Goal: Task Accomplishment & Management: Use online tool/utility

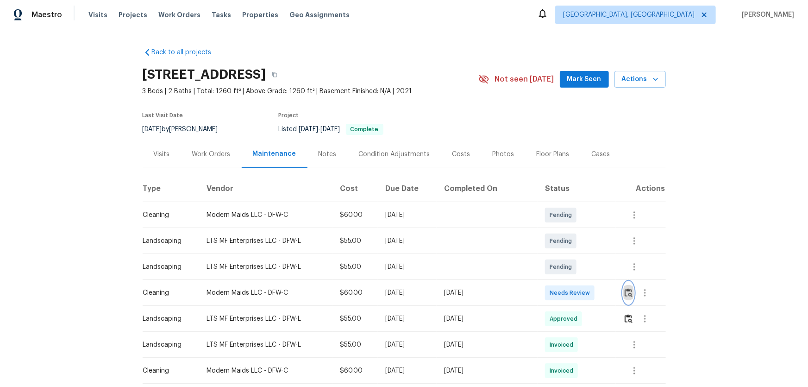
click at [575, 255] on img "button" at bounding box center [629, 292] width 8 height 9
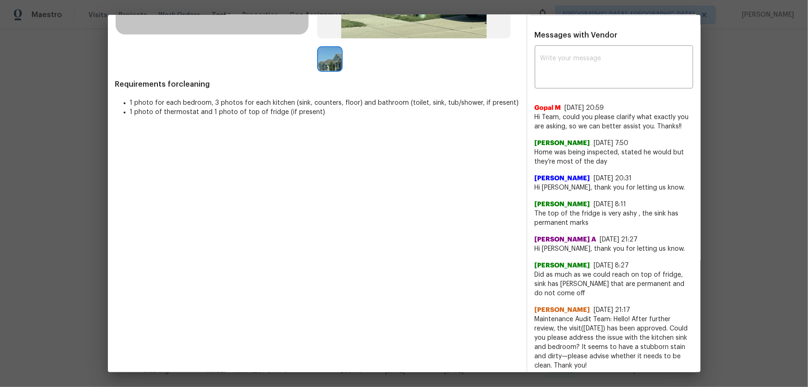
scroll to position [230, 0]
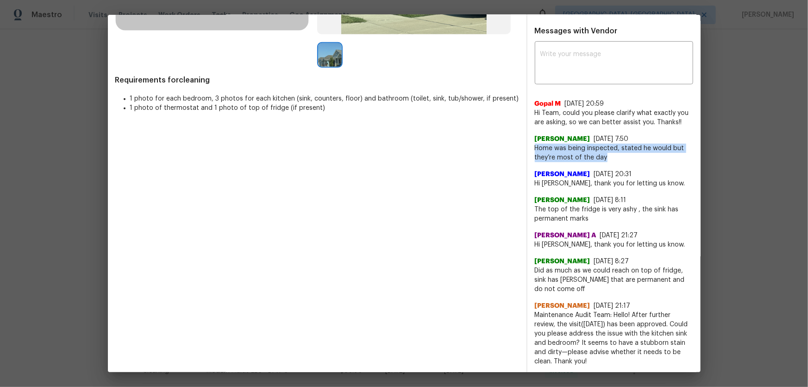
drag, startPoint x: 531, startPoint y: 147, endPoint x: 609, endPoint y: 159, distance: 78.7
click at [575, 159] on span "Home was being inspected, stated he would but they’re most of the day" at bounding box center [614, 153] width 158 height 19
copy span "Home was being inspected, stated he would but they’re most of the day"
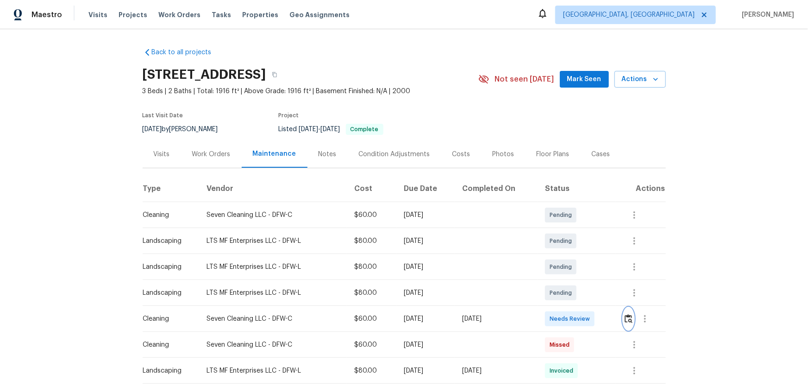
click at [575, 255] on button "button" at bounding box center [628, 319] width 11 height 22
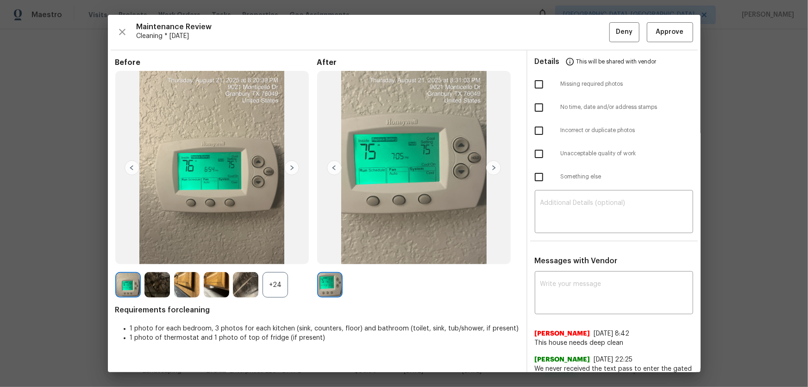
click at [276, 255] on div "+24" at bounding box center [275, 284] width 25 height 25
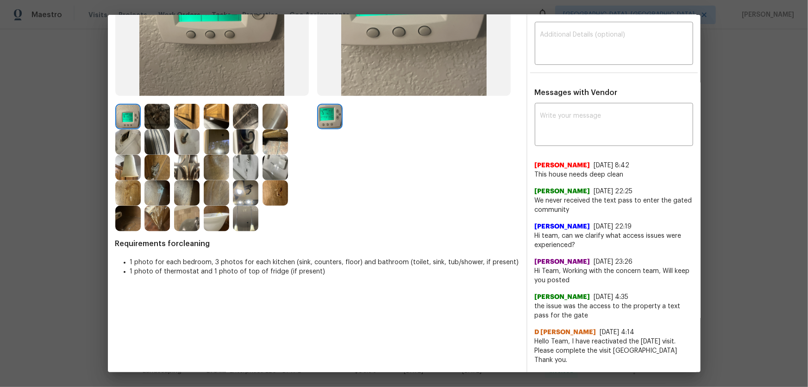
scroll to position [210, 0]
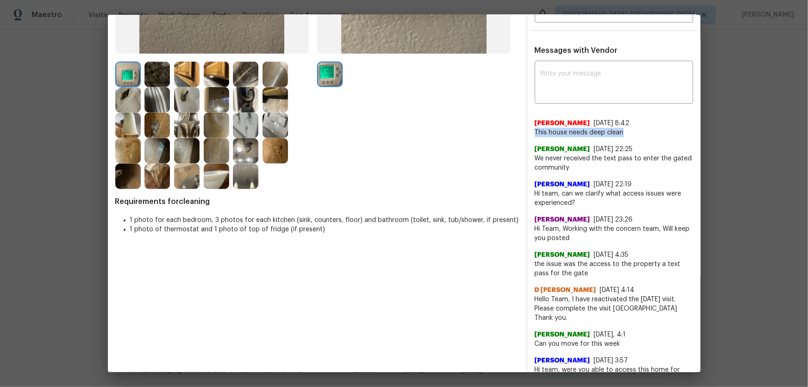
drag, startPoint x: 617, startPoint y: 131, endPoint x: 529, endPoint y: 126, distance: 88.1
click at [529, 126] on div "x ​ [PERSON_NAME] [DATE] 8:42 This house needs deep clean [PERSON_NAME] [DATE] …" at bounding box center [614, 258] width 173 height 391
copy span "This house needs deep clean"
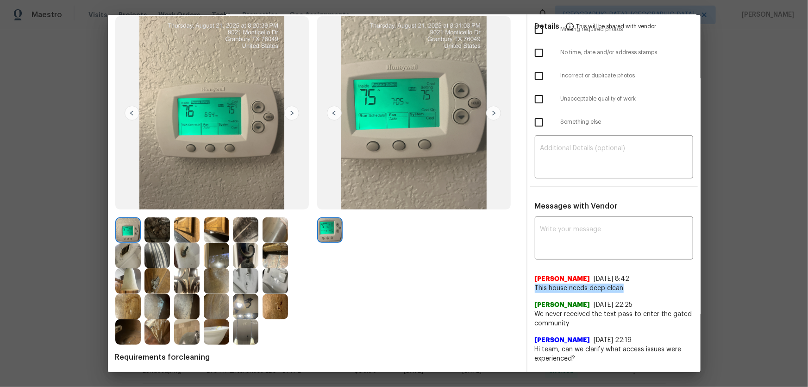
scroll to position [42, 0]
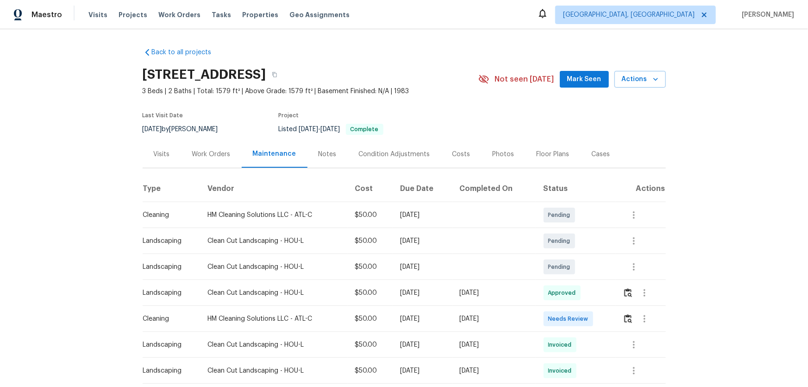
click at [623, 314] on div at bounding box center [644, 319] width 42 height 22
click at [627, 317] on img "button" at bounding box center [628, 318] width 8 height 9
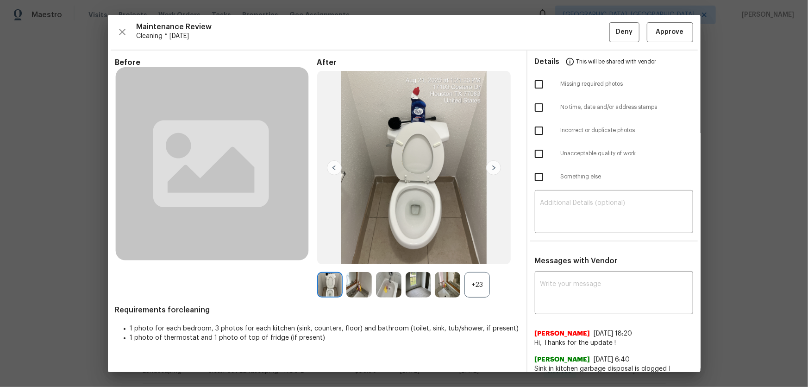
click at [478, 281] on div "+23" at bounding box center [477, 284] width 25 height 25
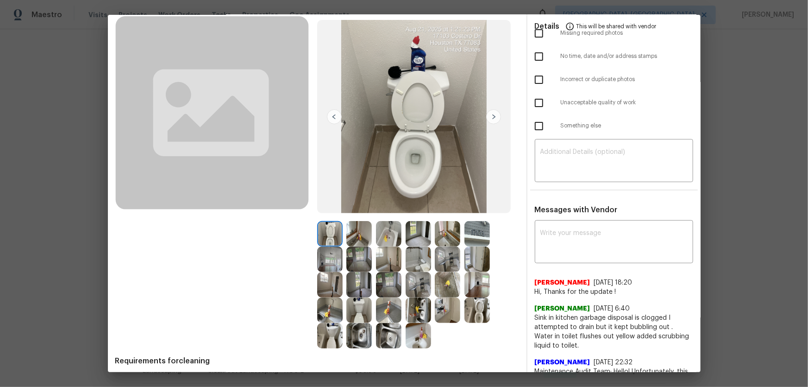
scroll to position [126, 0]
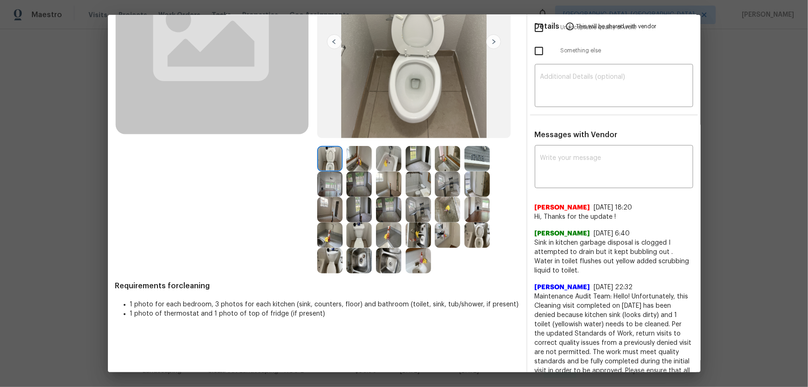
drag, startPoint x: 477, startPoint y: 233, endPoint x: 470, endPoint y: 229, distance: 8.0
click at [477, 233] on img at bounding box center [477, 234] width 25 height 25
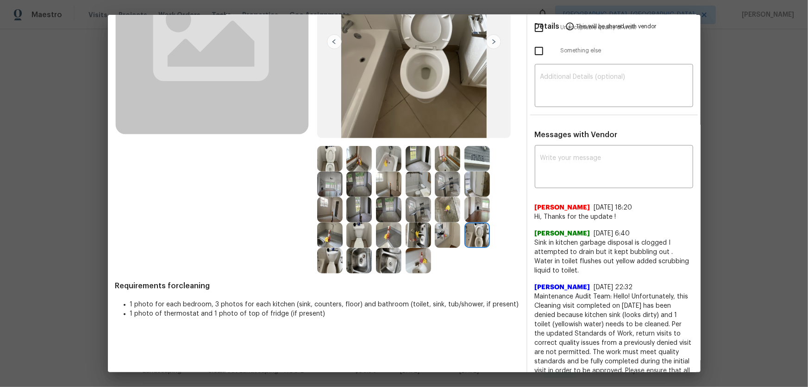
click at [333, 167] on img at bounding box center [329, 158] width 25 height 25
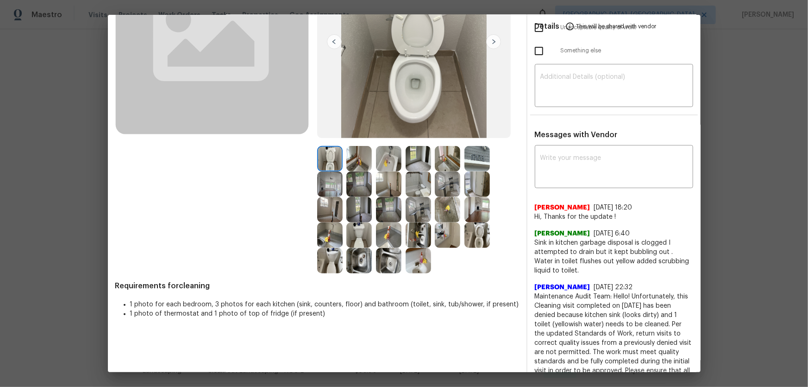
click at [442, 167] on img at bounding box center [447, 158] width 25 height 25
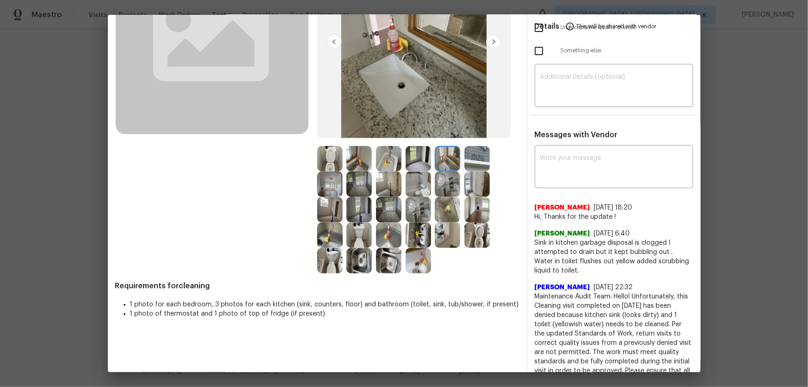
click at [354, 161] on img at bounding box center [358, 158] width 25 height 25
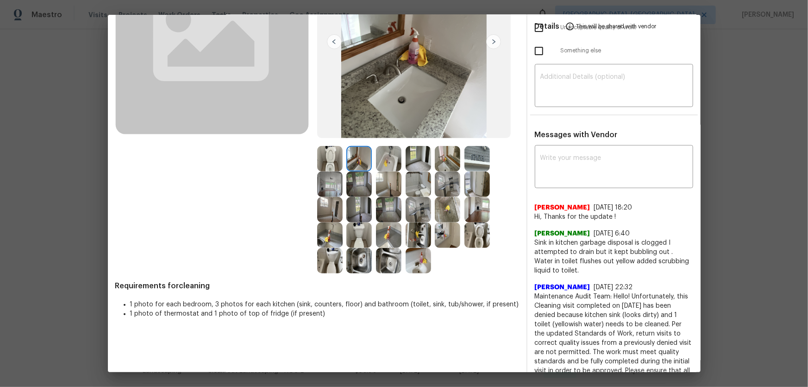
click at [396, 163] on img at bounding box center [388, 158] width 25 height 25
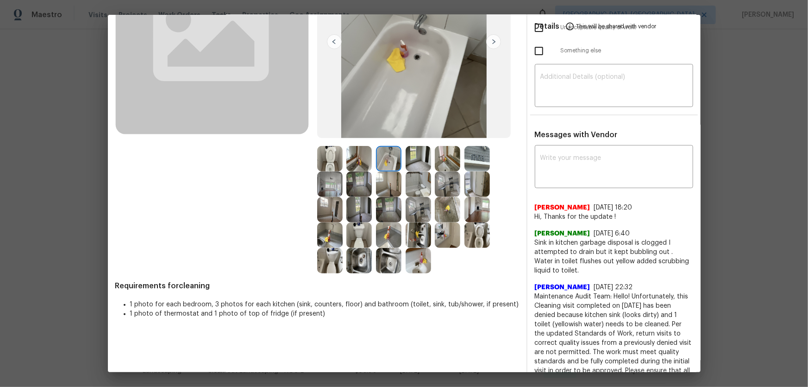
click at [446, 214] on img at bounding box center [447, 209] width 25 height 25
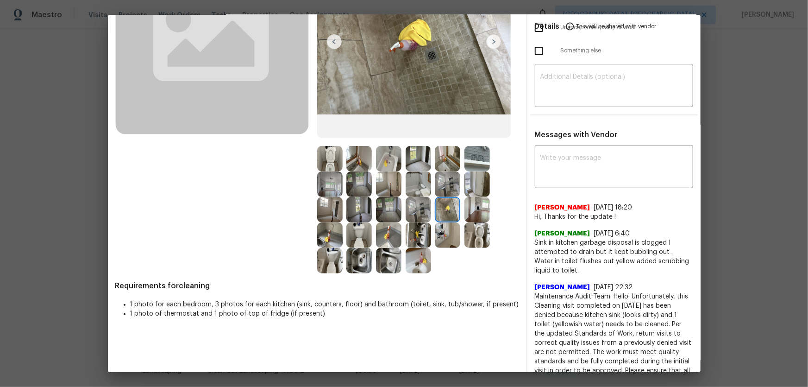
click at [419, 213] on img at bounding box center [418, 209] width 25 height 25
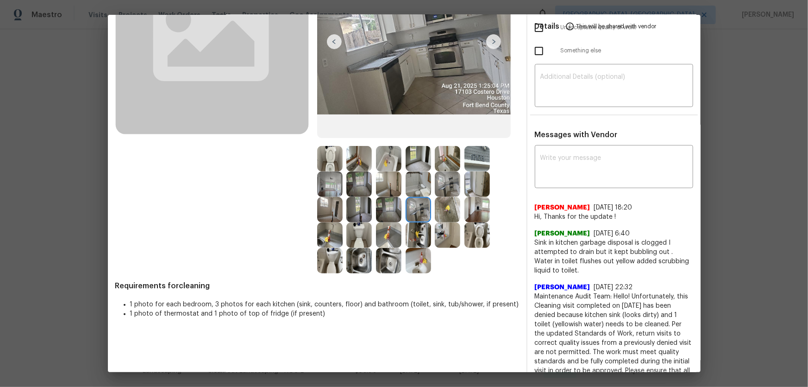
click at [418, 232] on img at bounding box center [418, 234] width 25 height 25
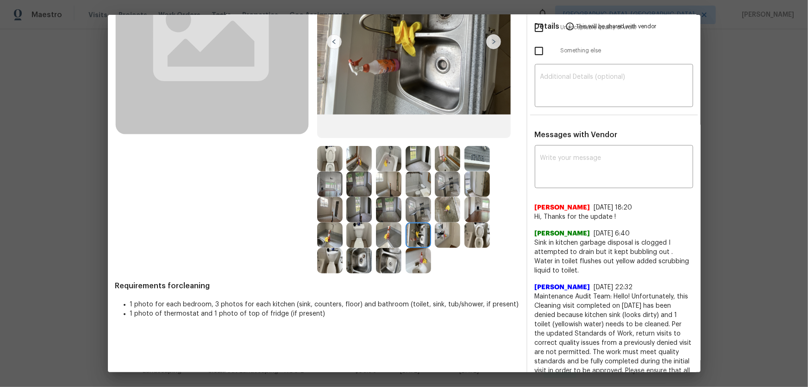
click at [397, 234] on img at bounding box center [388, 234] width 25 height 25
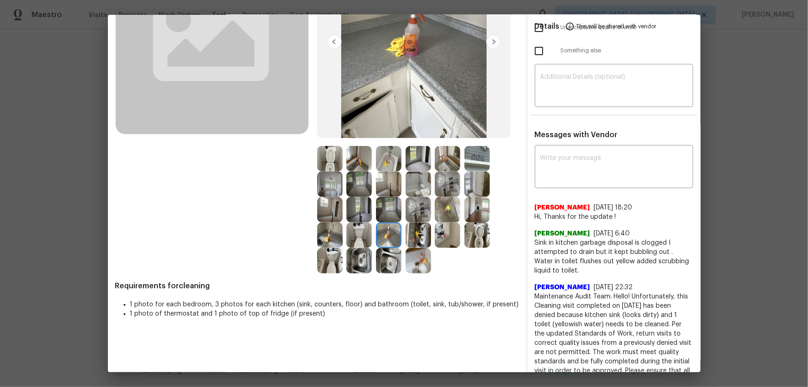
click at [394, 250] on img at bounding box center [388, 260] width 25 height 25
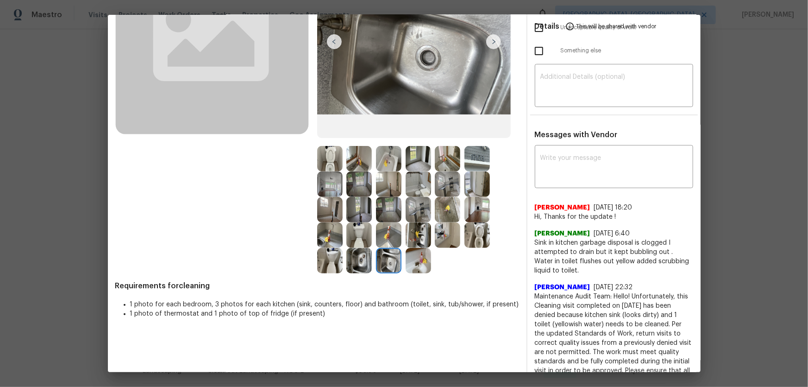
click at [366, 257] on img at bounding box center [358, 260] width 25 height 25
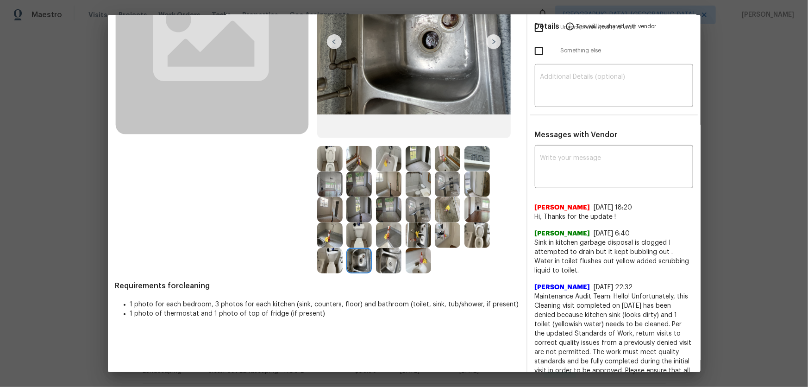
click at [408, 166] on img at bounding box center [418, 158] width 25 height 25
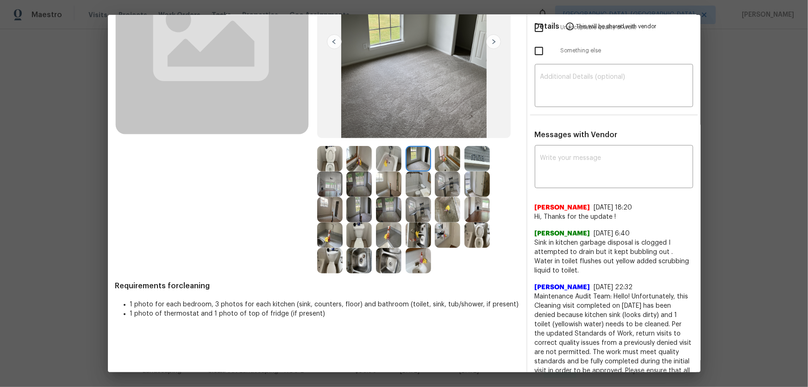
click at [418, 182] on img at bounding box center [418, 183] width 25 height 25
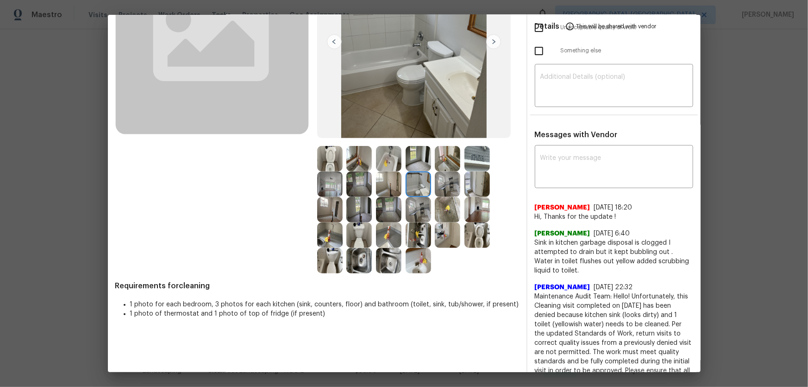
click at [436, 184] on img at bounding box center [447, 183] width 25 height 25
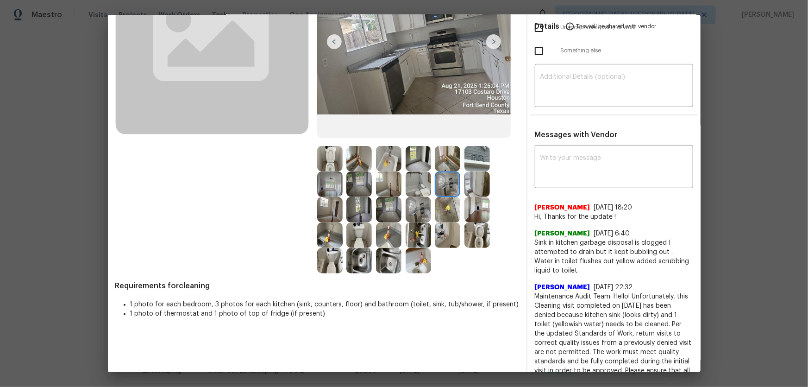
click at [465, 185] on img at bounding box center [477, 183] width 25 height 25
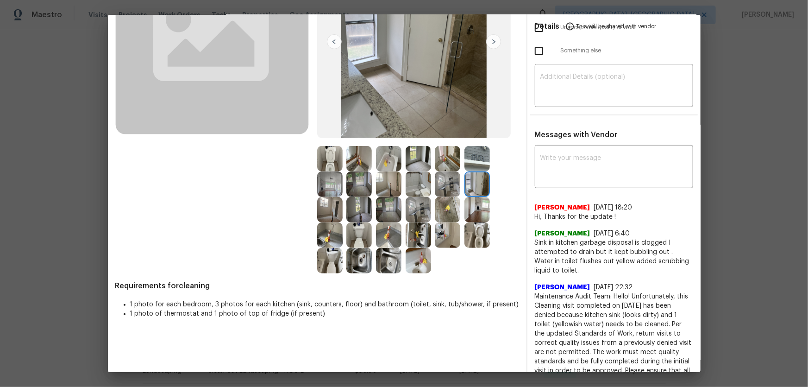
click at [477, 160] on img at bounding box center [477, 158] width 25 height 25
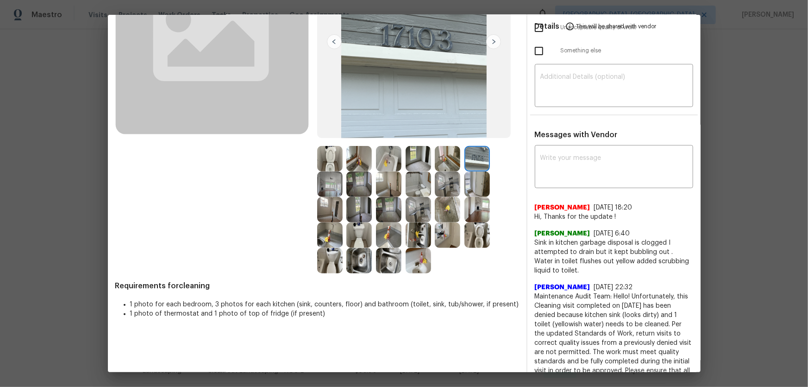
click at [390, 163] on img at bounding box center [388, 158] width 25 height 25
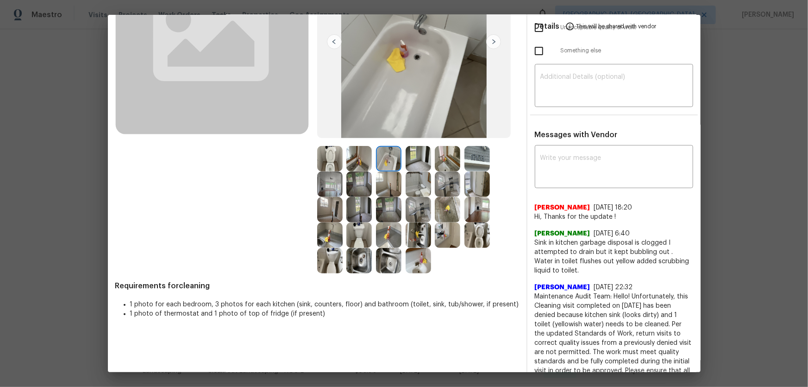
click at [388, 212] on img at bounding box center [388, 209] width 25 height 25
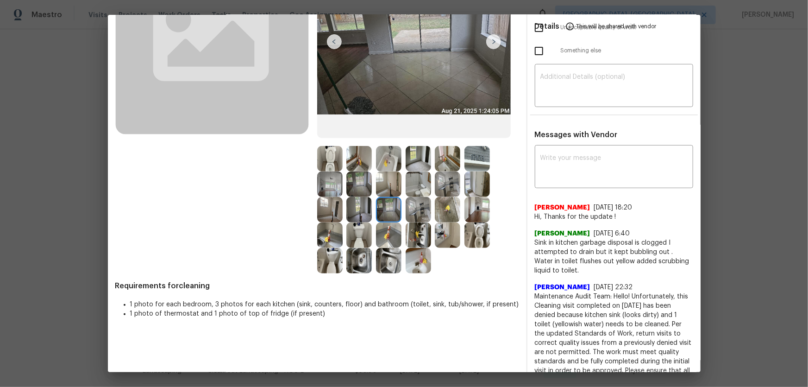
click at [358, 217] on img at bounding box center [358, 209] width 25 height 25
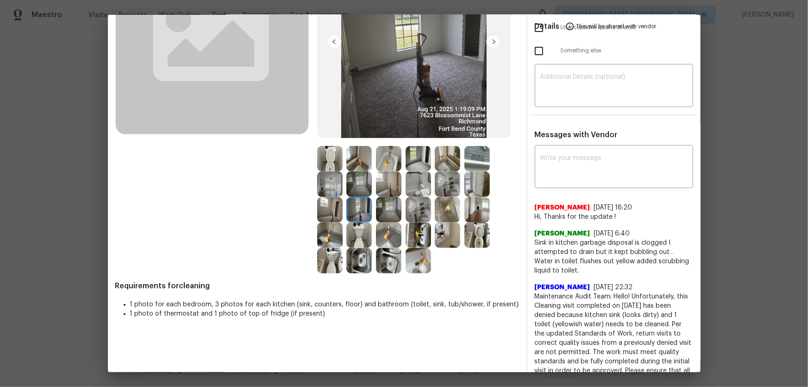
click at [331, 214] on img at bounding box center [329, 209] width 25 height 25
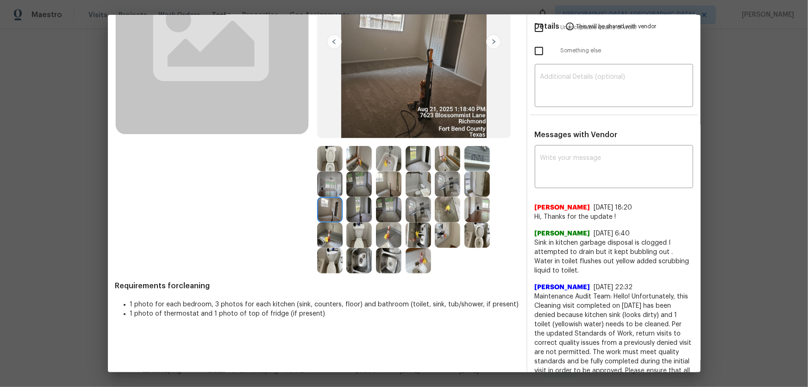
drag, startPoint x: 363, startPoint y: 185, endPoint x: 347, endPoint y: 187, distance: 15.3
click at [363, 185] on img at bounding box center [358, 183] width 25 height 25
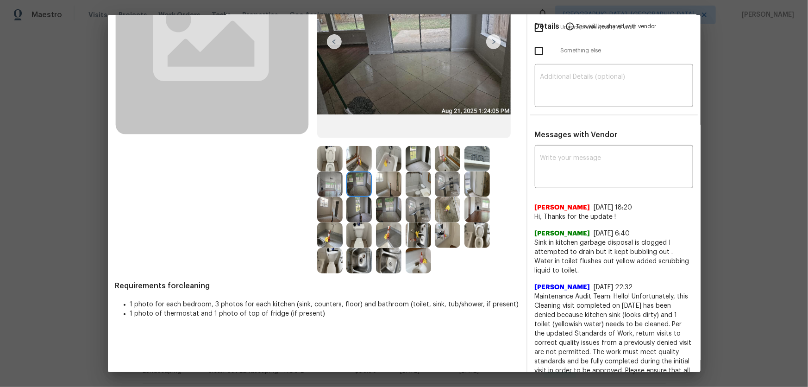
click at [324, 188] on img at bounding box center [329, 183] width 25 height 25
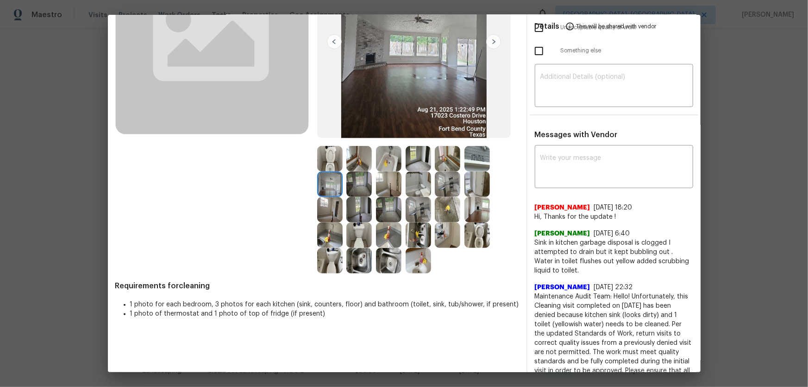
click at [332, 167] on img at bounding box center [329, 158] width 25 height 25
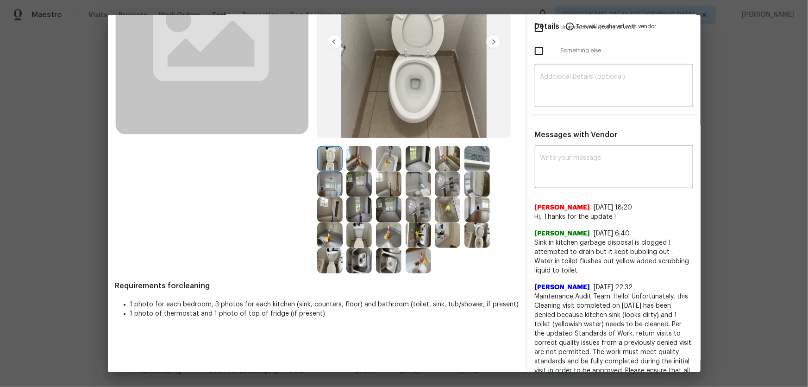
click at [353, 166] on img at bounding box center [358, 158] width 25 height 25
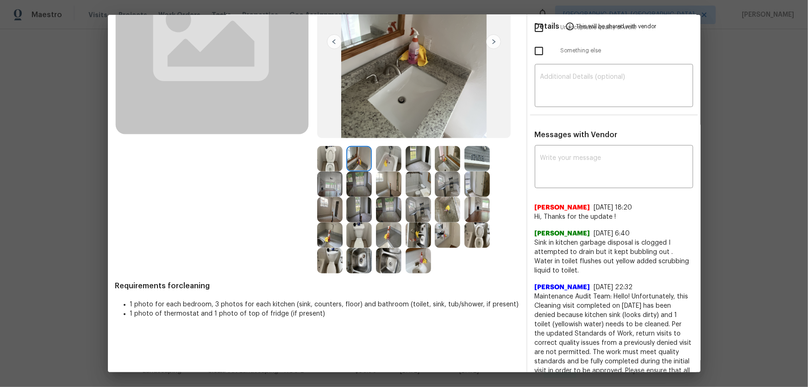
click at [381, 164] on img at bounding box center [388, 158] width 25 height 25
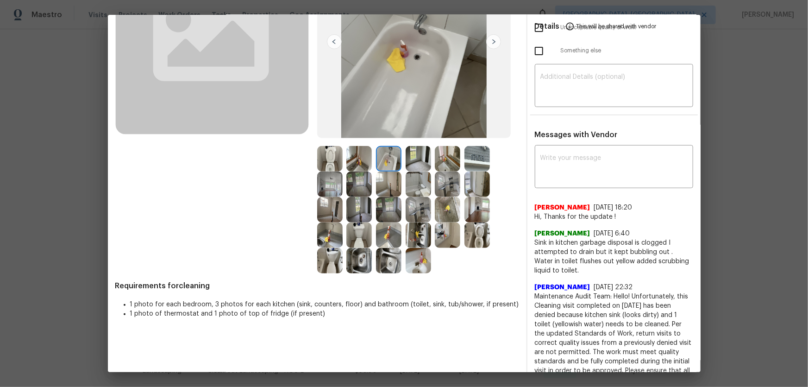
click at [412, 163] on img at bounding box center [418, 158] width 25 height 25
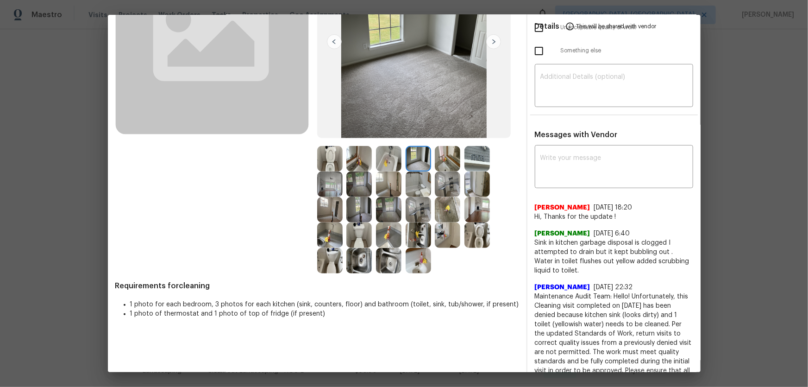
click at [417, 179] on img at bounding box center [418, 183] width 25 height 25
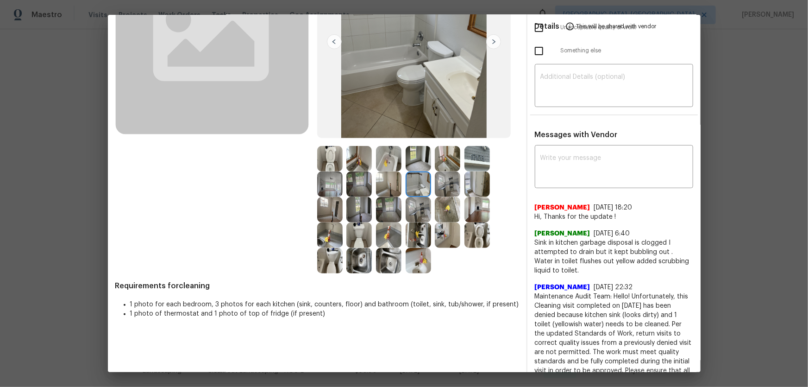
click at [414, 228] on img at bounding box center [418, 234] width 25 height 25
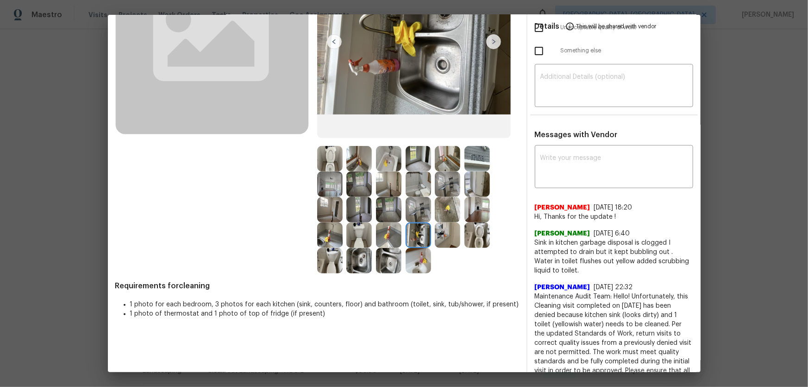
click at [418, 253] on img at bounding box center [418, 260] width 25 height 25
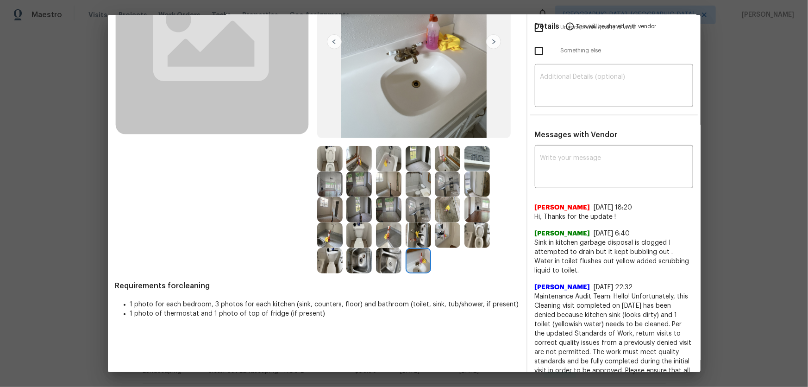
click at [436, 236] on img at bounding box center [447, 234] width 25 height 25
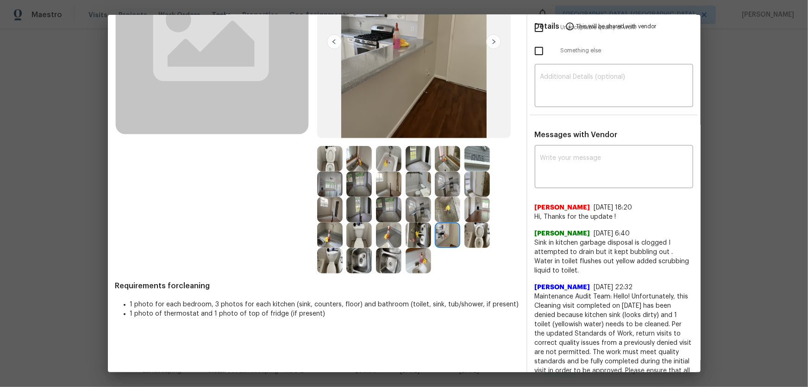
click at [444, 205] on img at bounding box center [447, 209] width 25 height 25
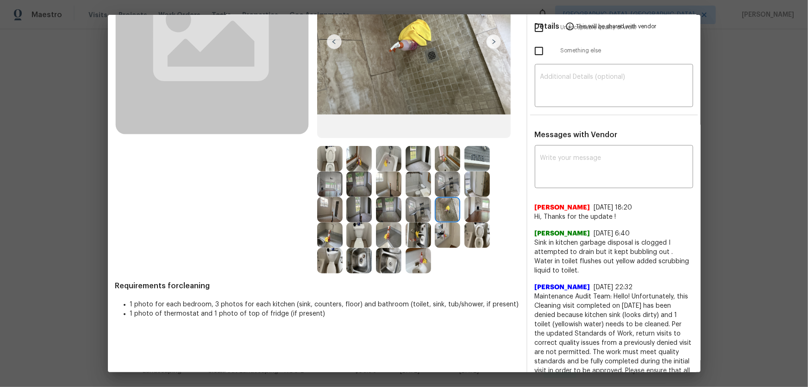
click at [470, 160] on img at bounding box center [477, 158] width 25 height 25
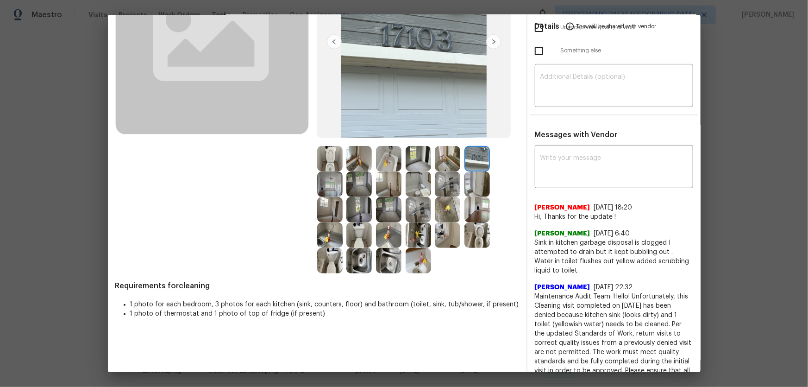
click at [431, 251] on div at bounding box center [421, 260] width 30 height 25
click at [474, 210] on img at bounding box center [477, 209] width 25 height 25
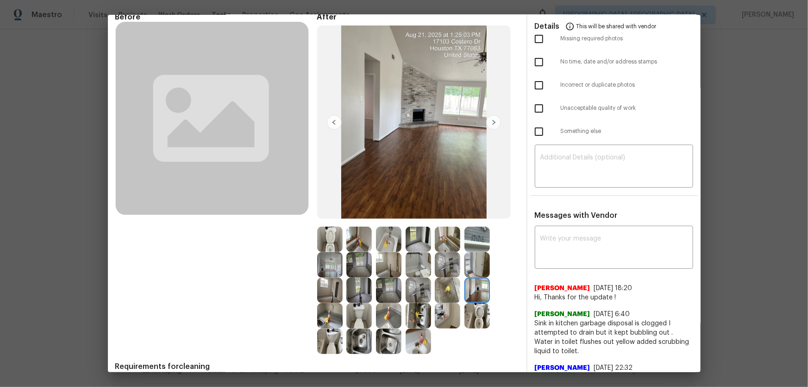
scroll to position [42, 0]
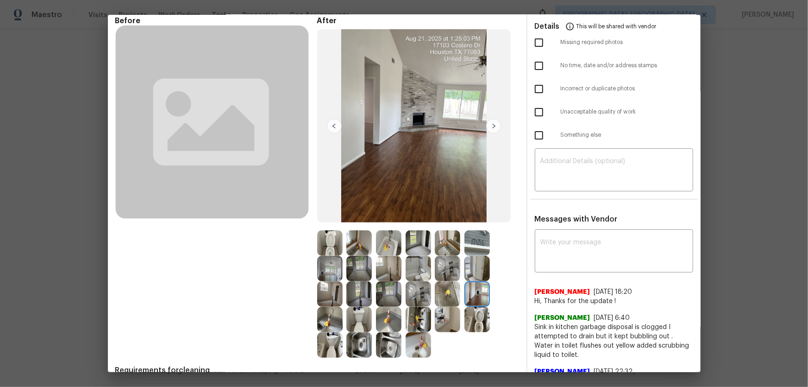
click at [336, 273] on img at bounding box center [329, 268] width 25 height 25
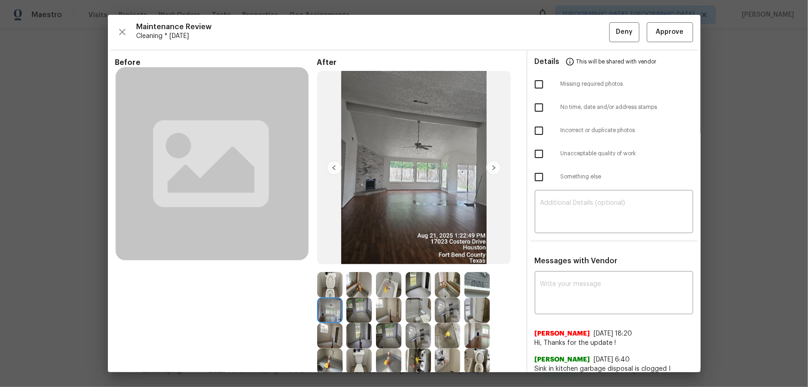
scroll to position [0, 0]
drag, startPoint x: 431, startPoint y: 191, endPoint x: 428, endPoint y: 178, distance: 12.8
click at [428, 178] on img at bounding box center [414, 168] width 194 height 194
click at [476, 332] on img at bounding box center [477, 335] width 25 height 25
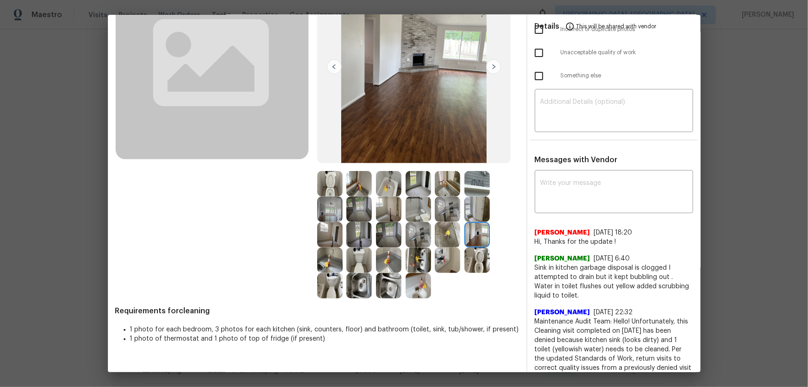
scroll to position [126, 0]
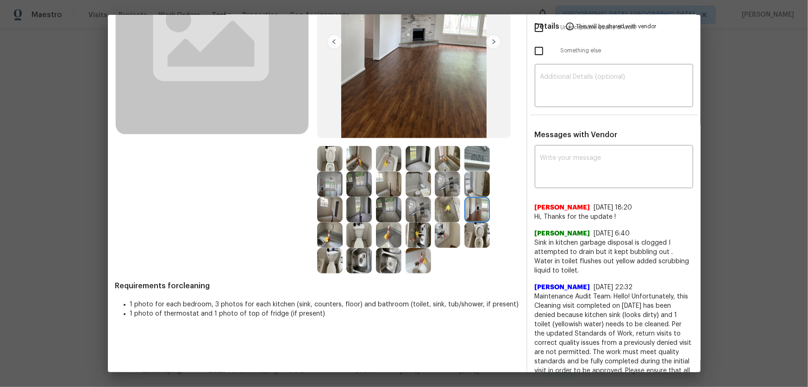
click at [452, 193] on img at bounding box center [447, 183] width 25 height 25
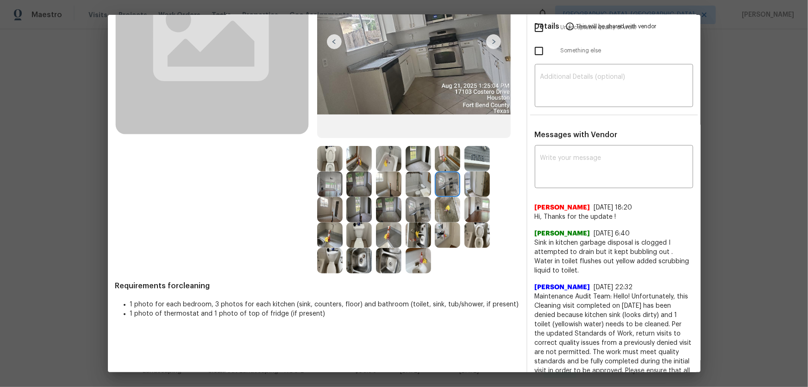
click at [447, 212] on img at bounding box center [447, 209] width 25 height 25
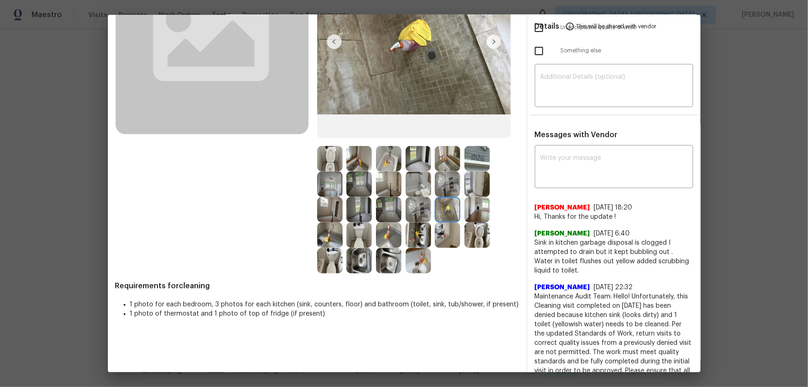
click at [425, 232] on img at bounding box center [418, 234] width 25 height 25
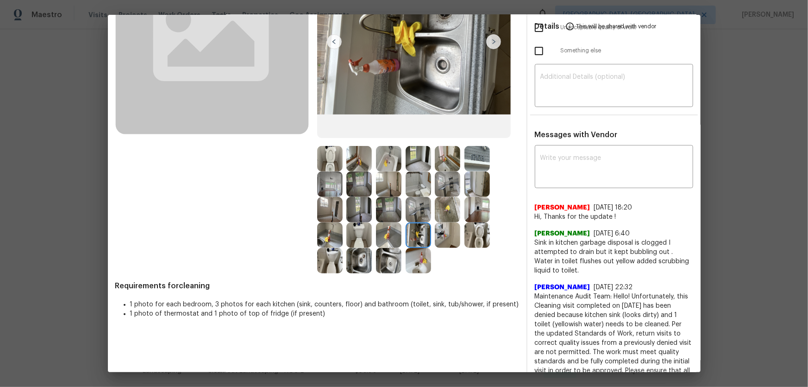
click at [391, 255] on img at bounding box center [388, 260] width 25 height 25
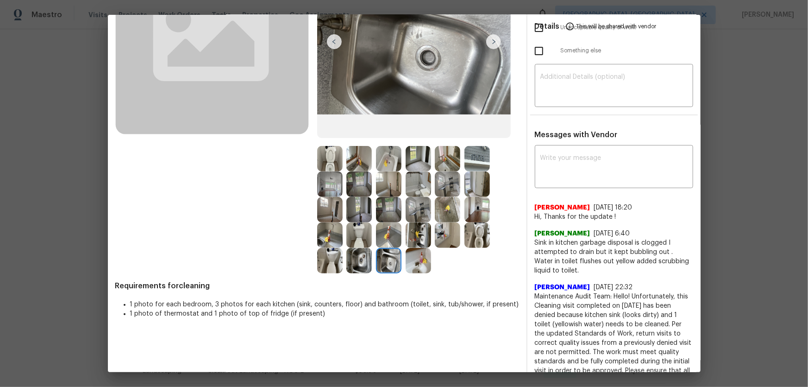
click at [355, 259] on img at bounding box center [358, 260] width 25 height 25
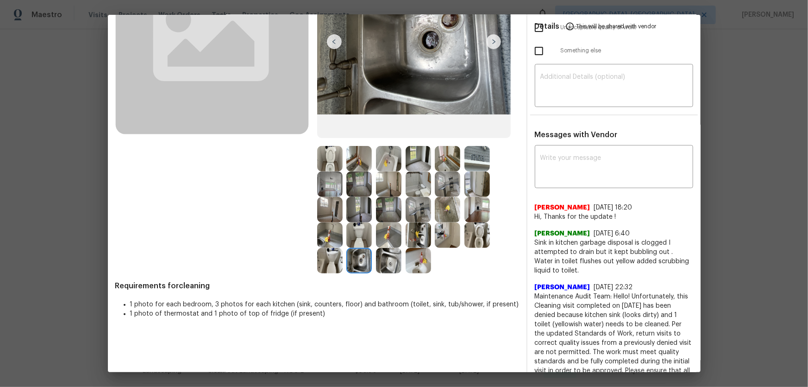
click at [355, 238] on img at bounding box center [358, 234] width 25 height 25
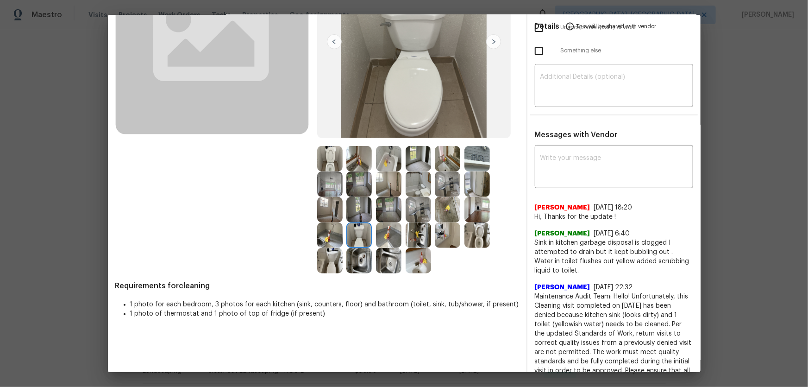
click at [336, 235] on img at bounding box center [329, 234] width 25 height 25
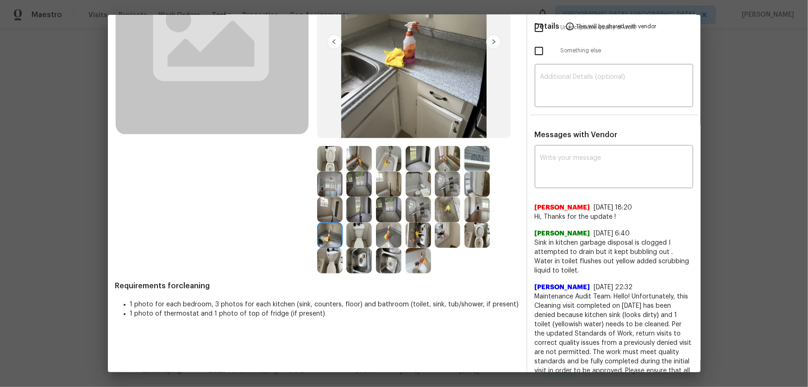
click at [336, 257] on img at bounding box center [329, 260] width 25 height 25
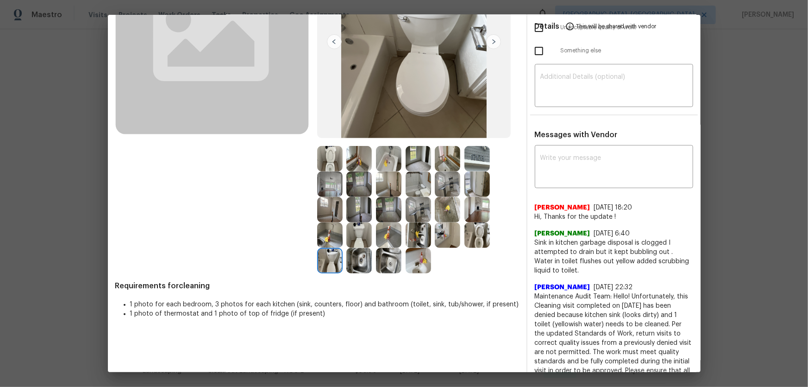
click at [321, 182] on img at bounding box center [329, 183] width 25 height 25
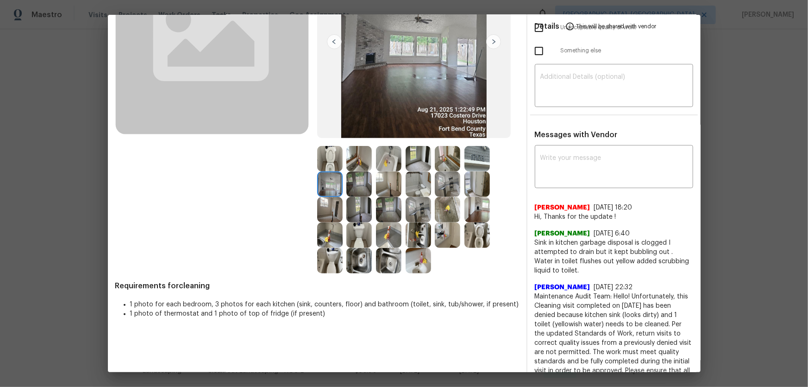
click at [329, 156] on img at bounding box center [329, 158] width 25 height 25
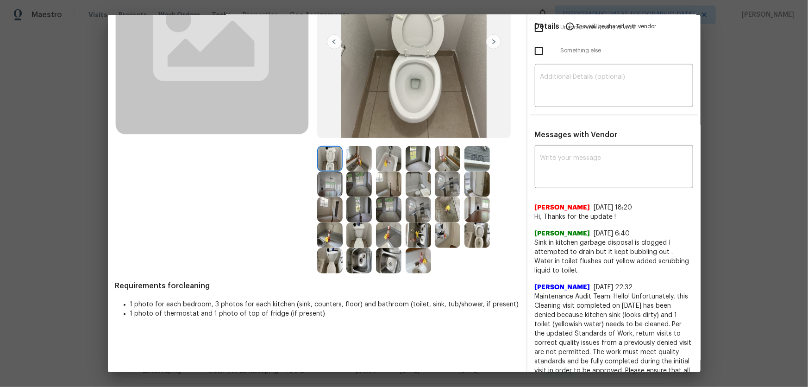
click at [353, 161] on img at bounding box center [358, 158] width 25 height 25
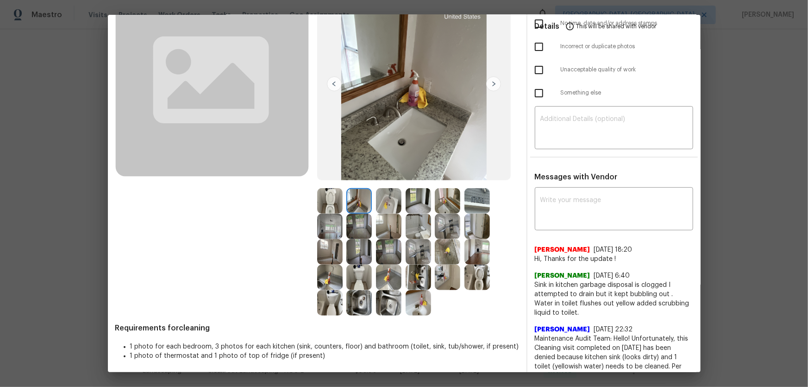
scroll to position [42, 0]
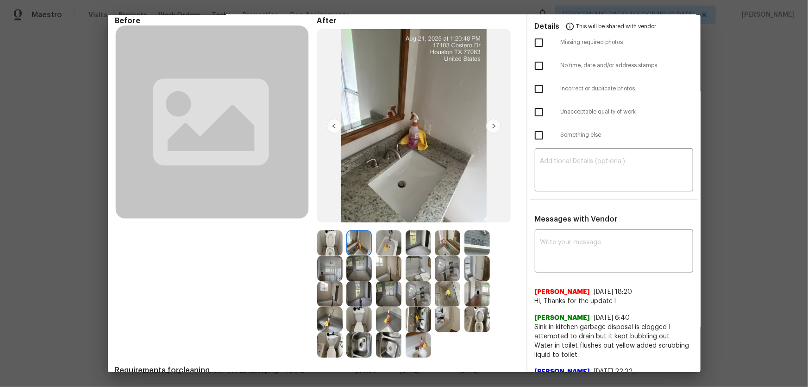
click at [388, 241] on img at bounding box center [388, 242] width 25 height 25
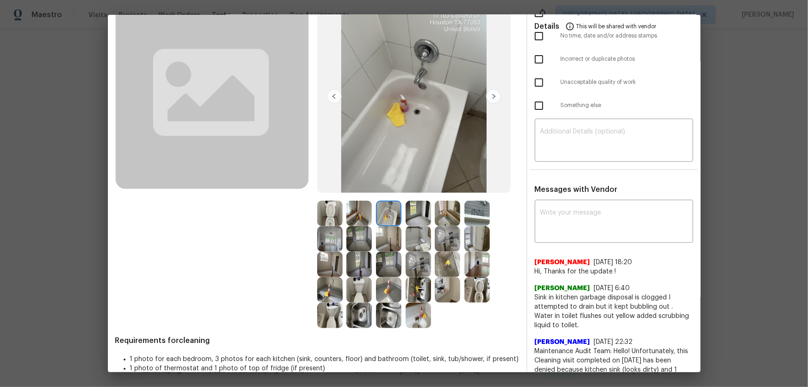
scroll to position [84, 0]
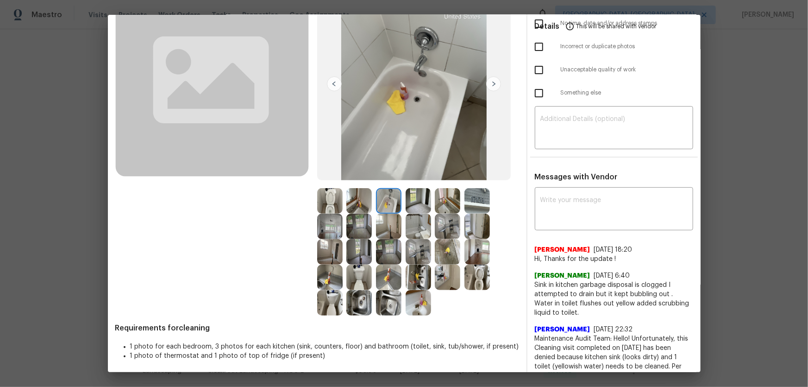
click at [480, 245] on img at bounding box center [477, 251] width 25 height 25
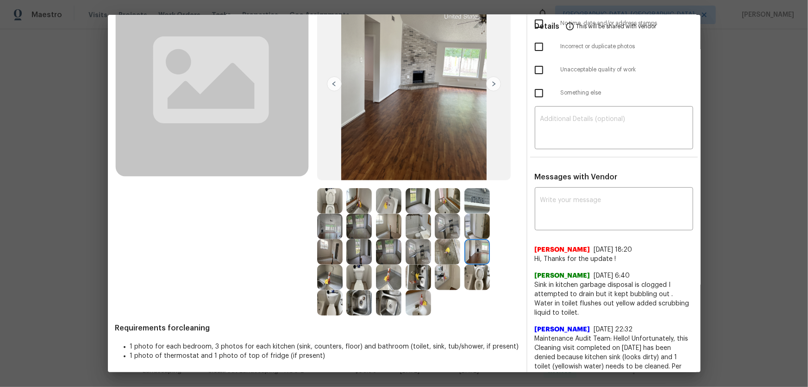
click at [328, 231] on img at bounding box center [329, 226] width 25 height 25
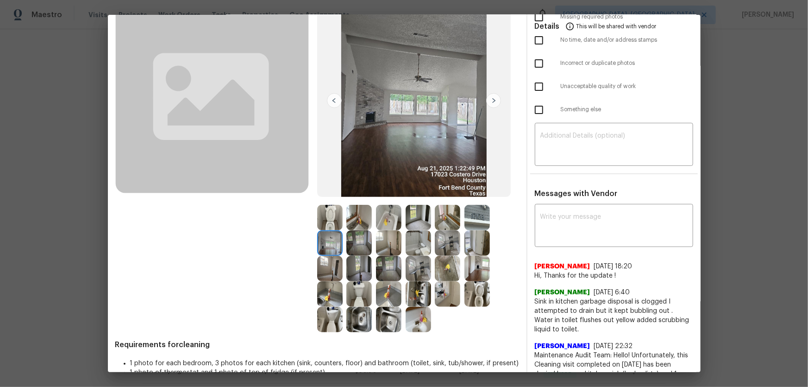
scroll to position [0, 0]
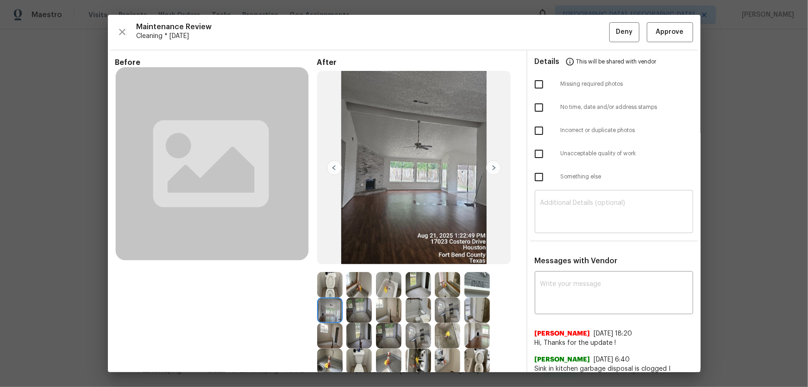
click at [553, 221] on textarea at bounding box center [613, 213] width 147 height 26
paste textarea "Maintenance Audit Team: Hello! Unfortunately, this cleaning visit completed on …"
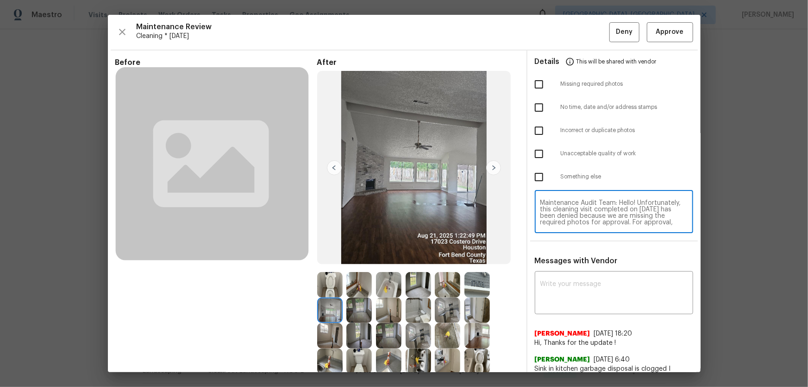
scroll to position [78, 0]
type textarea "Maintenance Audit Team: Hello! Unfortunately, this cleaning visit completed on …"
click at [565, 281] on textarea at bounding box center [613, 294] width 147 height 26
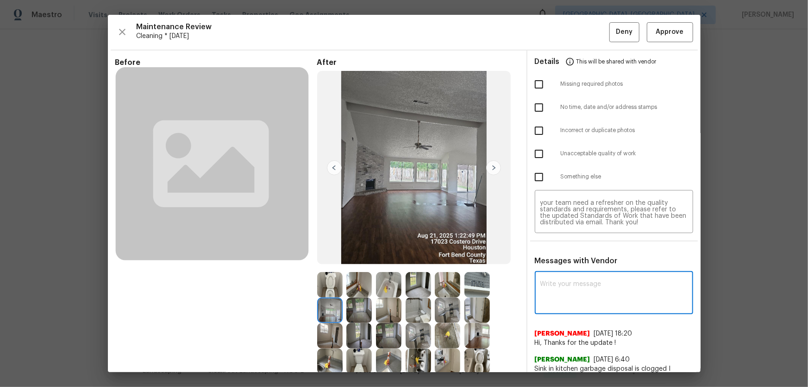
paste textarea "Maintenance Audit Team: Hello! Unfortunately, this cleaning visit completed on …"
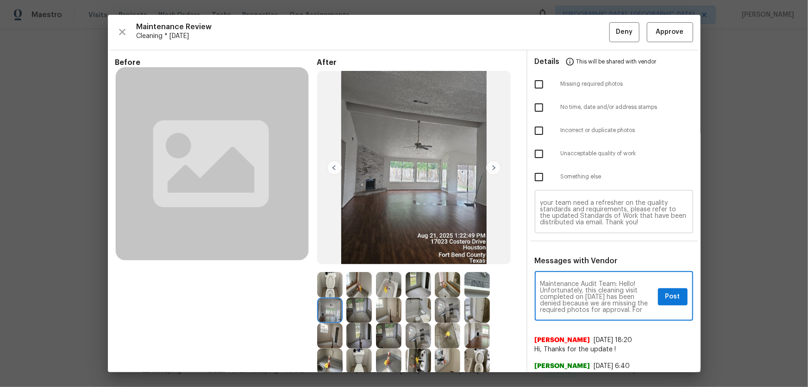
scroll to position [0, 0]
type textarea "Maintenance Audit Team: Hello! Unfortunately, this cleaning visit completed on …"
click at [540, 88] on input "checkbox" at bounding box center [538, 84] width 19 height 19
checkbox input "true"
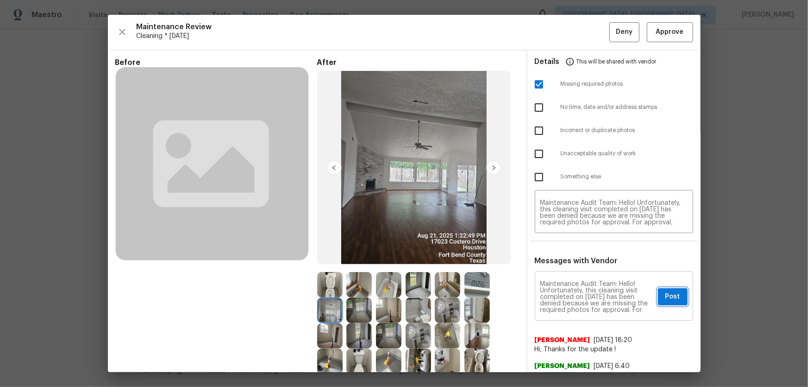
click at [668, 298] on span "Post" at bounding box center [673, 297] width 15 height 12
click at [622, 37] on span "Deny" at bounding box center [624, 32] width 17 height 12
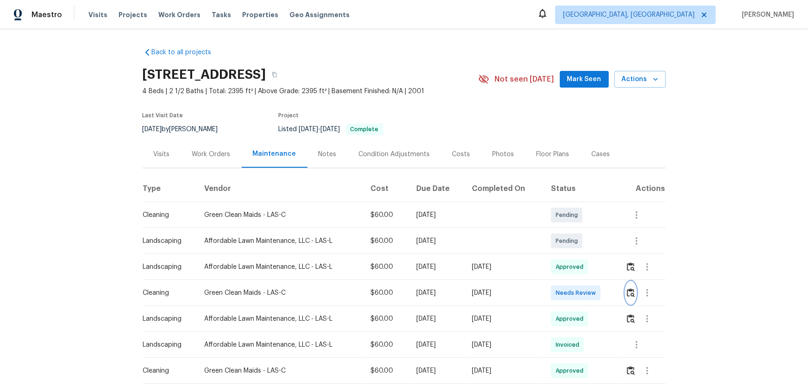
click at [631, 293] on img "button" at bounding box center [631, 292] width 8 height 9
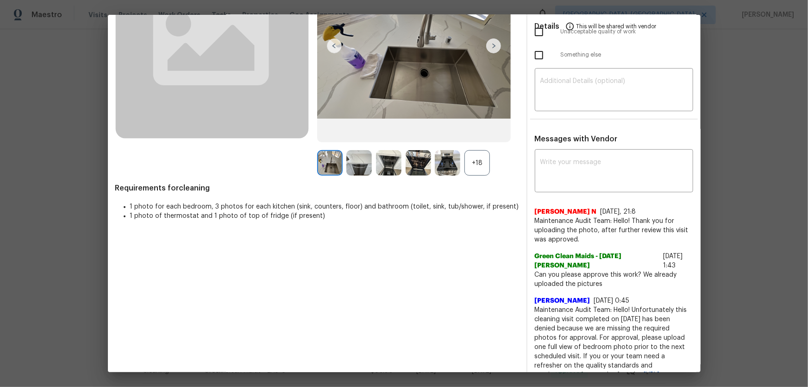
scroll to position [126, 0]
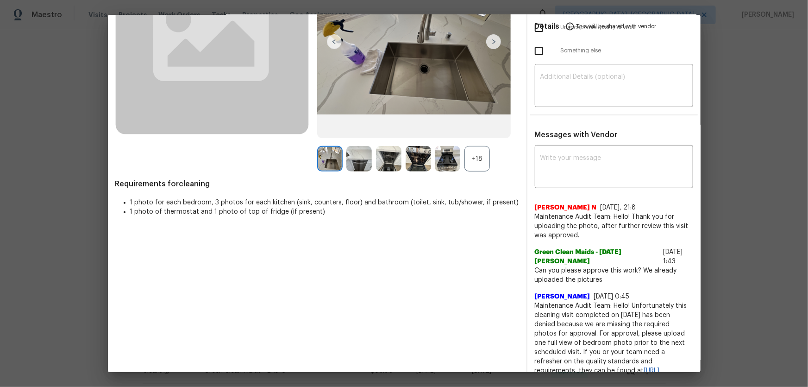
click at [468, 150] on div "+18" at bounding box center [477, 158] width 25 height 25
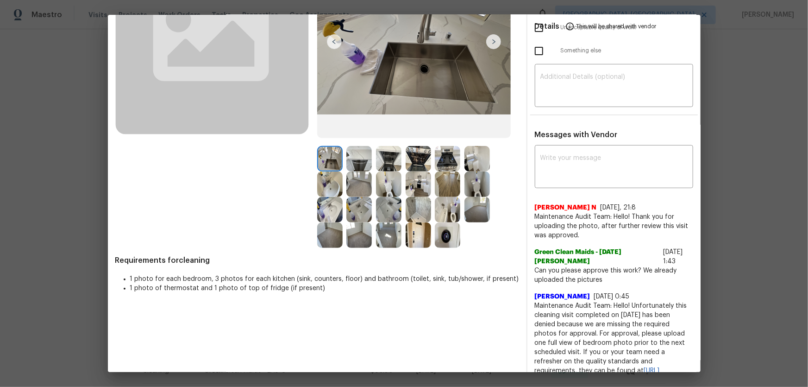
click at [383, 185] on img at bounding box center [388, 183] width 25 height 25
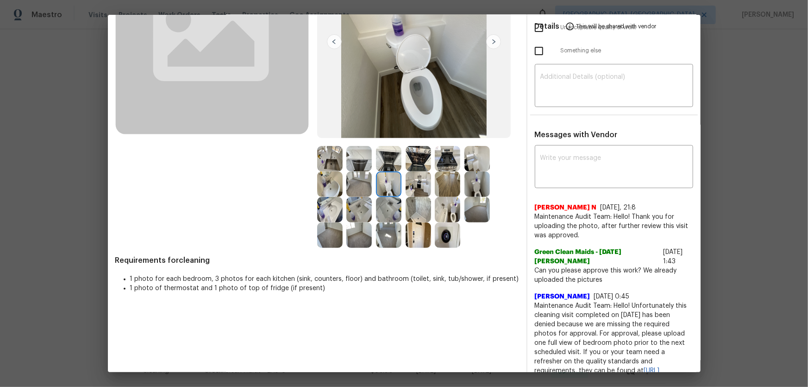
click at [446, 208] on img at bounding box center [447, 209] width 25 height 25
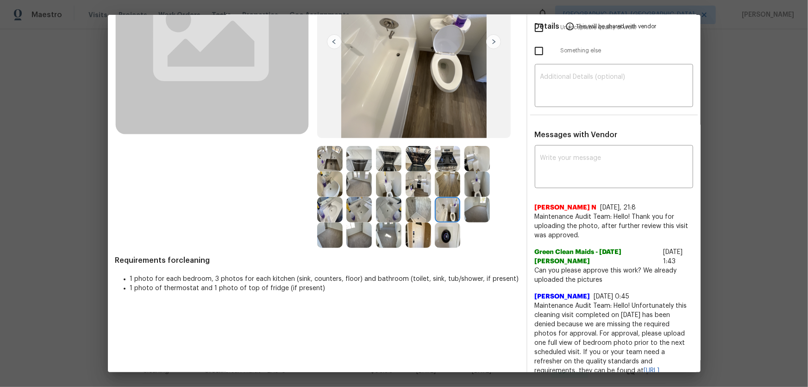
click at [471, 189] on img at bounding box center [477, 183] width 25 height 25
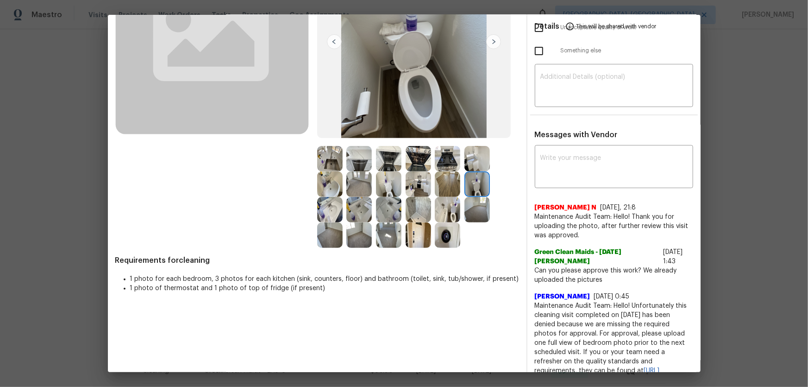
click at [332, 204] on img at bounding box center [329, 209] width 25 height 25
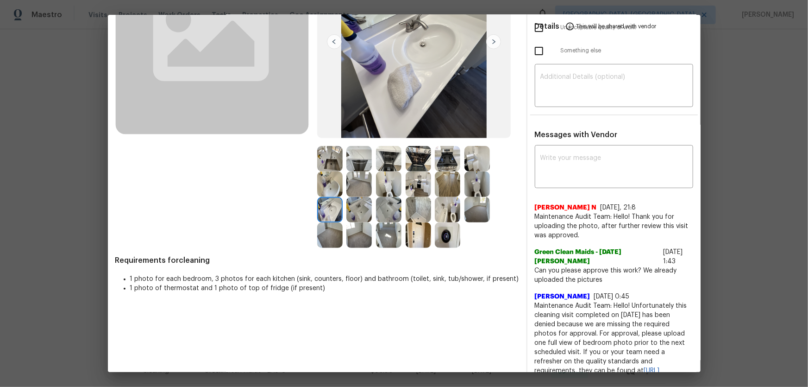
click at [331, 188] on img at bounding box center [329, 183] width 25 height 25
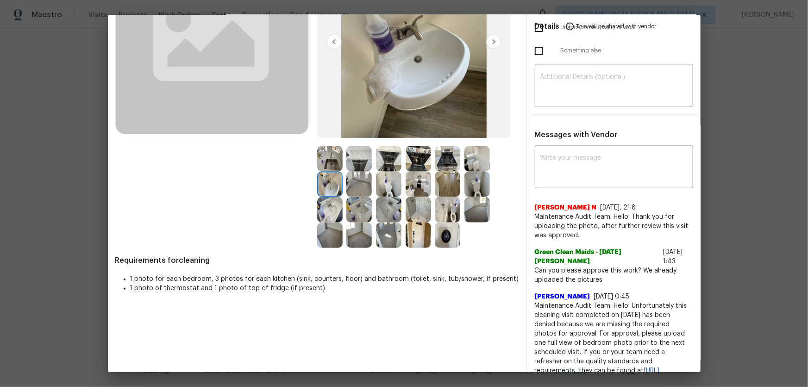
click at [370, 213] on div at bounding box center [361, 209] width 30 height 25
click at [364, 210] on img at bounding box center [358, 209] width 25 height 25
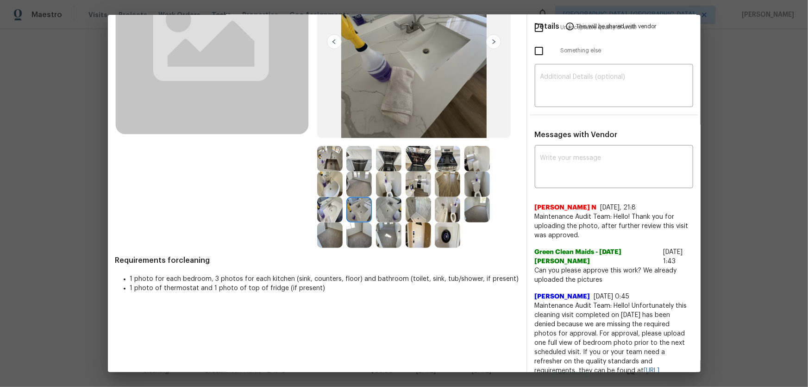
click at [426, 209] on img at bounding box center [418, 209] width 25 height 25
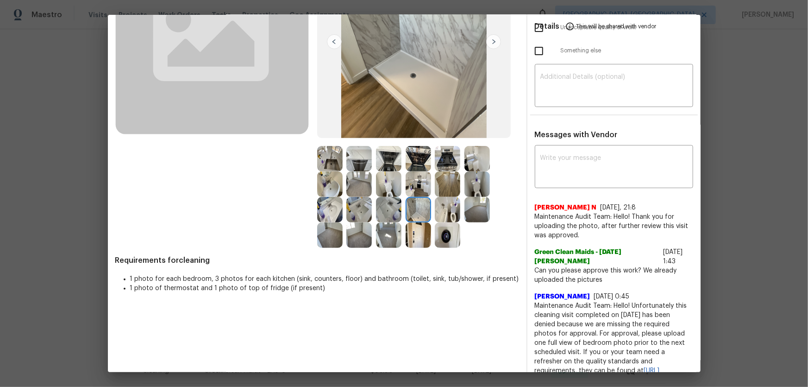
click at [446, 209] on img at bounding box center [447, 209] width 25 height 25
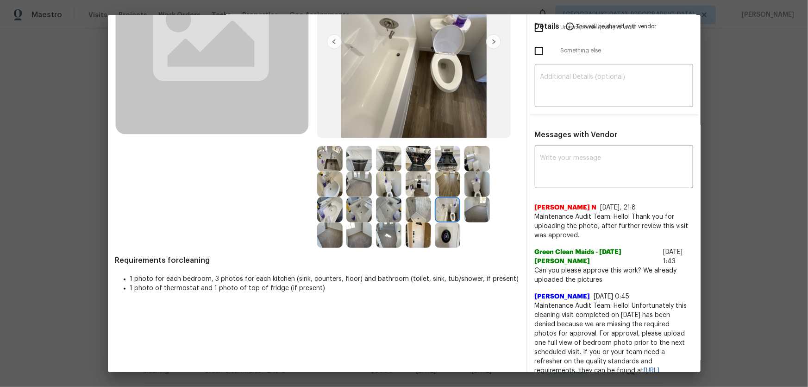
click at [334, 157] on img at bounding box center [329, 158] width 25 height 25
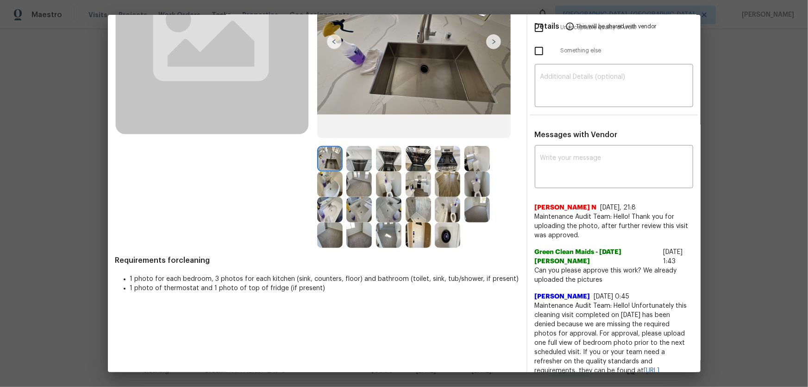
click at [348, 161] on img at bounding box center [358, 158] width 25 height 25
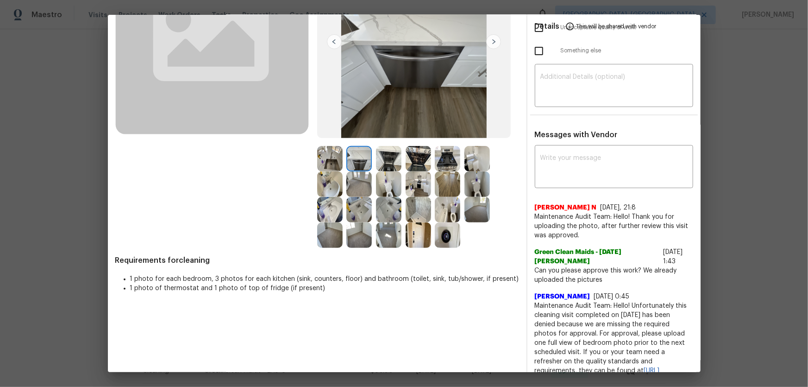
click at [384, 162] on img at bounding box center [388, 158] width 25 height 25
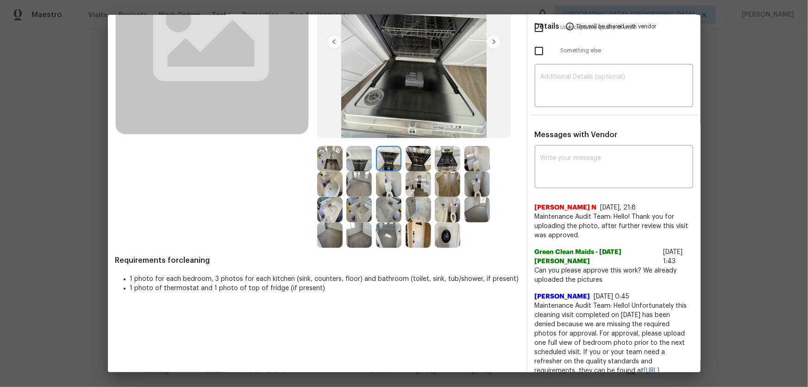
click at [443, 163] on img at bounding box center [447, 158] width 25 height 25
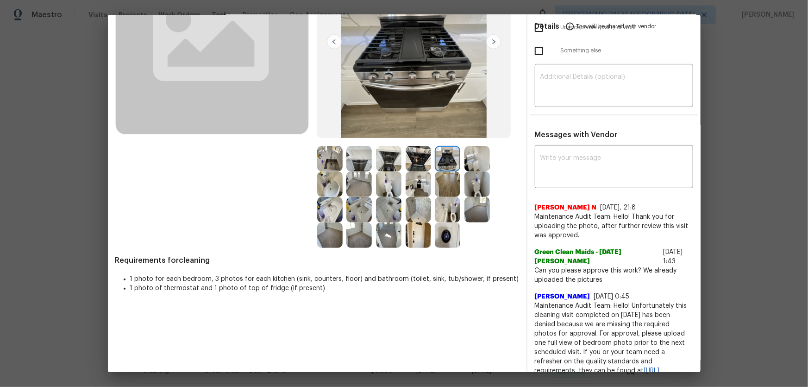
click at [422, 162] on img at bounding box center [418, 158] width 25 height 25
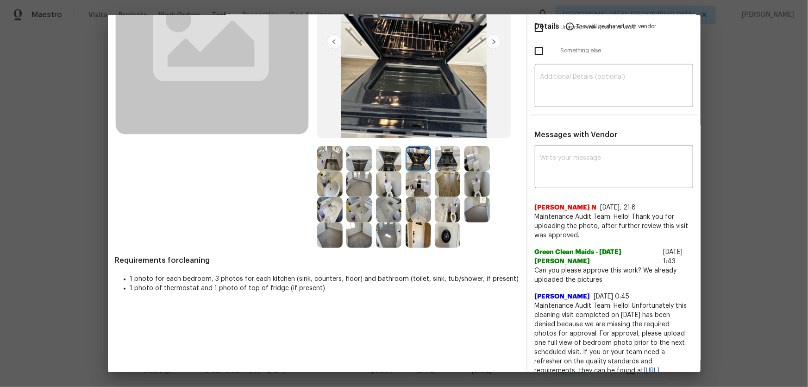
click at [415, 181] on img at bounding box center [418, 183] width 25 height 25
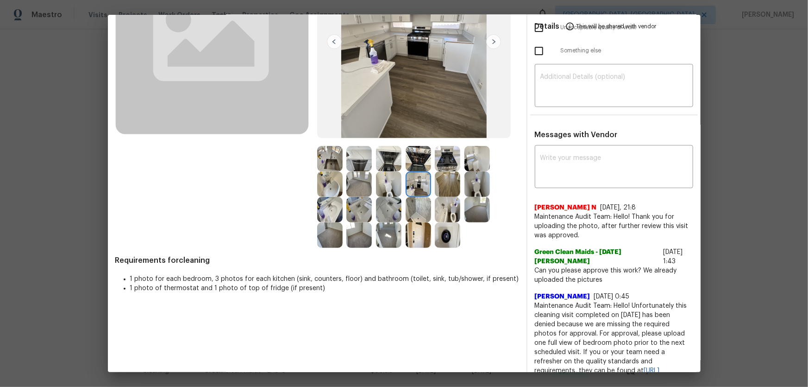
click at [453, 236] on img at bounding box center [447, 234] width 25 height 25
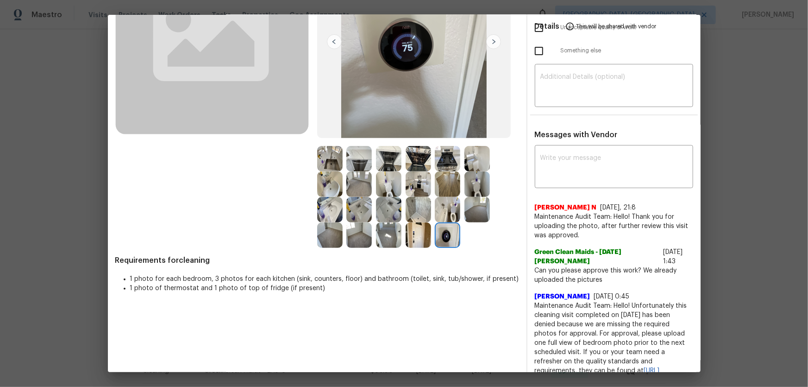
click at [385, 236] on img at bounding box center [388, 234] width 25 height 25
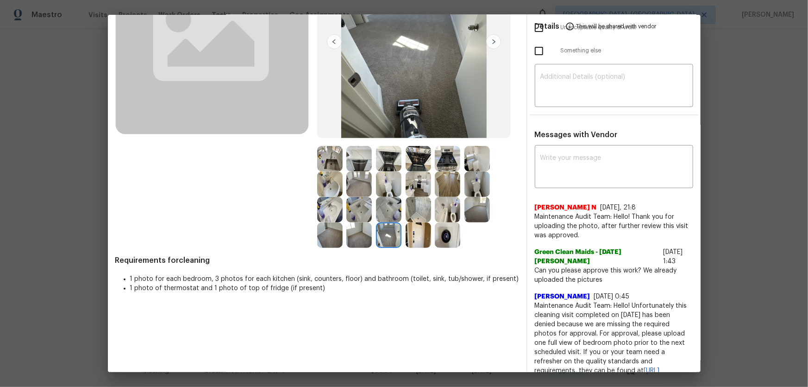
click at [363, 241] on img at bounding box center [358, 234] width 25 height 25
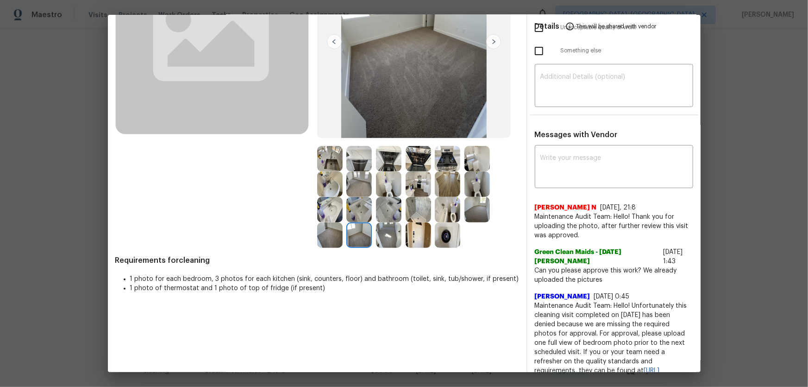
click at [333, 232] on img at bounding box center [329, 234] width 25 height 25
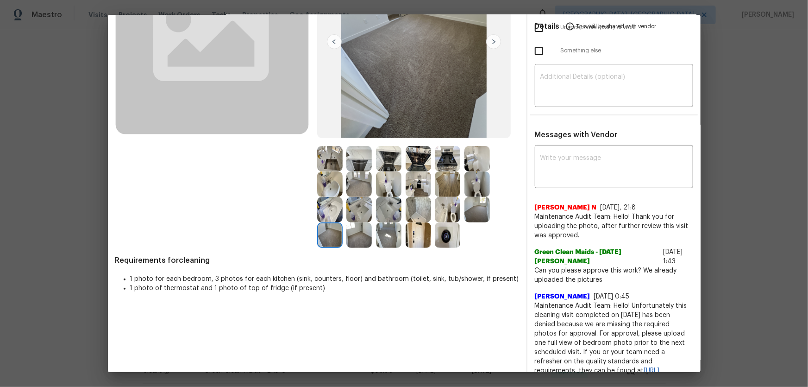
click at [482, 209] on img at bounding box center [477, 209] width 25 height 25
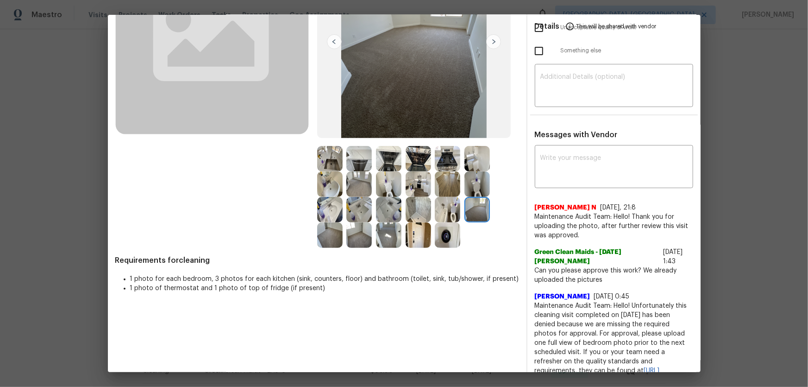
click at [471, 179] on img at bounding box center [477, 183] width 25 height 25
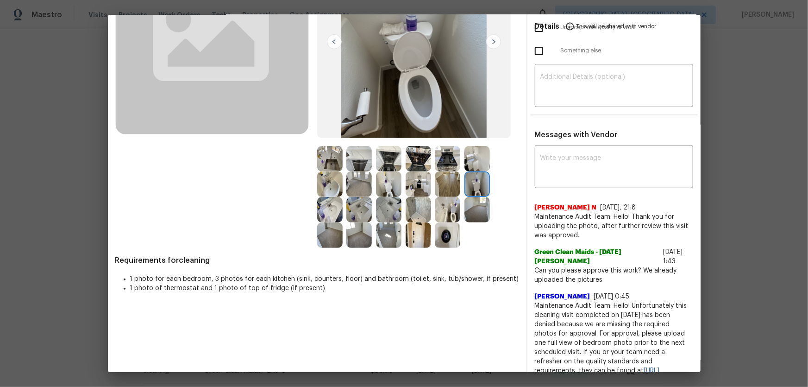
click at [444, 177] on img at bounding box center [447, 183] width 25 height 25
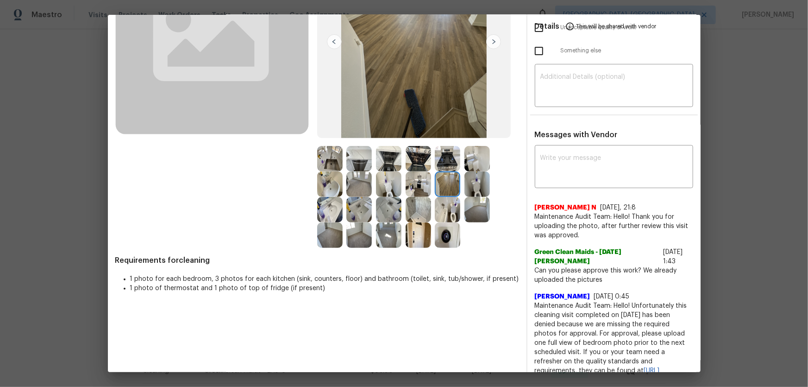
scroll to position [0, 0]
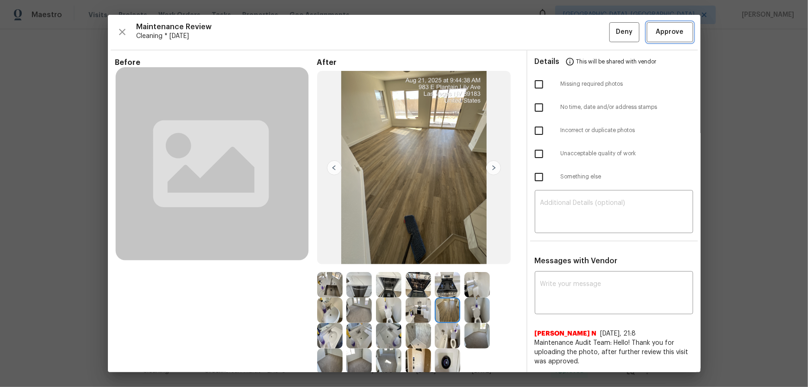
click at [661, 26] on span "Approve" at bounding box center [670, 32] width 28 height 12
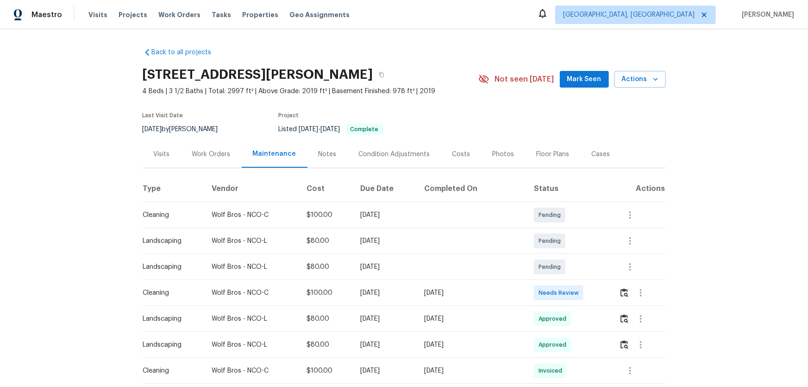
click at [619, 297] on div at bounding box center [642, 293] width 46 height 22
click at [622, 290] on img "button" at bounding box center [625, 292] width 8 height 9
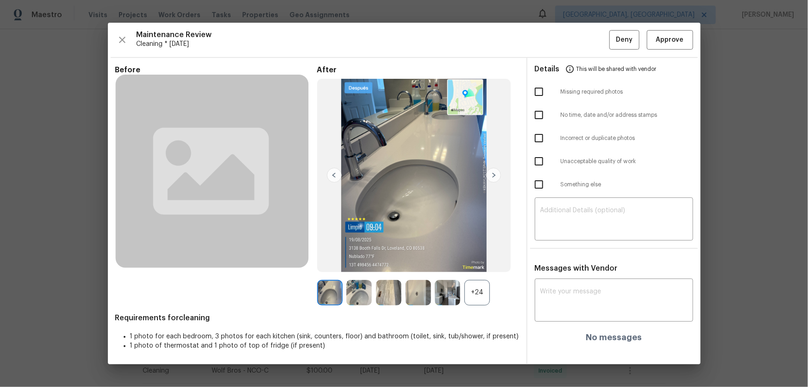
click at [479, 287] on div "+24" at bounding box center [477, 292] width 25 height 25
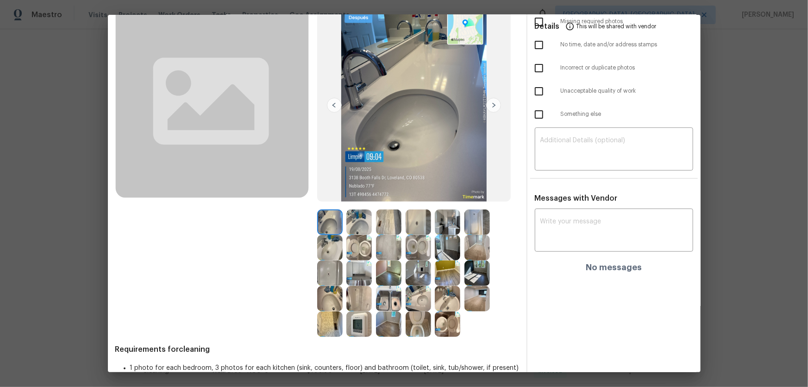
scroll to position [84, 0]
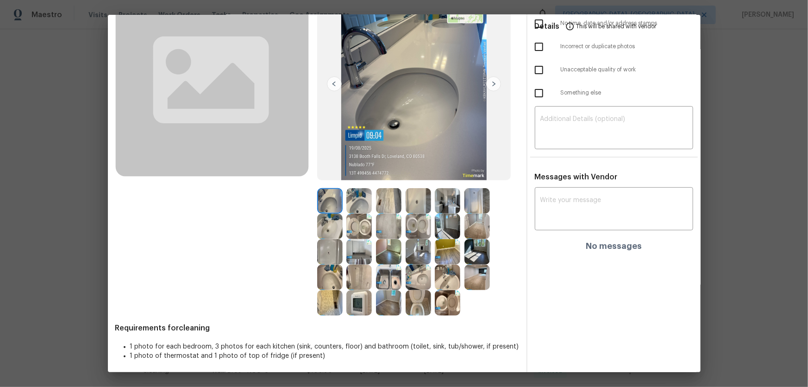
click at [412, 293] on img at bounding box center [418, 302] width 25 height 25
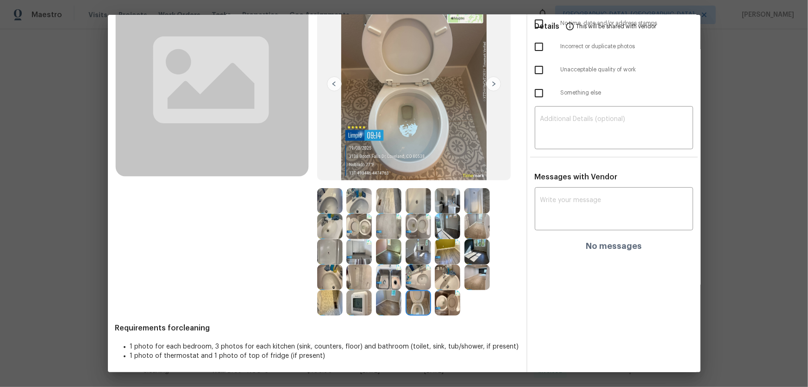
click at [444, 301] on img at bounding box center [447, 302] width 25 height 25
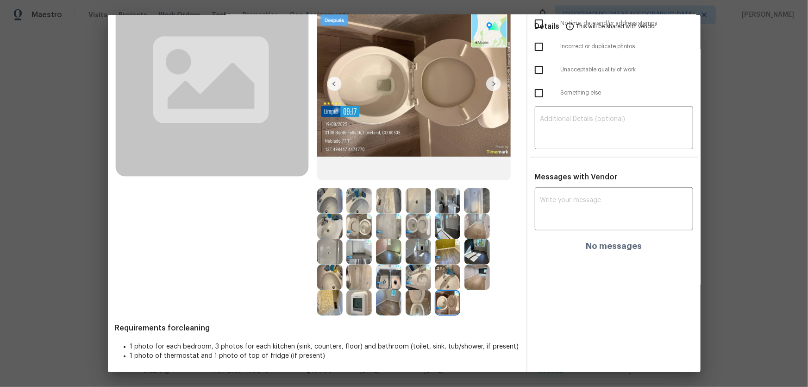
click at [413, 216] on img at bounding box center [418, 226] width 25 height 25
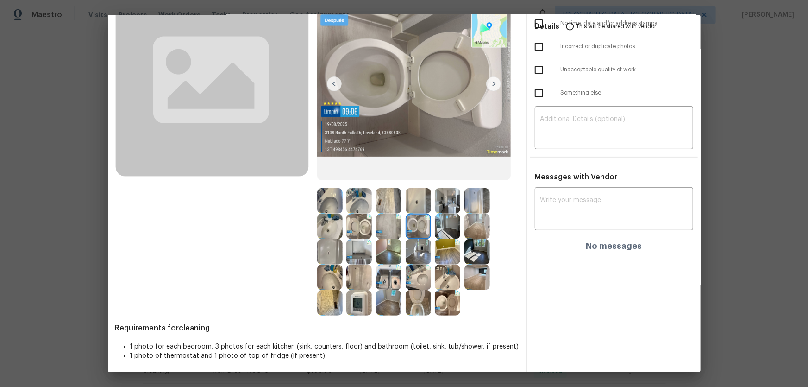
click at [356, 221] on img at bounding box center [358, 226] width 25 height 25
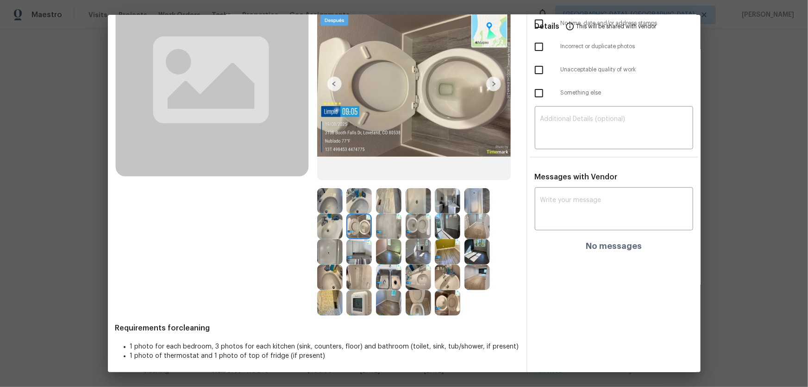
click at [354, 201] on img at bounding box center [358, 200] width 25 height 25
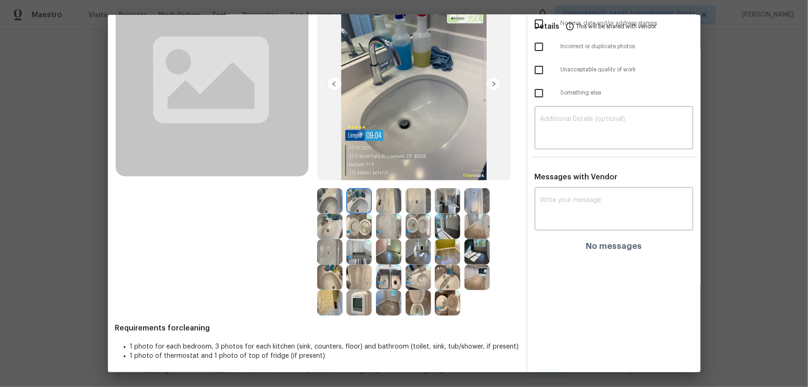
click at [331, 199] on img at bounding box center [329, 200] width 25 height 25
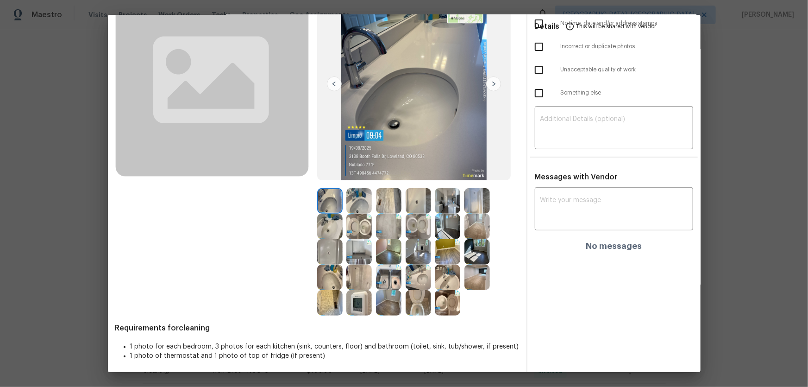
click at [335, 217] on img at bounding box center [329, 226] width 25 height 25
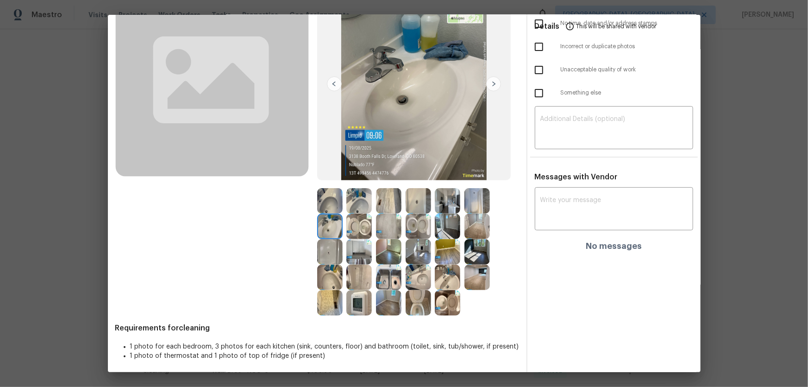
click at [455, 276] on img at bounding box center [447, 276] width 25 height 25
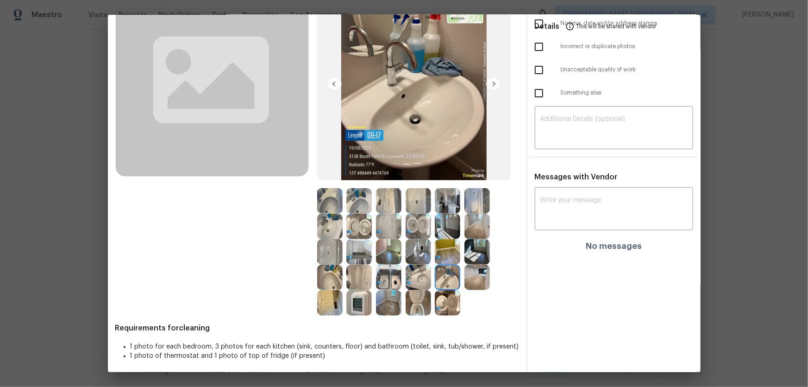
click at [425, 272] on img at bounding box center [418, 276] width 25 height 25
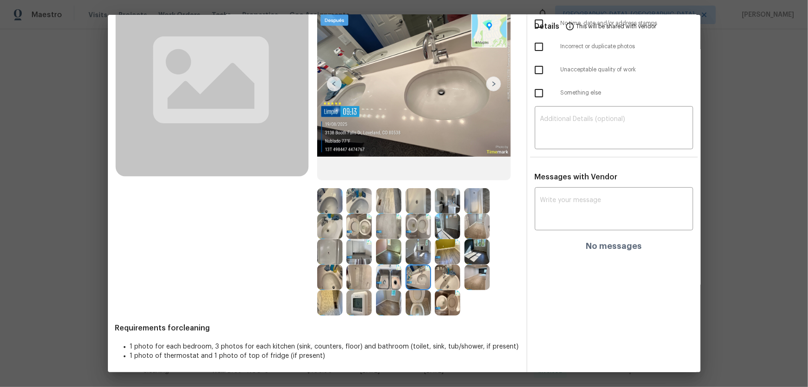
click at [395, 273] on img at bounding box center [388, 276] width 25 height 25
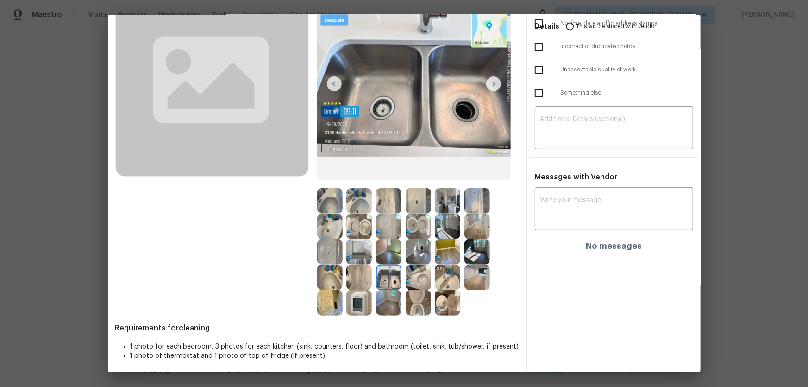
click at [361, 276] on img at bounding box center [358, 276] width 25 height 25
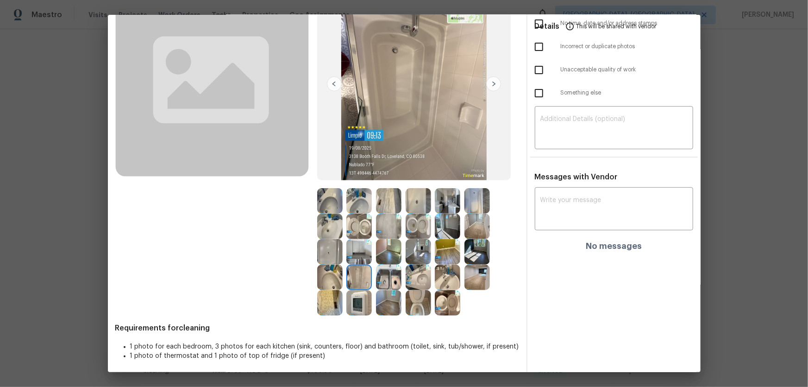
click at [323, 255] on img at bounding box center [329, 251] width 25 height 25
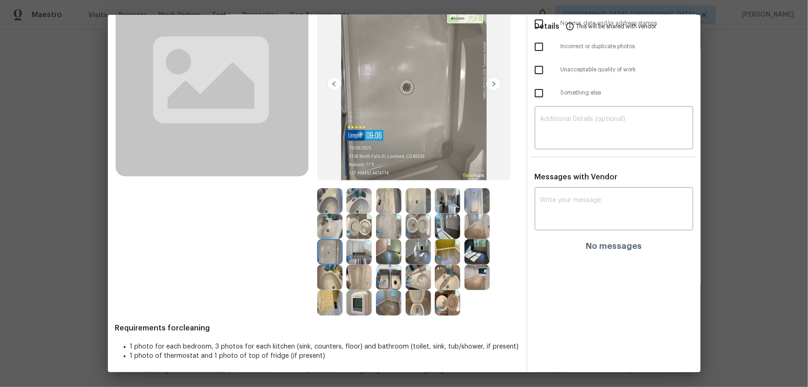
click at [443, 206] on img at bounding box center [447, 200] width 25 height 25
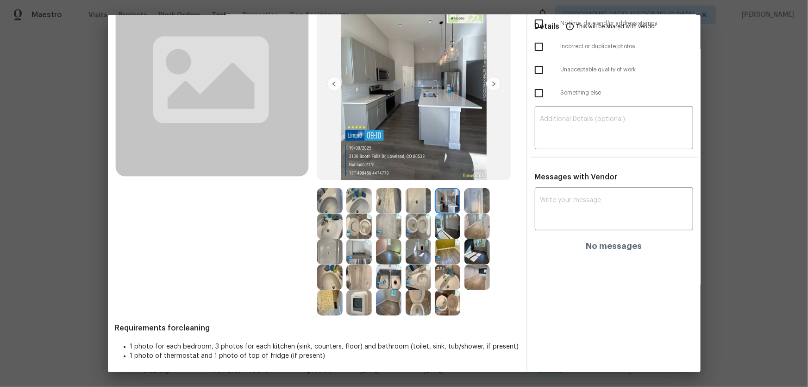
click at [476, 206] on img at bounding box center [477, 200] width 25 height 25
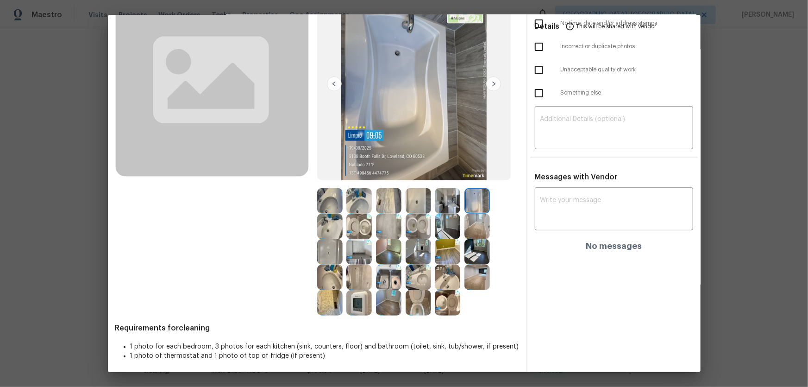
click at [474, 218] on img at bounding box center [477, 226] width 25 height 25
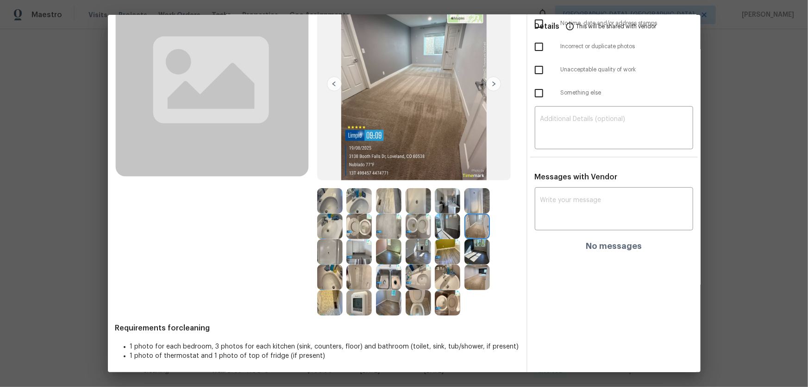
click at [391, 271] on img at bounding box center [388, 276] width 25 height 25
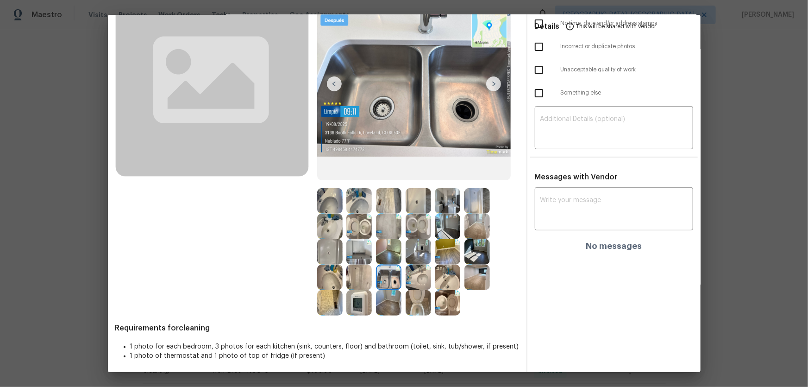
click at [357, 250] on img at bounding box center [358, 251] width 25 height 25
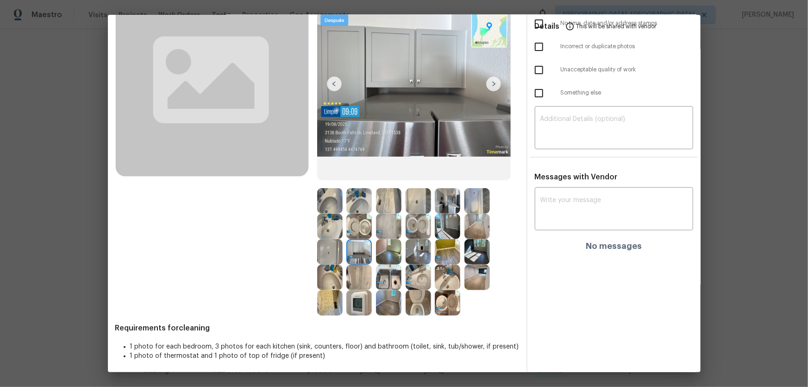
click at [381, 254] on img at bounding box center [388, 251] width 25 height 25
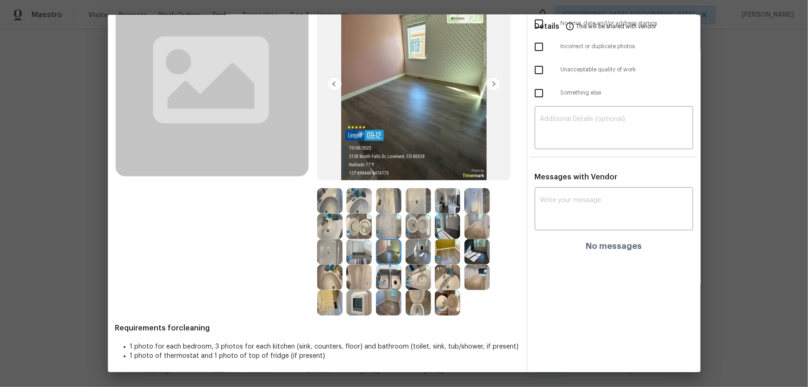
click at [383, 231] on img at bounding box center [388, 226] width 25 height 25
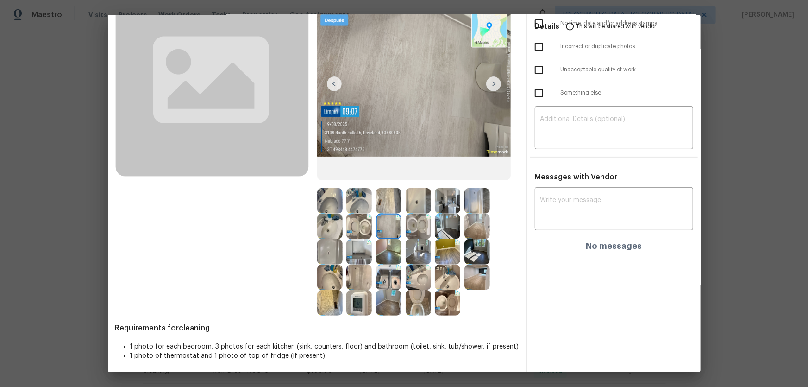
click at [352, 226] on img at bounding box center [358, 226] width 25 height 25
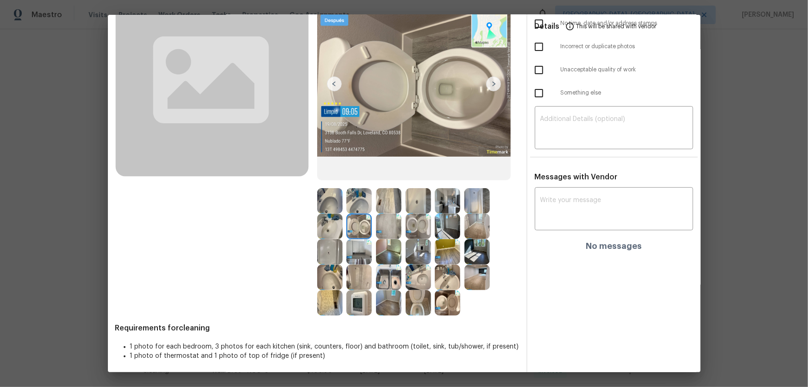
click at [393, 258] on img at bounding box center [388, 251] width 25 height 25
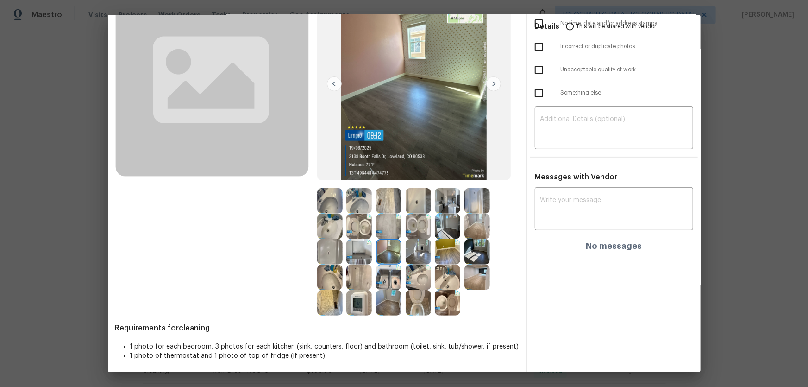
click at [439, 256] on img at bounding box center [447, 251] width 25 height 25
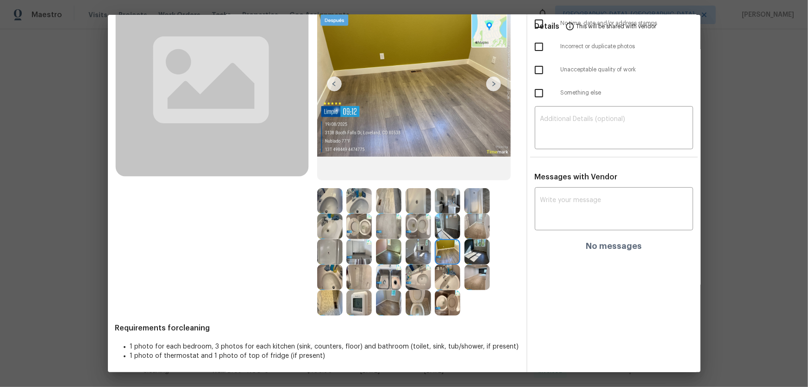
click at [477, 228] on img at bounding box center [477, 226] width 25 height 25
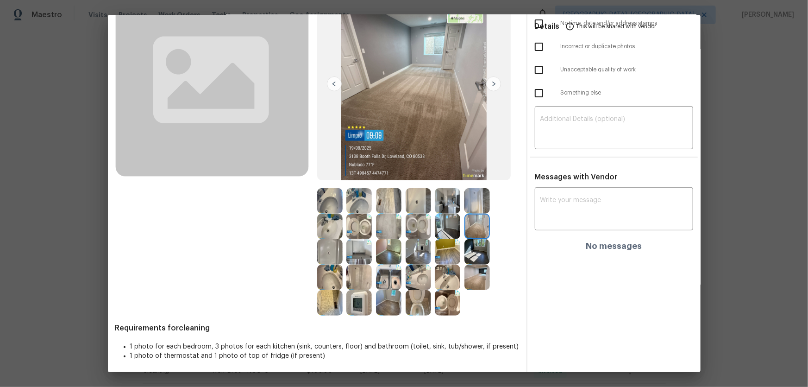
click at [394, 300] on img at bounding box center [388, 302] width 25 height 25
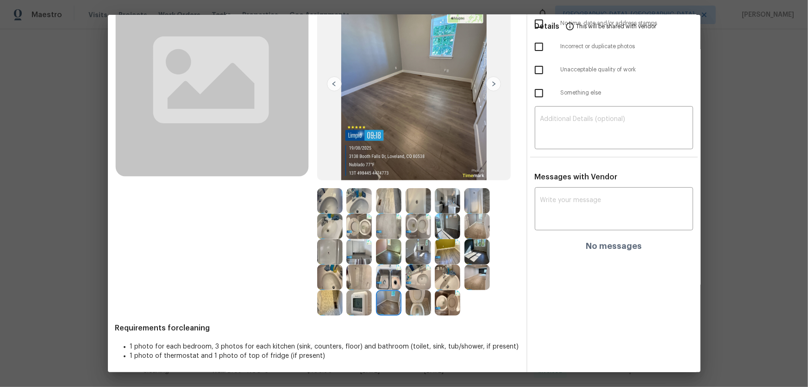
click at [357, 305] on img at bounding box center [358, 302] width 25 height 25
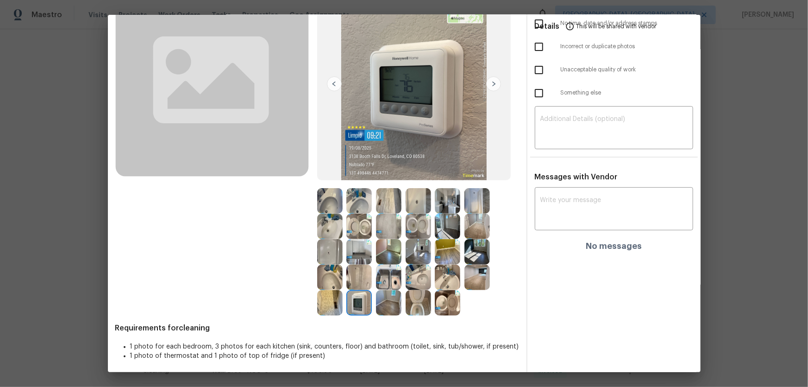
click at [329, 302] on img at bounding box center [329, 302] width 25 height 25
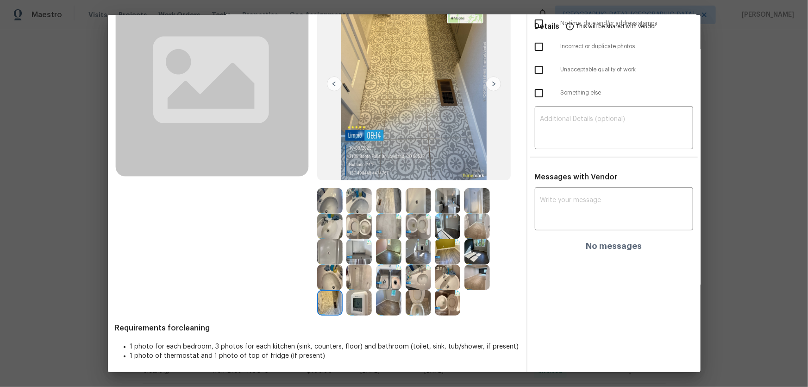
click at [333, 280] on img at bounding box center [329, 276] width 25 height 25
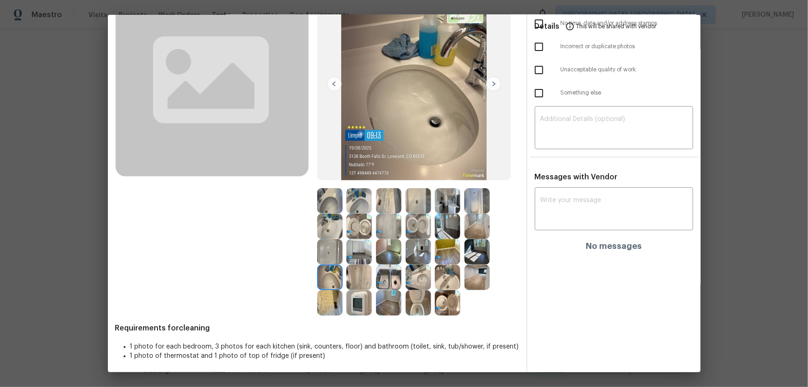
click at [358, 251] on img at bounding box center [358, 251] width 25 height 25
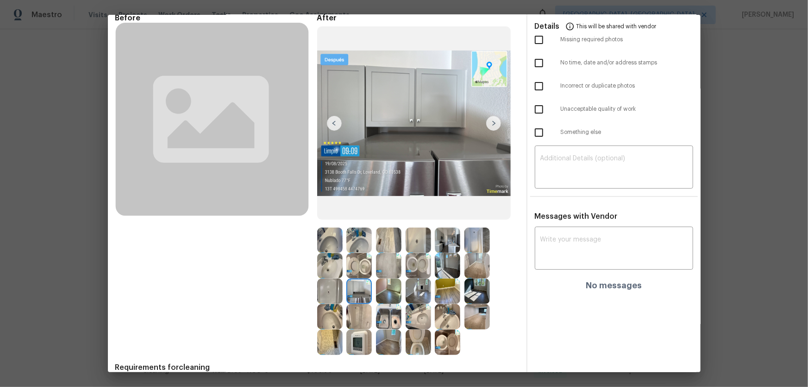
scroll to position [0, 0]
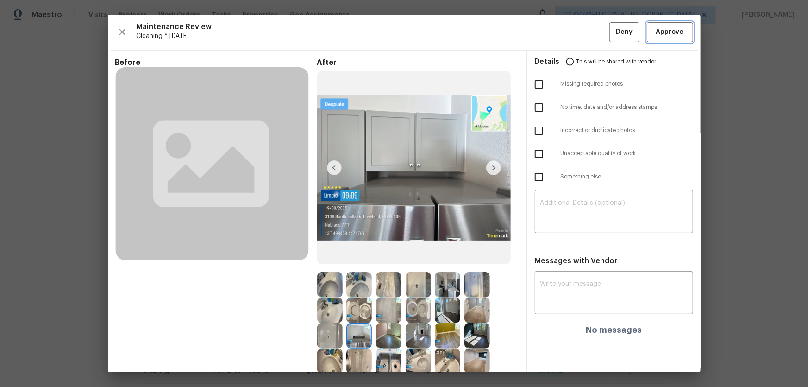
click at [661, 32] on span "Approve" at bounding box center [670, 32] width 28 height 12
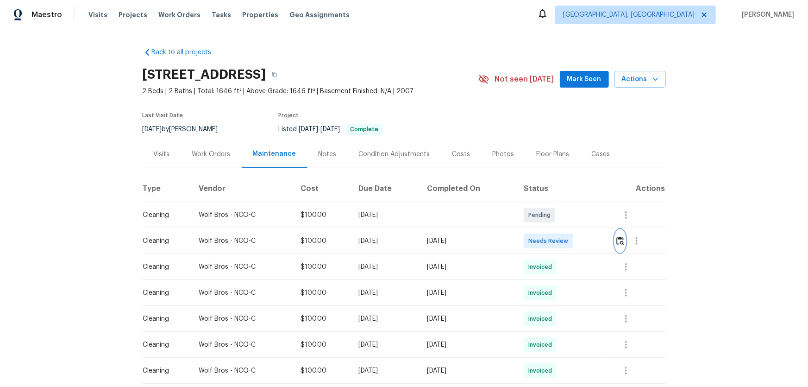
click at [575, 241] on img "button" at bounding box center [620, 240] width 8 height 9
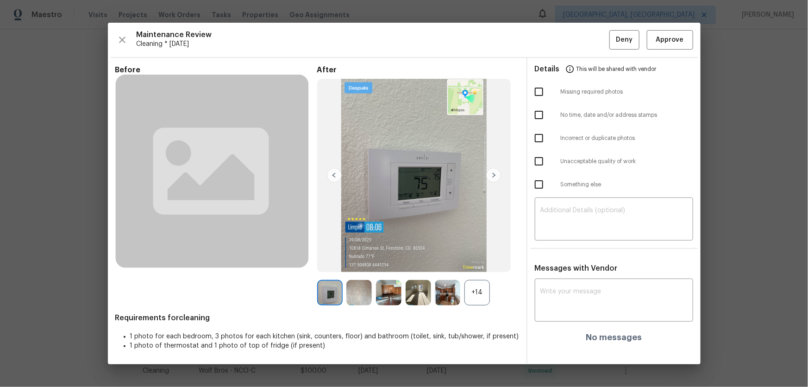
click at [479, 255] on div "+14" at bounding box center [477, 292] width 25 height 25
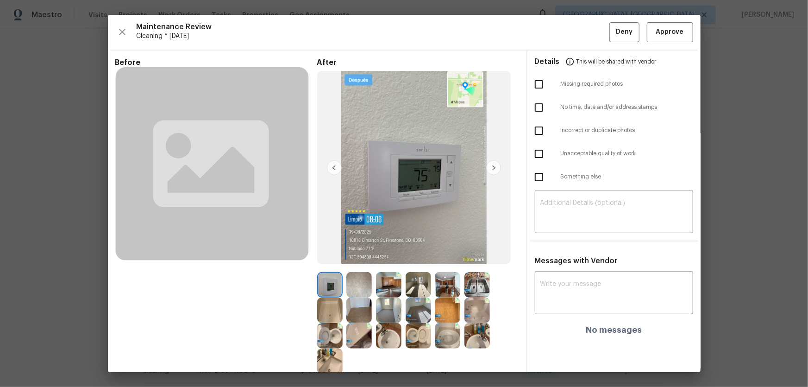
scroll to position [60, 0]
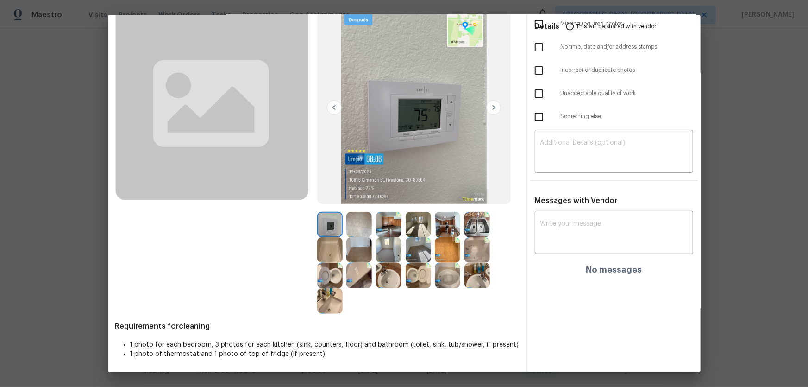
click at [423, 255] on img at bounding box center [418, 275] width 25 height 25
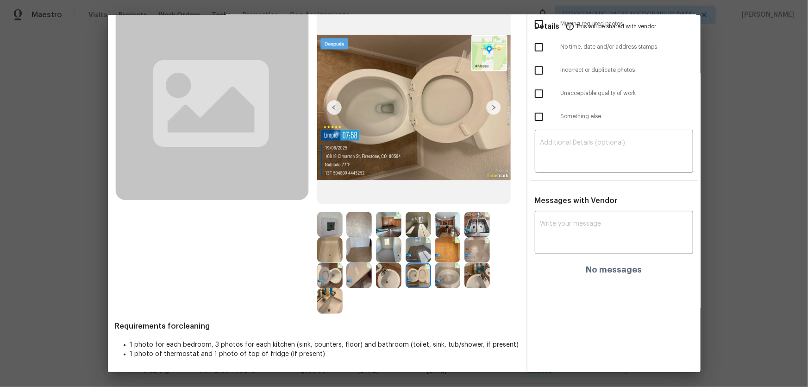
click at [332, 255] on img at bounding box center [329, 275] width 25 height 25
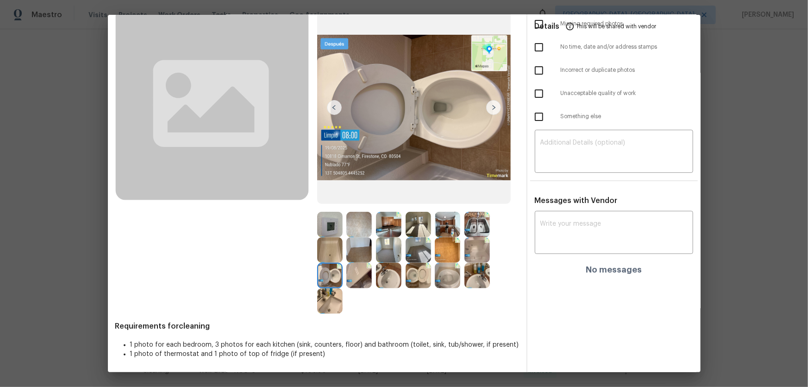
click at [390, 255] on img at bounding box center [388, 275] width 25 height 25
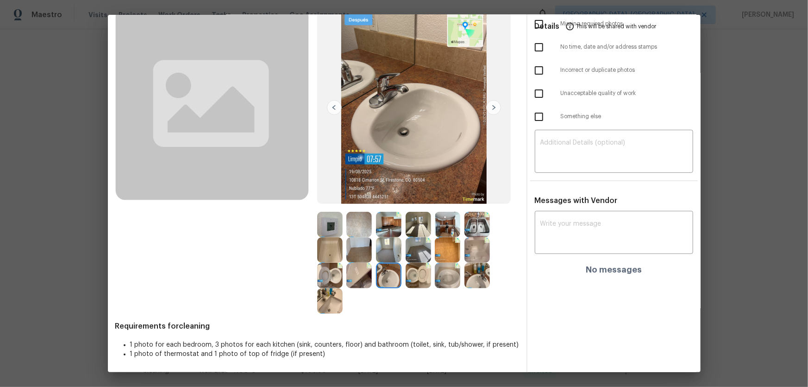
click at [470, 255] on img at bounding box center [477, 275] width 25 height 25
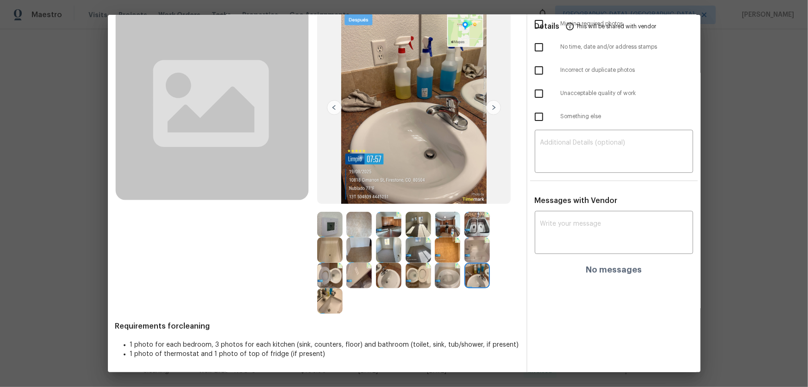
click at [445, 255] on img at bounding box center [447, 275] width 25 height 25
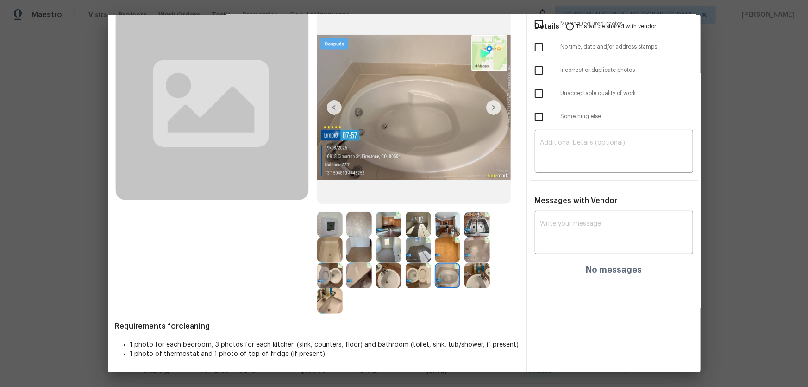
click at [471, 250] on img at bounding box center [477, 249] width 25 height 25
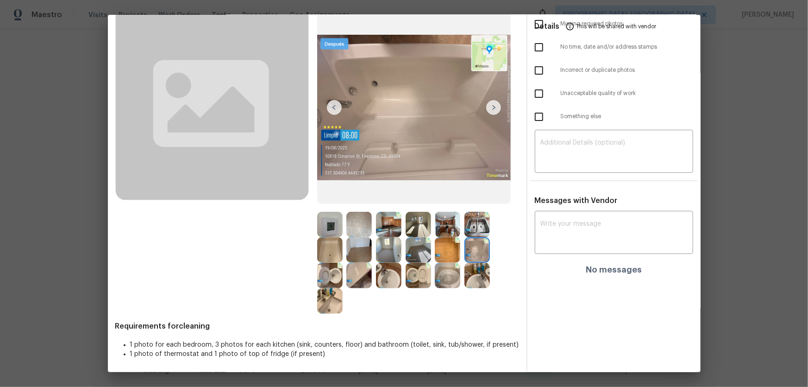
click at [475, 226] on img at bounding box center [477, 224] width 25 height 25
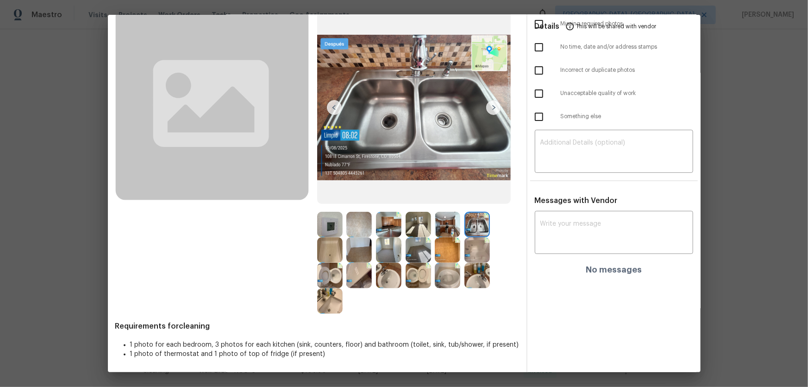
click at [454, 226] on img at bounding box center [447, 224] width 25 height 25
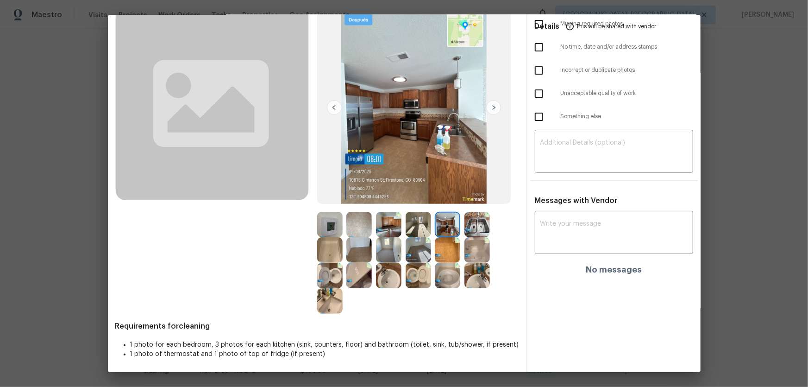
click at [394, 223] on img at bounding box center [388, 224] width 25 height 25
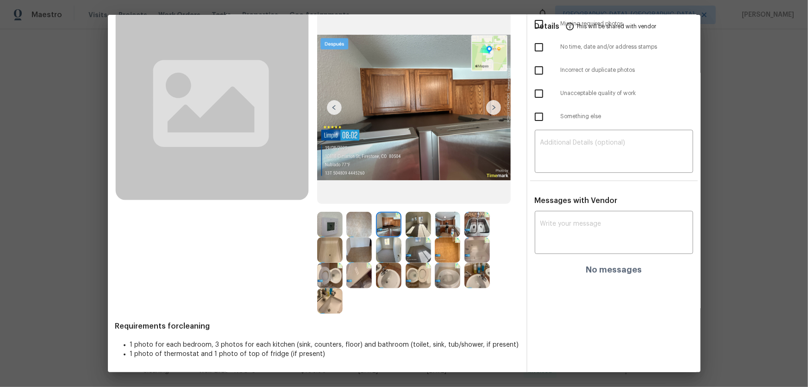
click at [325, 255] on img at bounding box center [329, 300] width 25 height 25
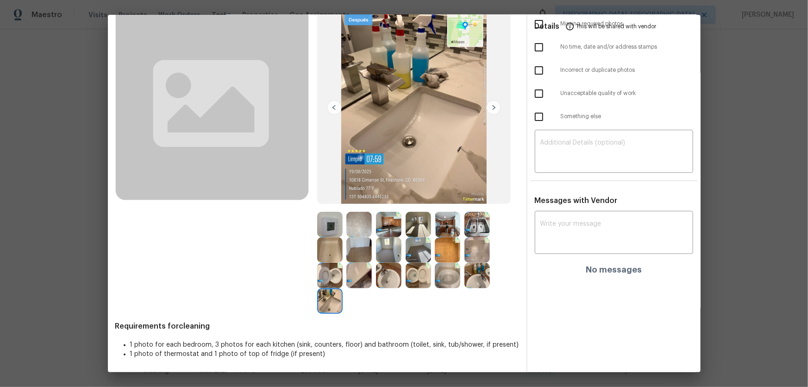
click at [422, 254] on img at bounding box center [418, 249] width 25 height 25
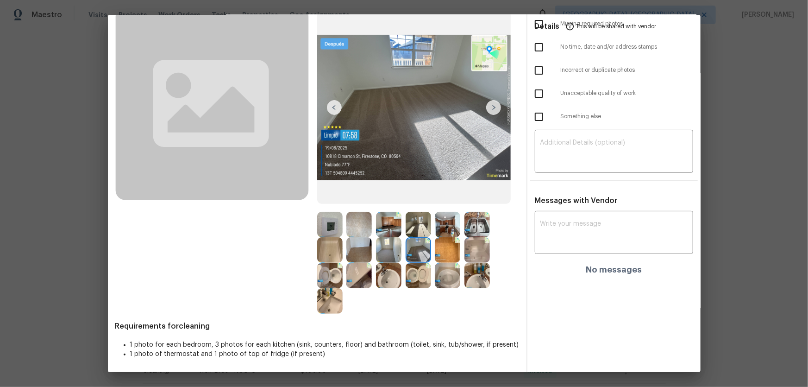
click at [415, 255] on img at bounding box center [418, 275] width 25 height 25
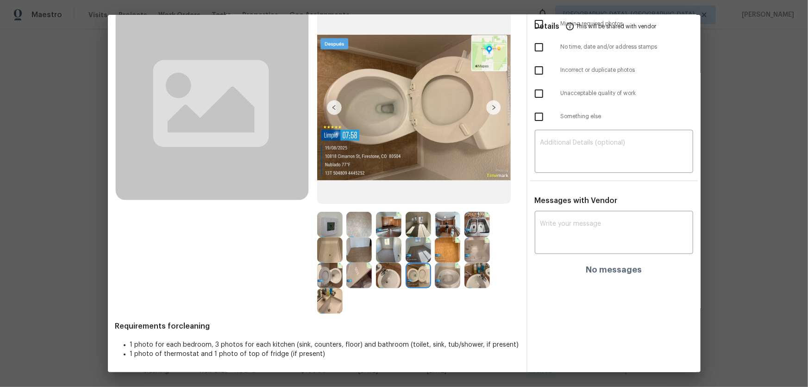
click at [415, 255] on img at bounding box center [418, 249] width 25 height 25
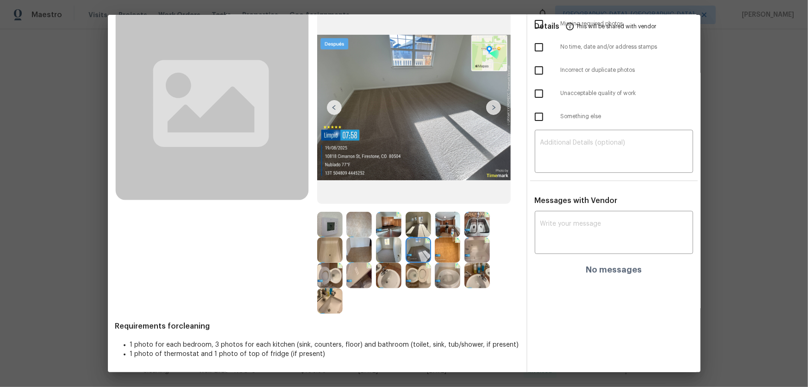
click at [386, 251] on img at bounding box center [388, 249] width 25 height 25
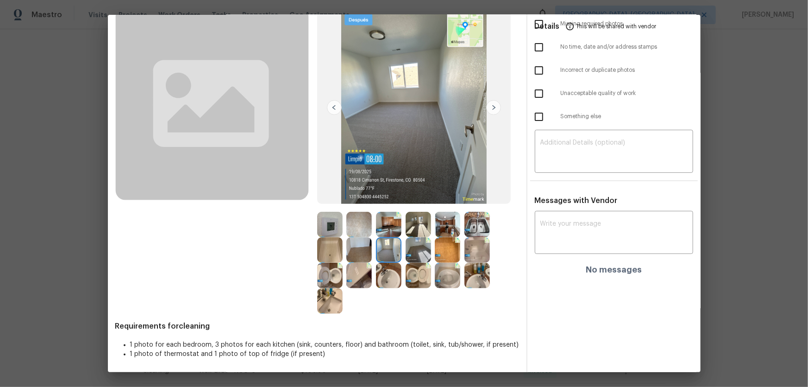
click at [333, 224] on img at bounding box center [329, 224] width 25 height 25
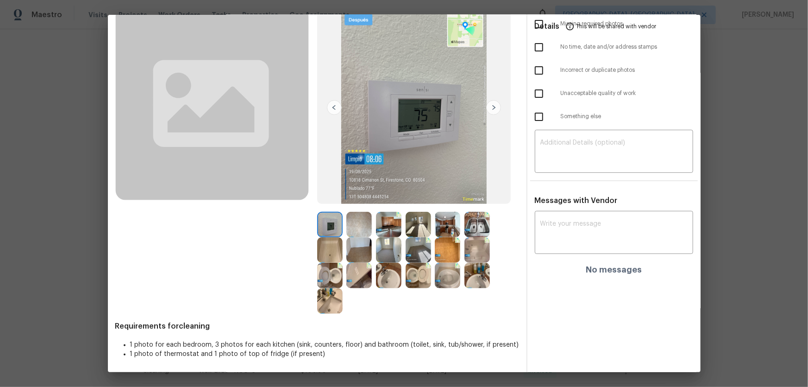
click at [331, 247] on img at bounding box center [329, 249] width 25 height 25
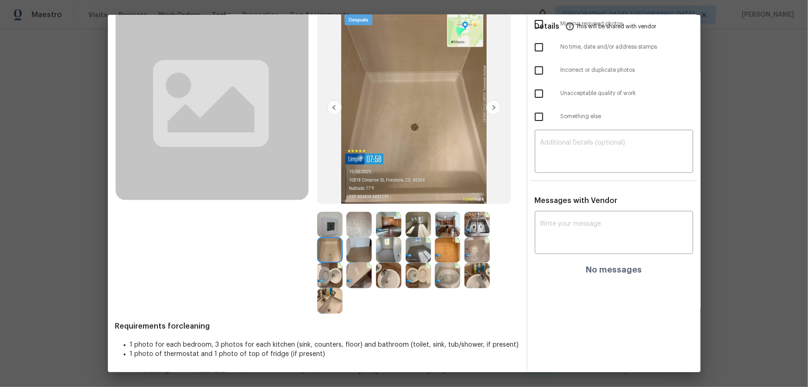
click at [352, 228] on img at bounding box center [358, 224] width 25 height 25
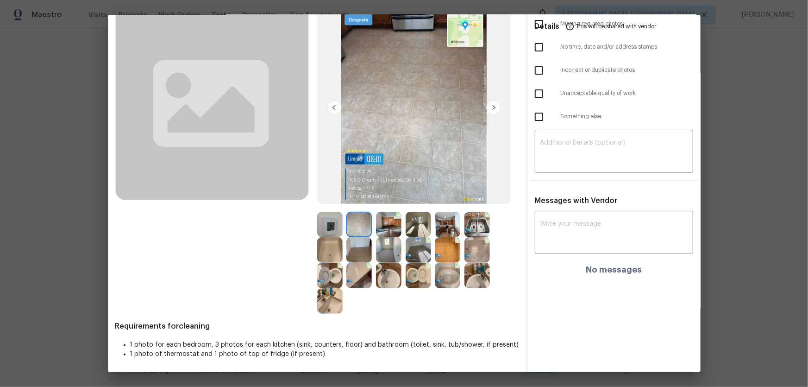
click at [440, 223] on img at bounding box center [447, 224] width 25 height 25
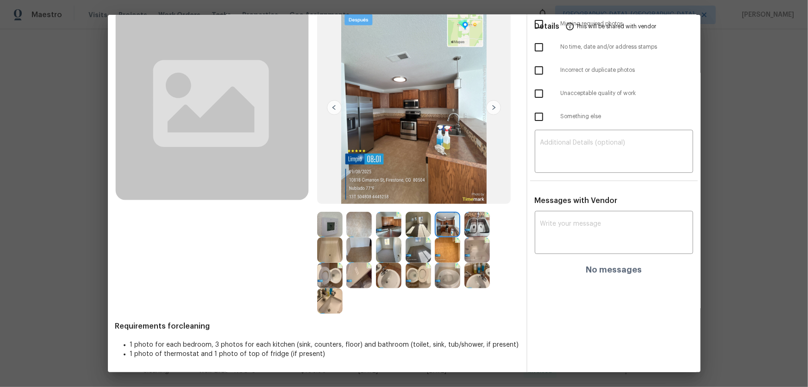
click at [480, 224] on img at bounding box center [477, 224] width 25 height 25
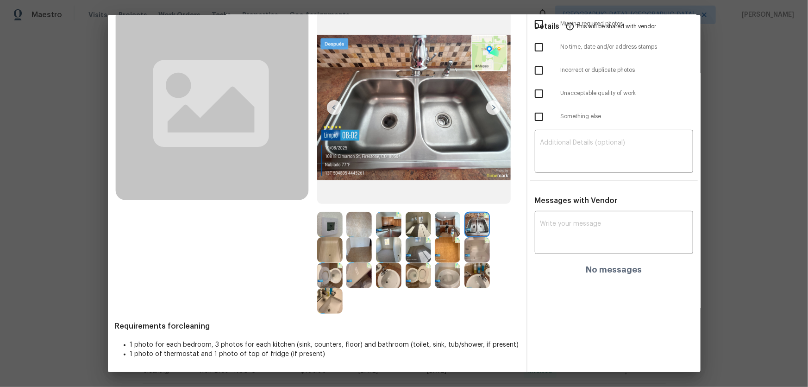
scroll to position [0, 0]
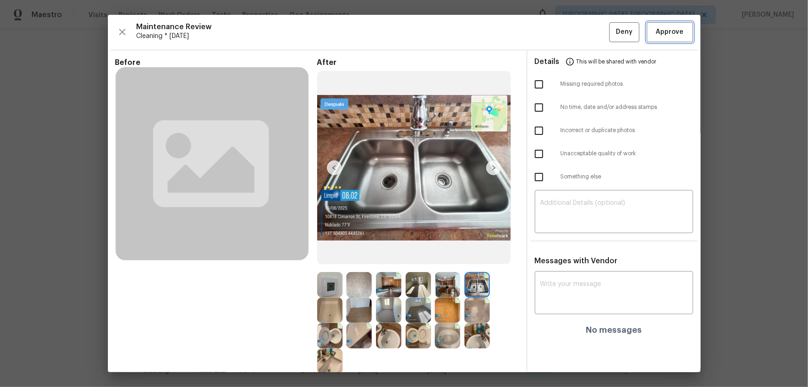
click at [575, 38] on button "Approve" at bounding box center [670, 32] width 46 height 20
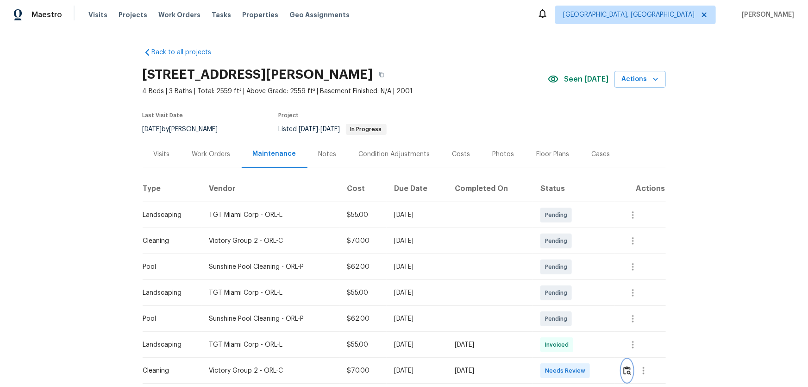
click at [625, 371] on img "button" at bounding box center [627, 370] width 8 height 9
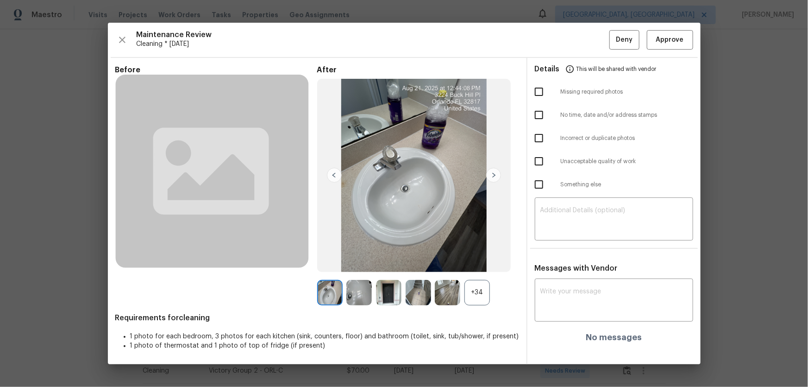
click at [473, 293] on div "+34" at bounding box center [477, 292] width 25 height 25
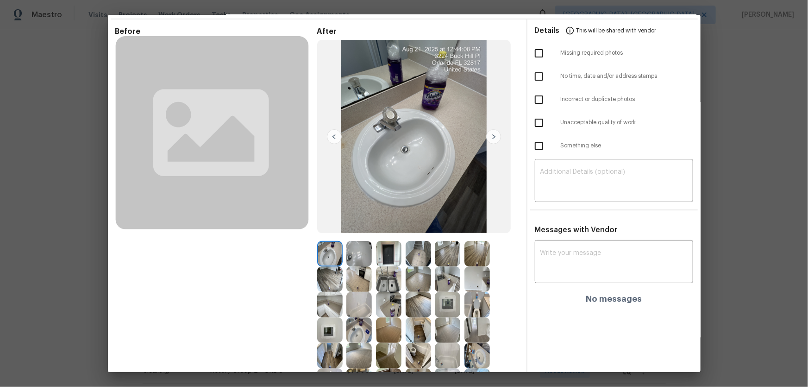
scroll to position [126, 0]
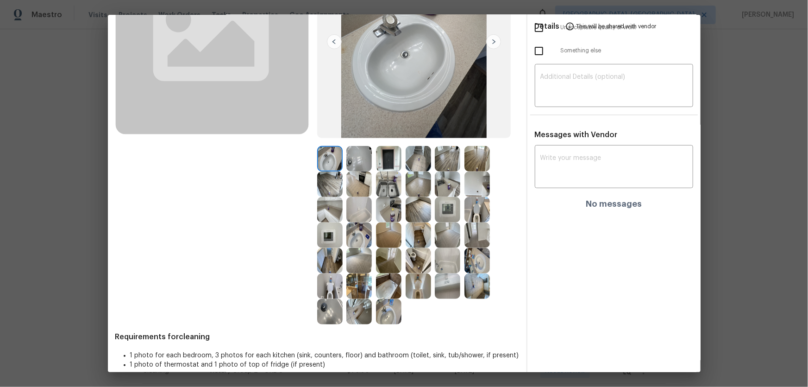
click at [420, 288] on img at bounding box center [418, 285] width 25 height 25
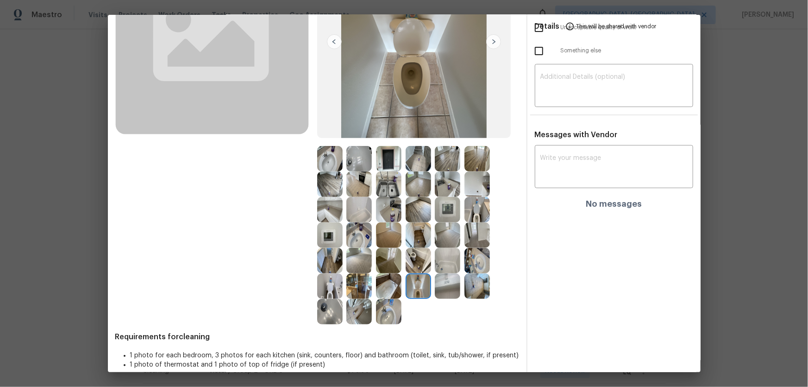
click at [475, 214] on img at bounding box center [477, 209] width 25 height 25
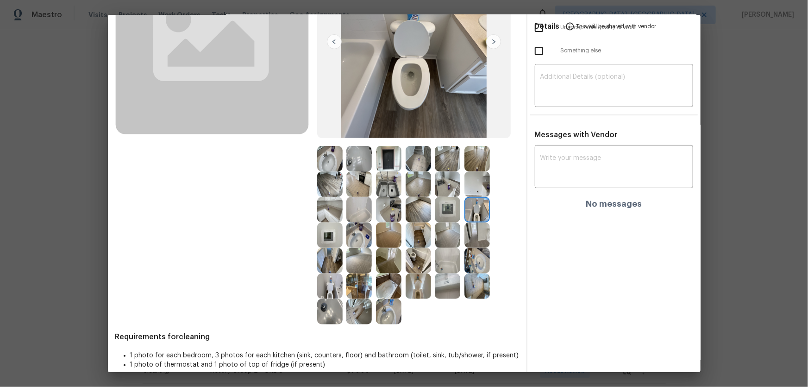
click at [334, 283] on img at bounding box center [329, 285] width 25 height 25
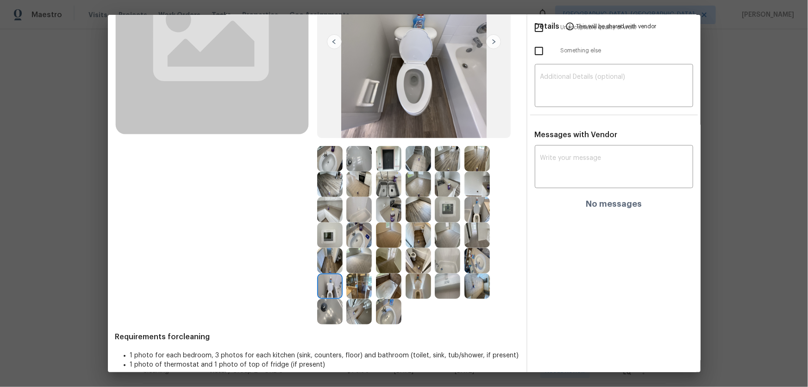
click at [357, 242] on img at bounding box center [358, 234] width 25 height 25
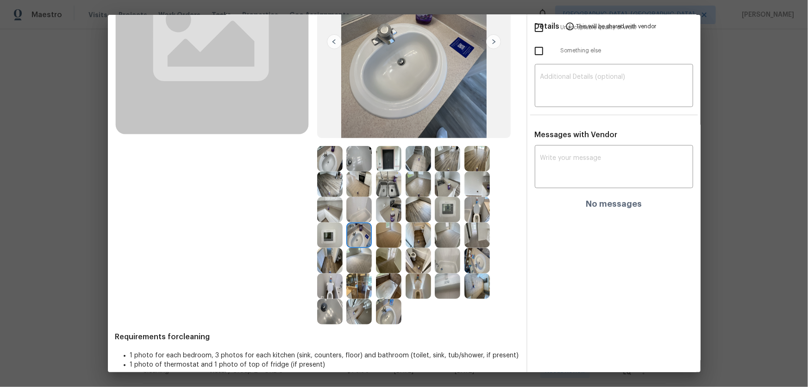
click at [324, 160] on img at bounding box center [329, 158] width 25 height 25
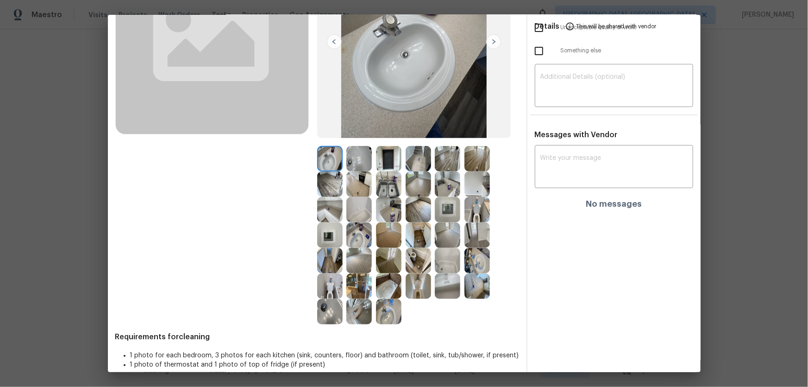
click at [479, 262] on img at bounding box center [477, 260] width 25 height 25
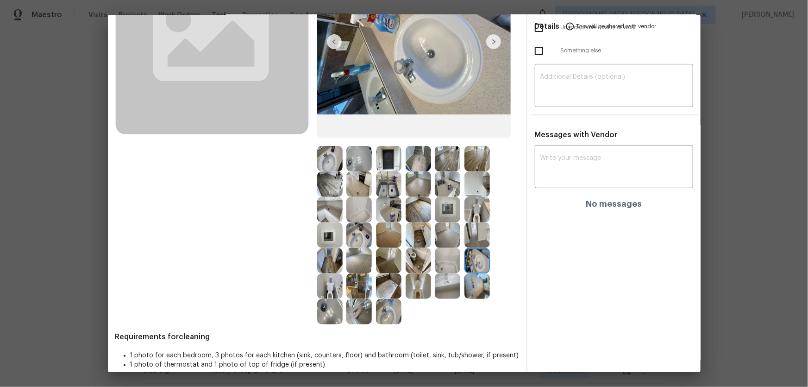
click at [451, 259] on img at bounding box center [447, 260] width 25 height 25
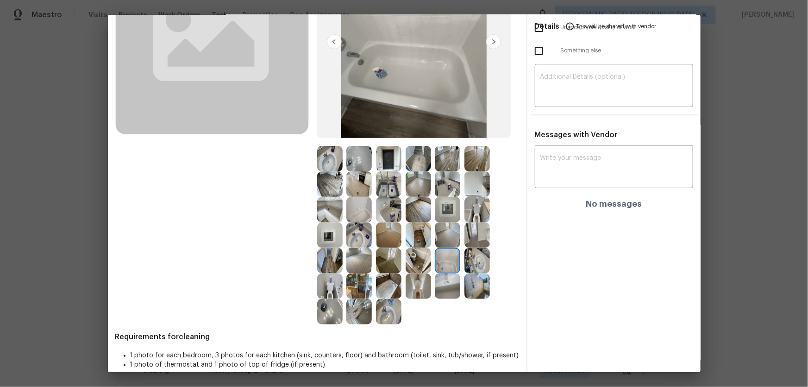
click at [392, 282] on img at bounding box center [388, 285] width 25 height 25
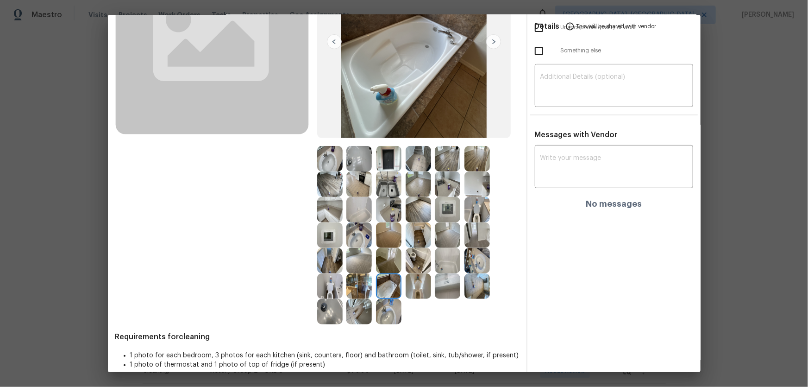
click at [353, 212] on img at bounding box center [358, 209] width 25 height 25
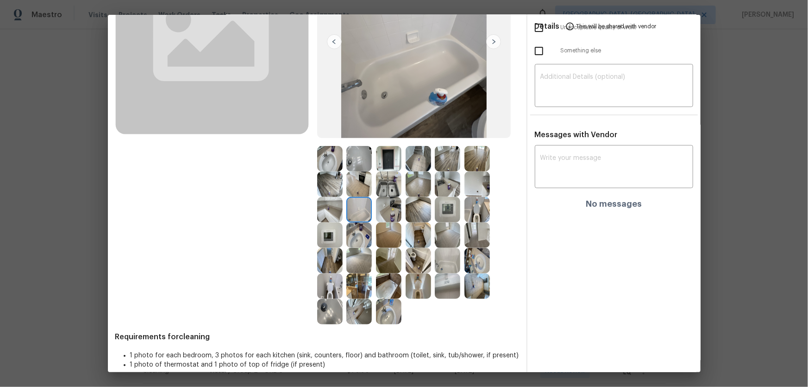
click at [475, 286] on img at bounding box center [477, 285] width 25 height 25
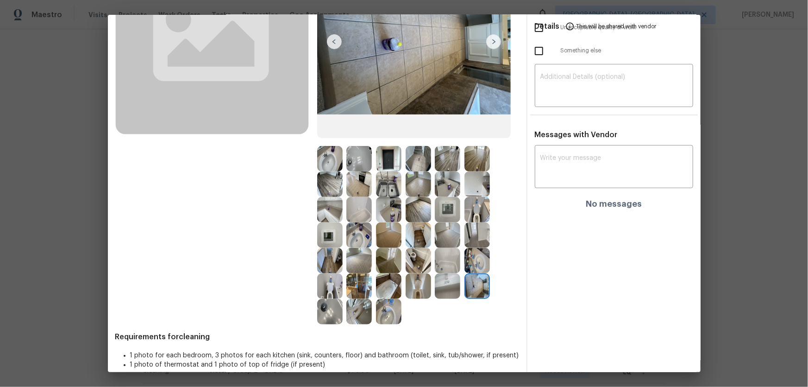
click at [447, 280] on img at bounding box center [447, 285] width 25 height 25
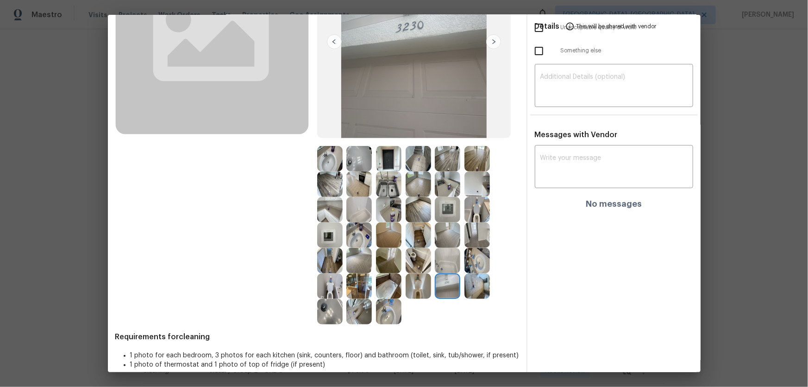
click at [446, 205] on img at bounding box center [447, 209] width 25 height 25
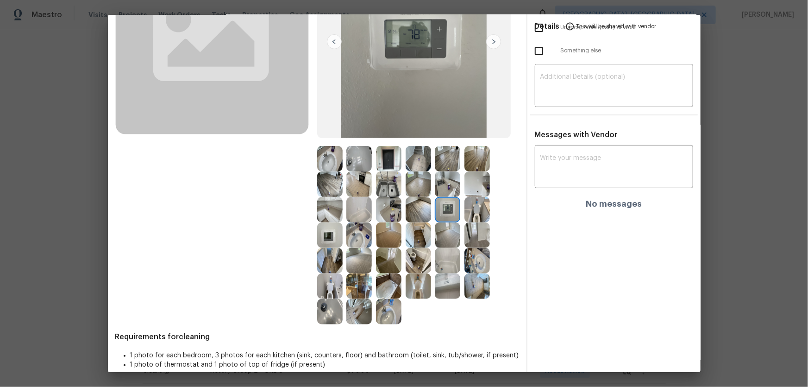
click at [445, 180] on img at bounding box center [447, 183] width 25 height 25
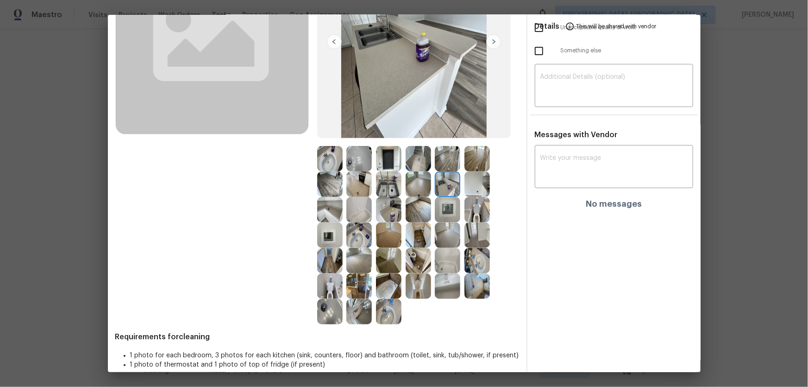
click at [378, 178] on img at bounding box center [388, 183] width 25 height 25
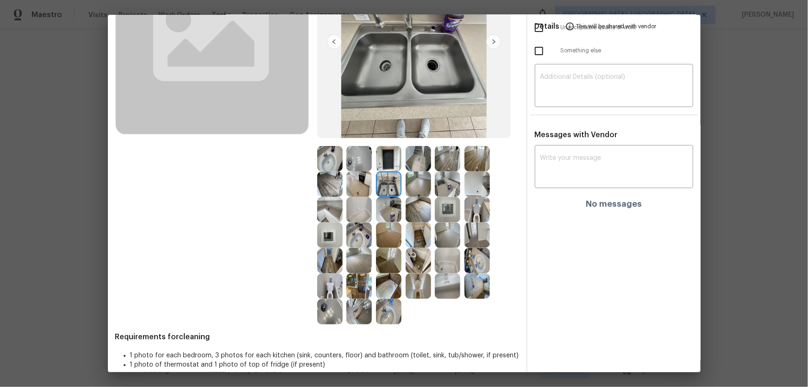
click at [351, 176] on img at bounding box center [358, 183] width 25 height 25
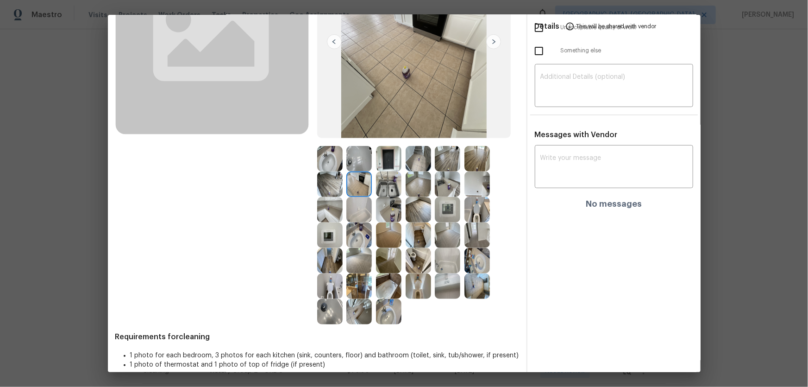
click at [362, 259] on img at bounding box center [358, 260] width 25 height 25
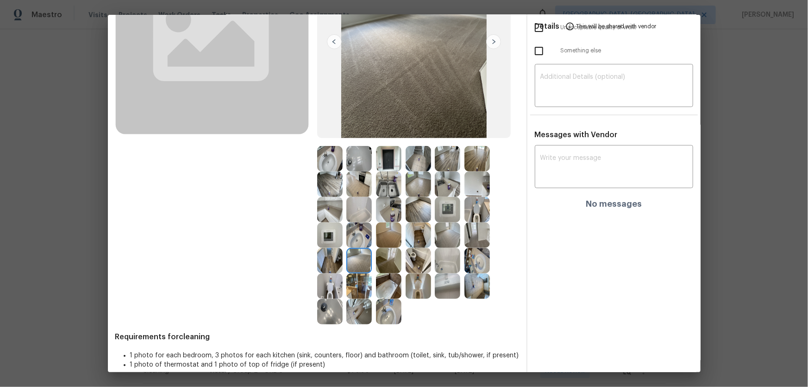
click at [385, 233] on img at bounding box center [388, 234] width 25 height 25
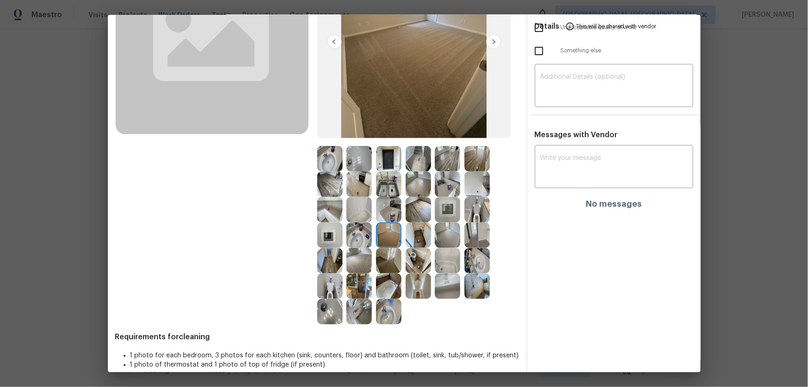
click at [439, 239] on img at bounding box center [447, 234] width 25 height 25
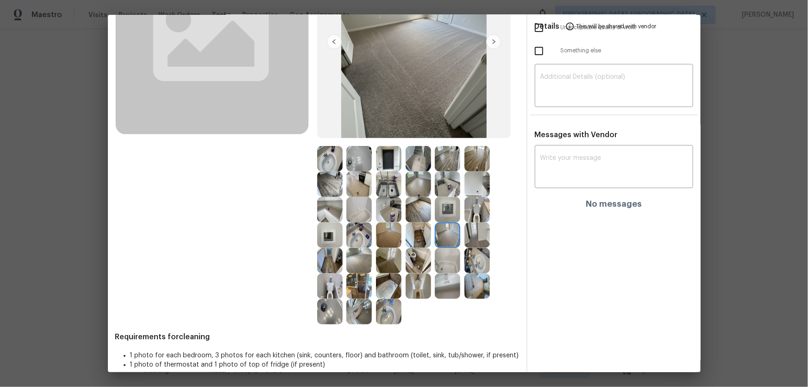
click at [387, 232] on img at bounding box center [388, 234] width 25 height 25
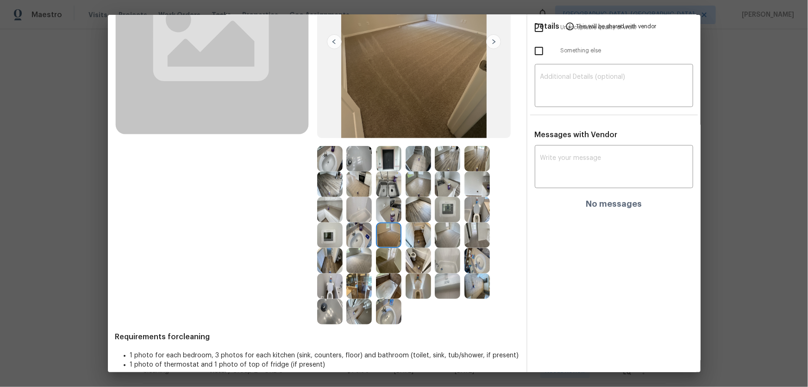
click at [355, 250] on img at bounding box center [358, 260] width 25 height 25
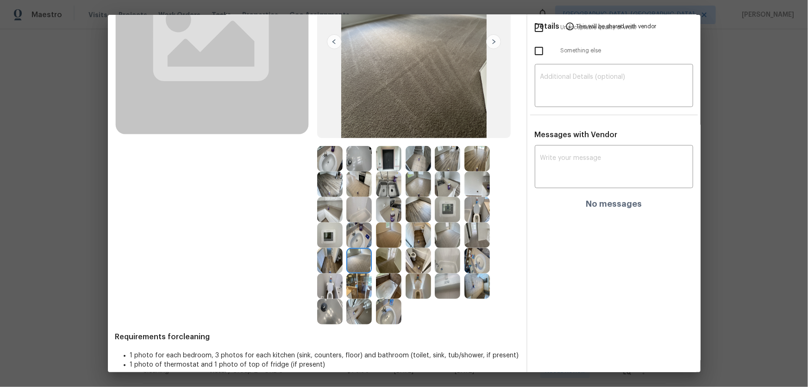
click at [468, 159] on img at bounding box center [477, 158] width 25 height 25
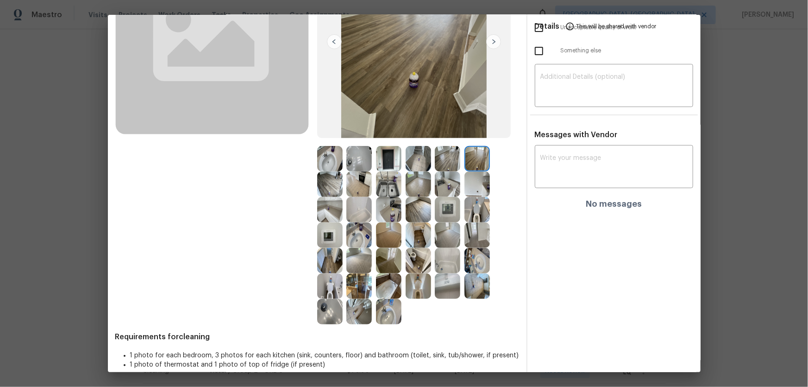
click at [471, 174] on img at bounding box center [477, 183] width 25 height 25
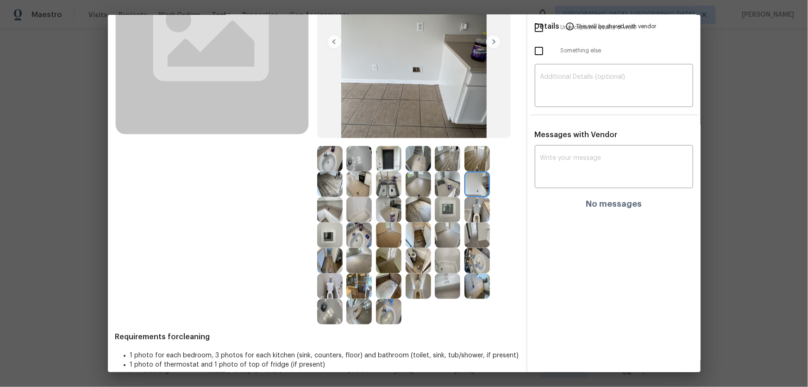
click at [444, 210] on img at bounding box center [447, 209] width 25 height 25
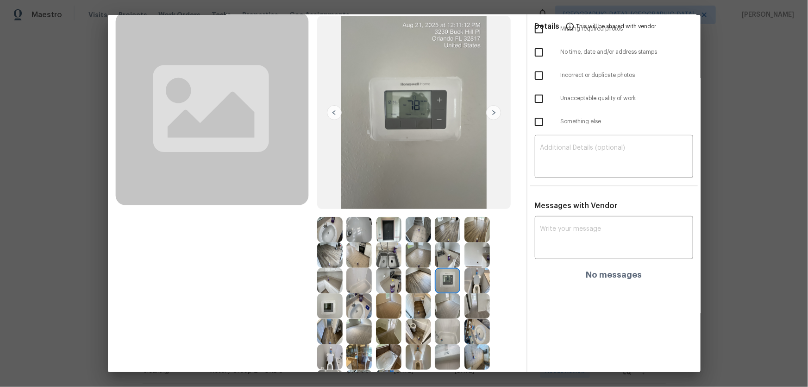
scroll to position [0, 0]
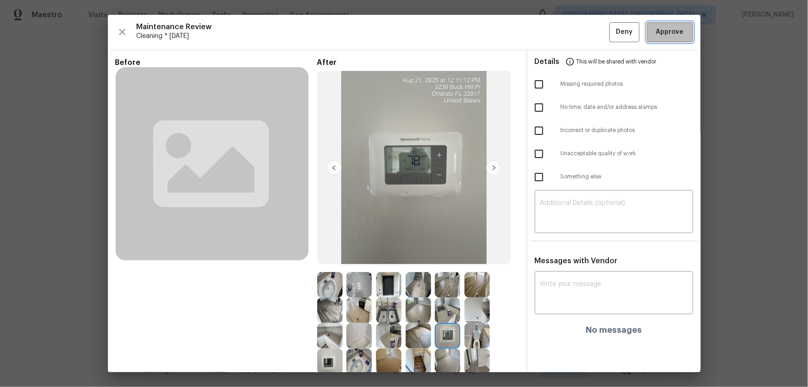
click at [658, 32] on span "Approve" at bounding box center [670, 32] width 28 height 12
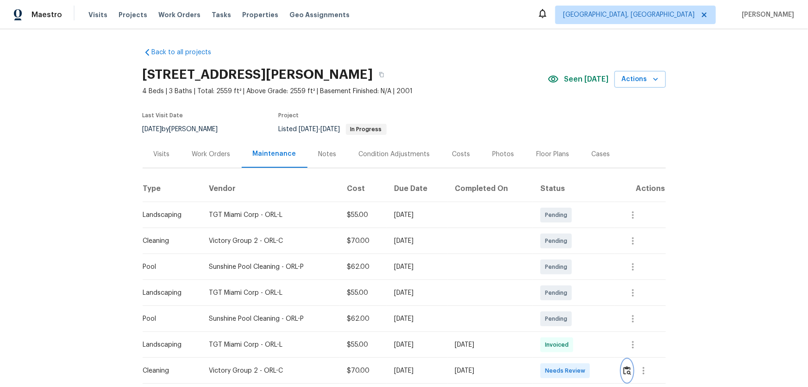
scroll to position [0, 0]
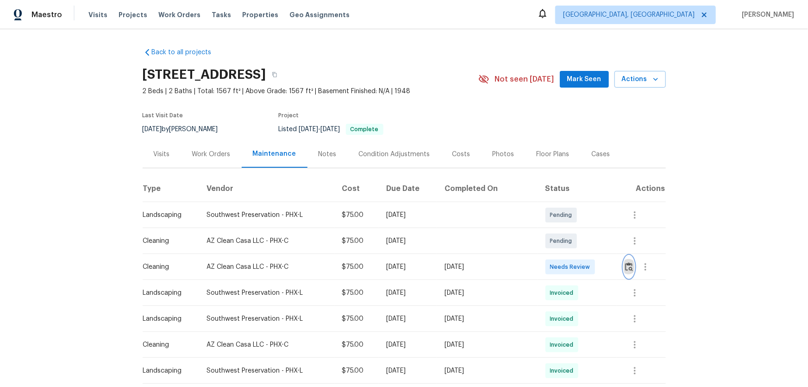
click at [627, 264] on img "button" at bounding box center [629, 266] width 8 height 9
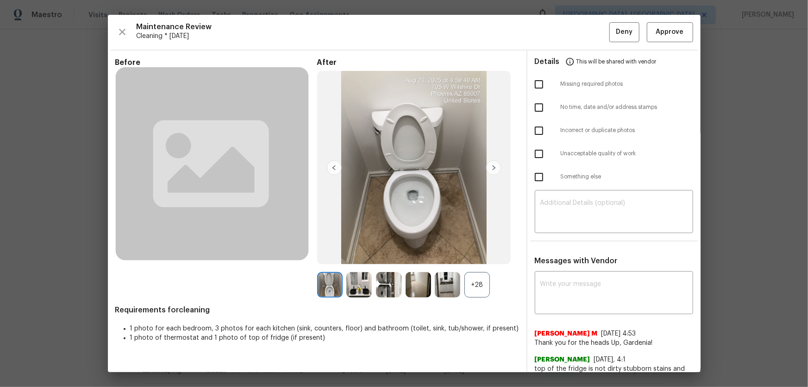
click at [484, 278] on div "+28" at bounding box center [477, 284] width 25 height 25
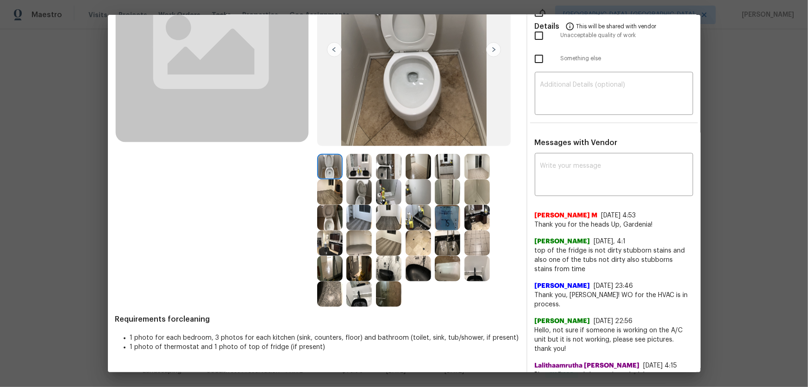
scroll to position [126, 0]
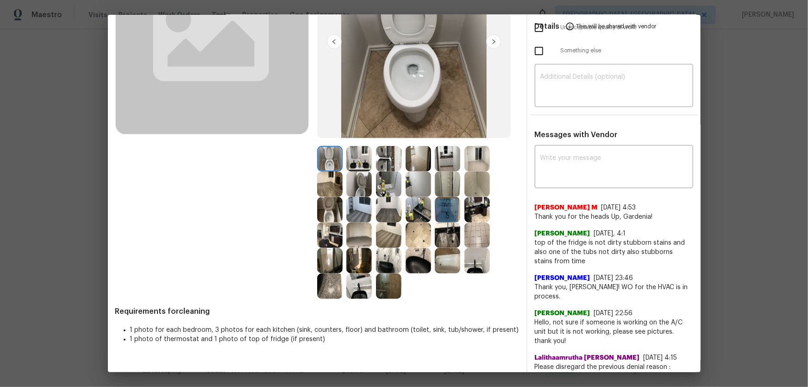
click at [334, 208] on img at bounding box center [329, 209] width 25 height 25
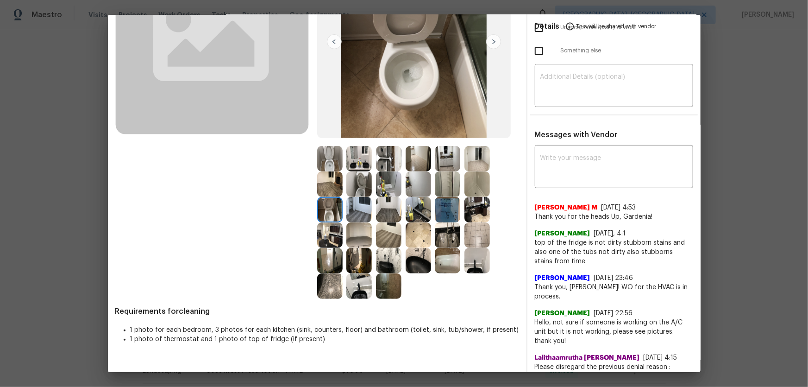
click at [468, 261] on img at bounding box center [477, 260] width 25 height 25
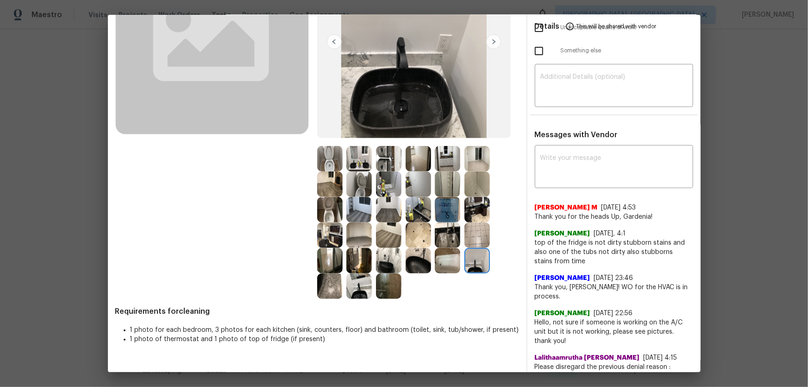
click at [420, 257] on img at bounding box center [418, 260] width 25 height 25
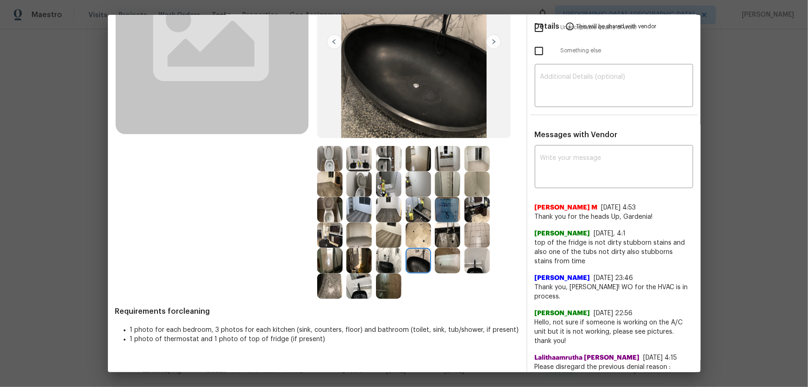
click at [421, 235] on img at bounding box center [418, 234] width 25 height 25
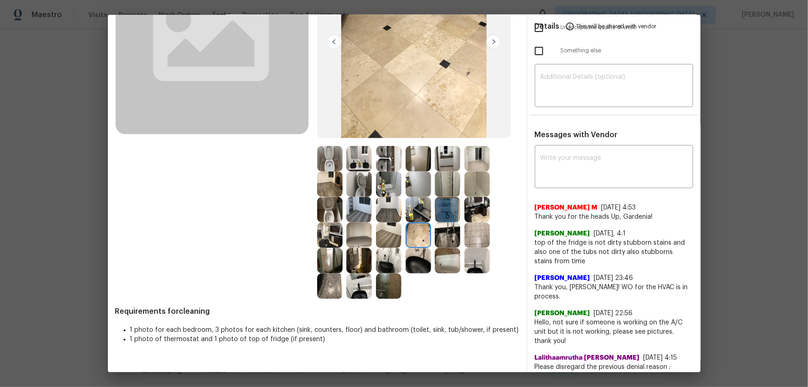
click at [438, 255] on img at bounding box center [447, 260] width 25 height 25
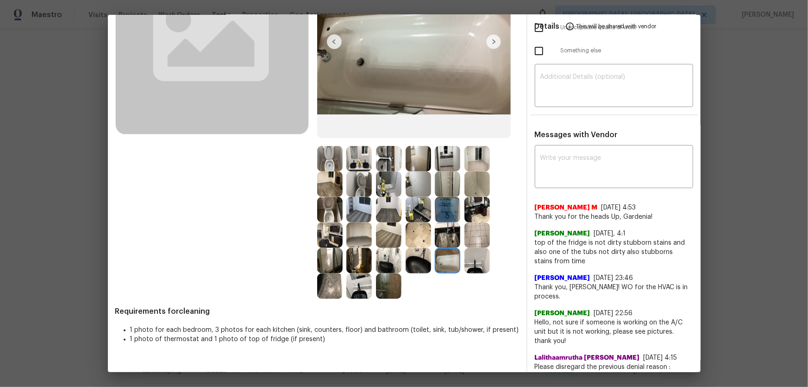
click at [445, 232] on img at bounding box center [447, 234] width 25 height 25
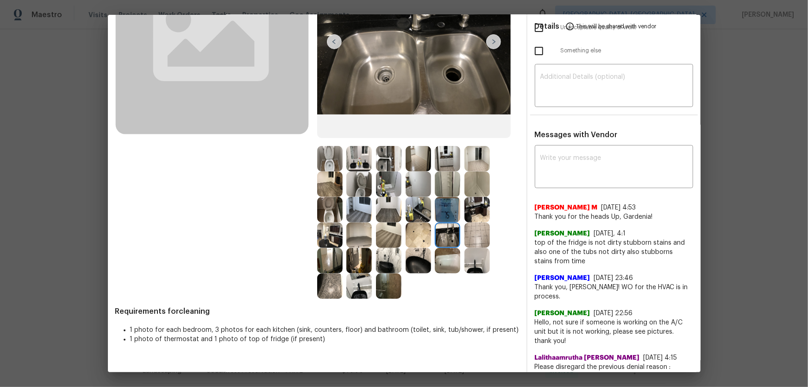
click at [442, 203] on img at bounding box center [447, 209] width 25 height 25
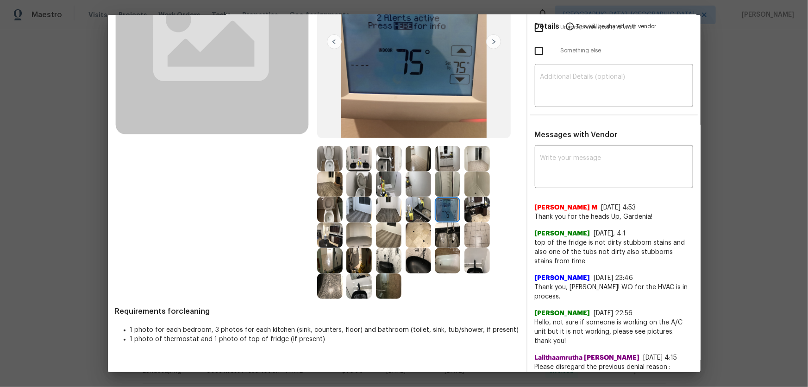
click at [417, 210] on img at bounding box center [418, 209] width 25 height 25
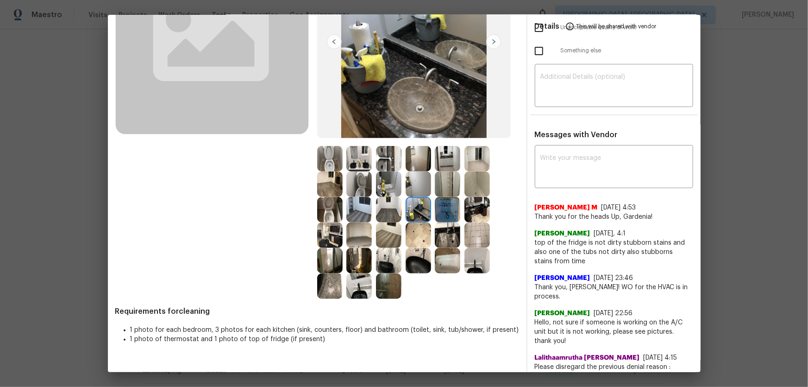
click at [391, 185] on img at bounding box center [388, 183] width 25 height 25
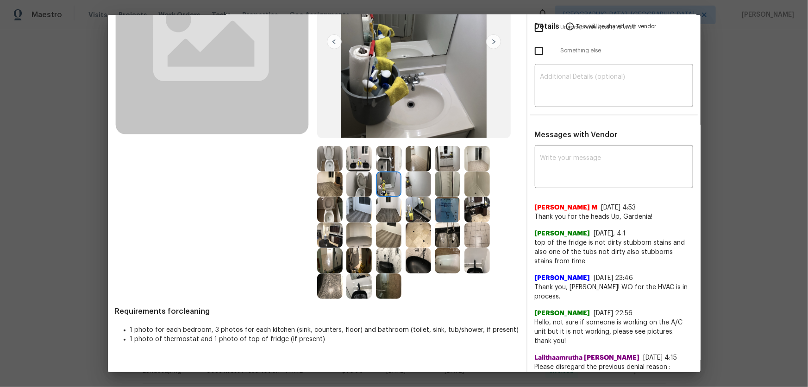
click at [419, 154] on img at bounding box center [418, 158] width 25 height 25
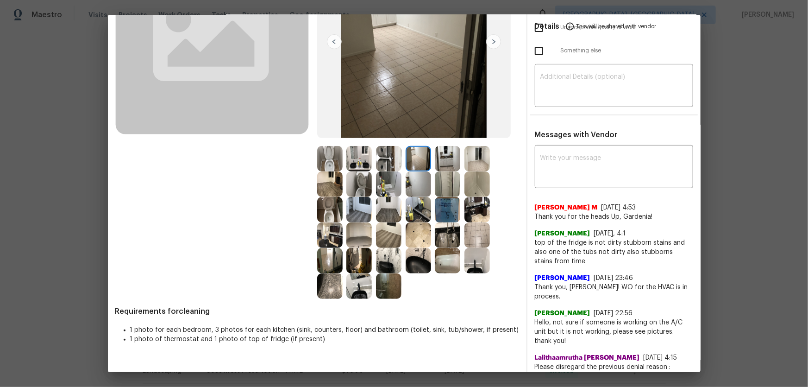
click at [444, 157] on img at bounding box center [447, 158] width 25 height 25
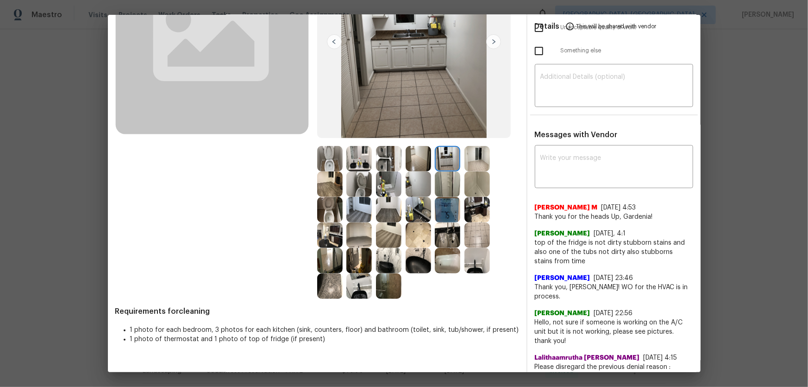
click at [324, 220] on img at bounding box center [329, 209] width 25 height 25
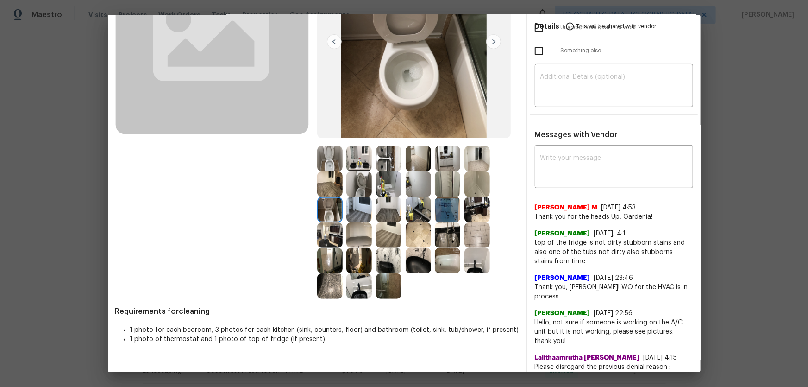
click at [327, 236] on img at bounding box center [329, 234] width 25 height 25
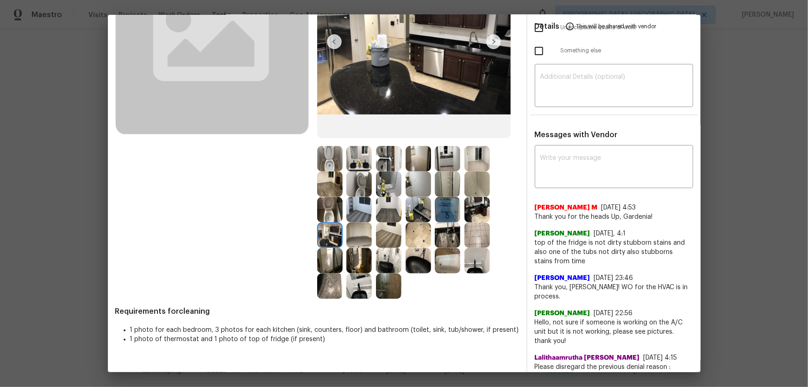
click at [328, 253] on img at bounding box center [329, 260] width 25 height 25
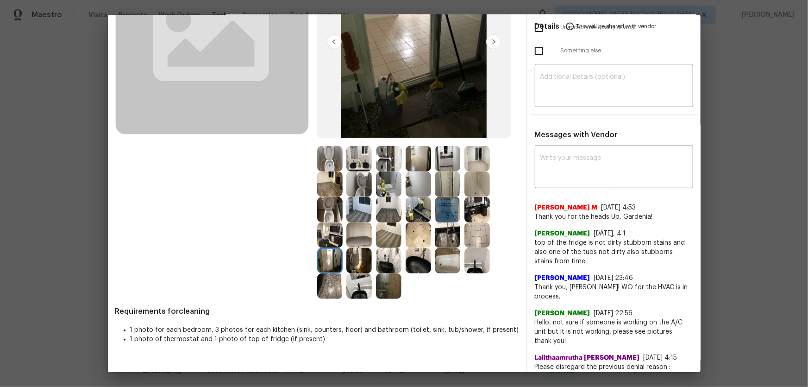
click at [331, 278] on img at bounding box center [329, 285] width 25 height 25
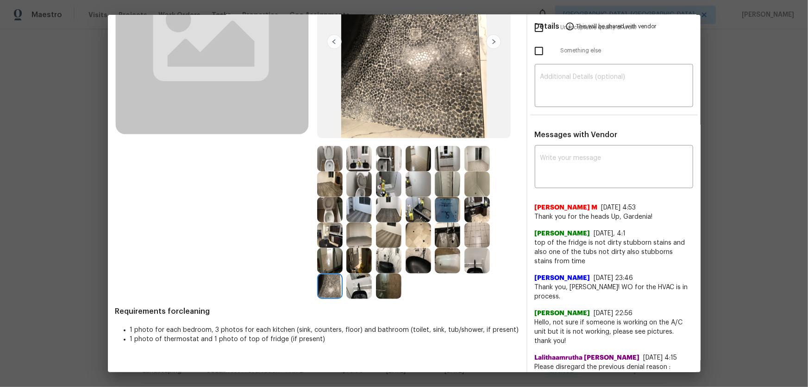
click at [352, 285] on img at bounding box center [358, 285] width 25 height 25
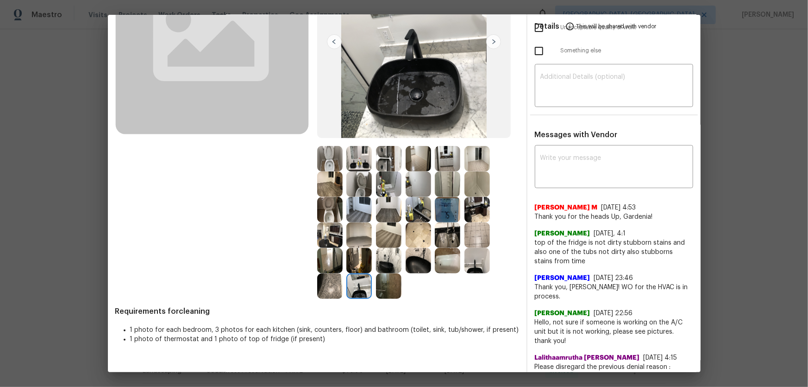
click at [357, 258] on img at bounding box center [358, 260] width 25 height 25
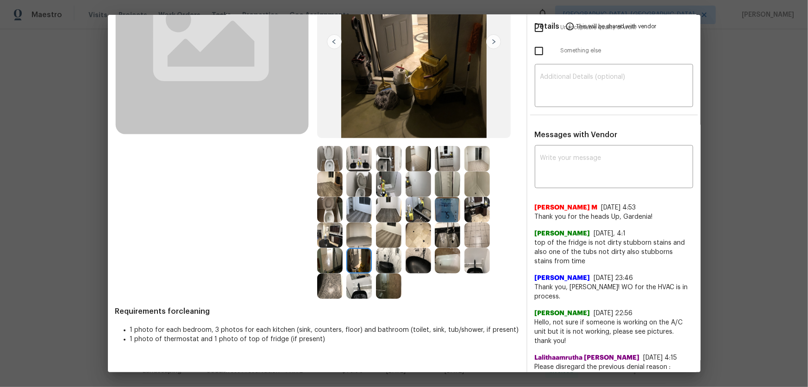
click at [361, 236] on img at bounding box center [358, 234] width 25 height 25
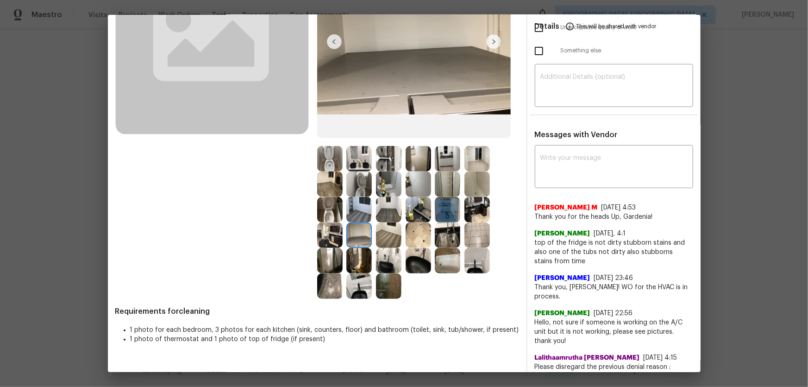
click at [359, 209] on img at bounding box center [358, 209] width 25 height 25
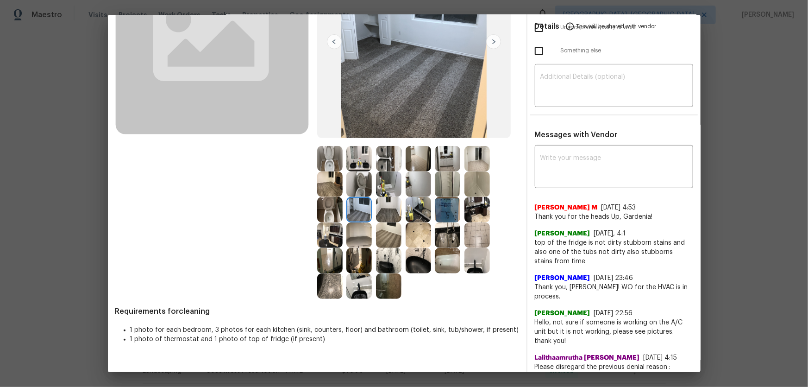
click at [391, 239] on img at bounding box center [388, 234] width 25 height 25
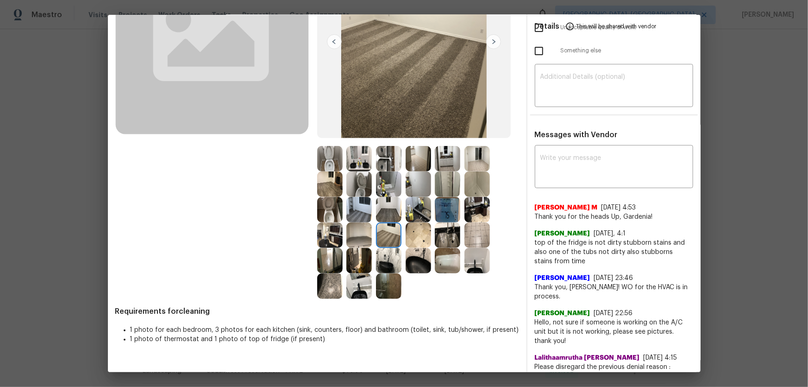
click at [418, 239] on img at bounding box center [418, 234] width 25 height 25
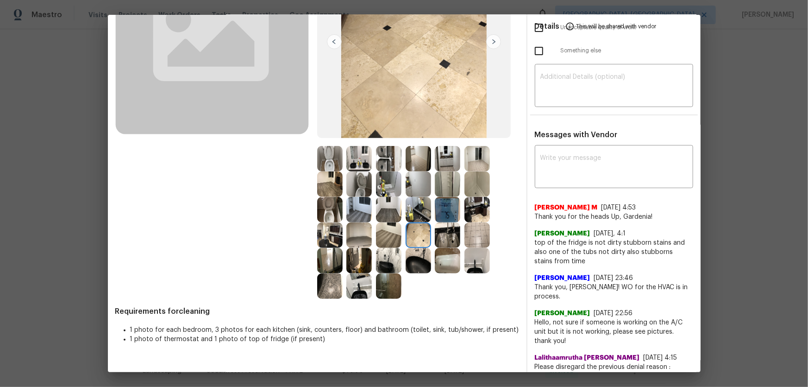
click at [410, 203] on img at bounding box center [418, 209] width 25 height 25
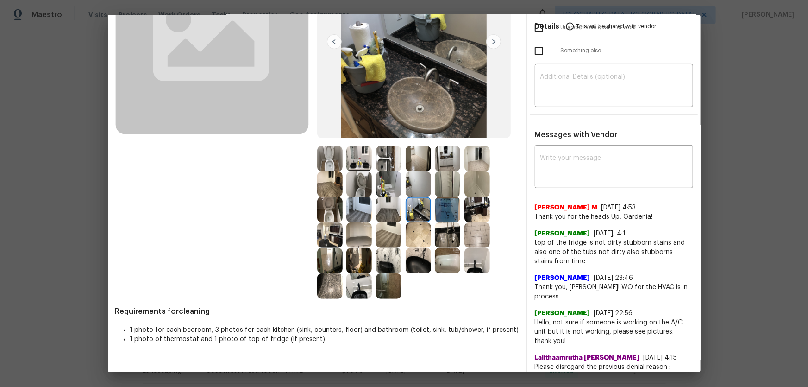
click at [435, 209] on img at bounding box center [447, 209] width 25 height 25
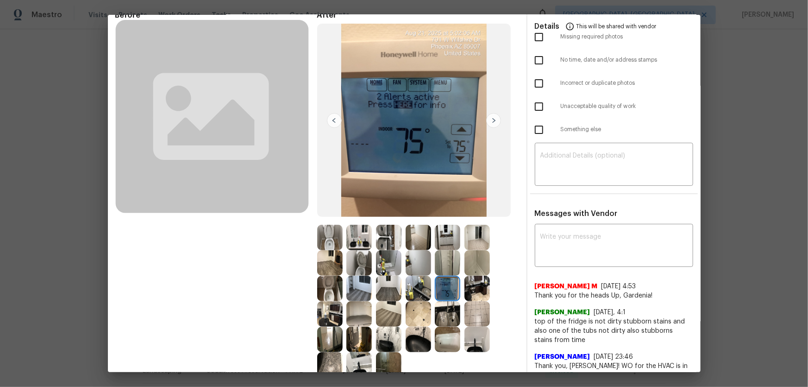
scroll to position [0, 0]
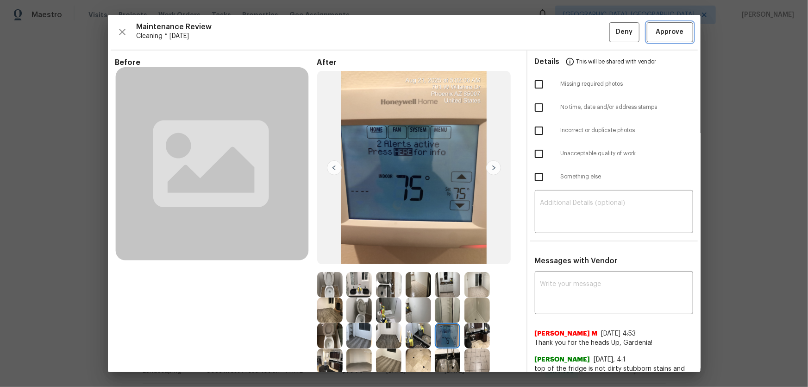
click at [666, 32] on span "Approve" at bounding box center [670, 32] width 28 height 12
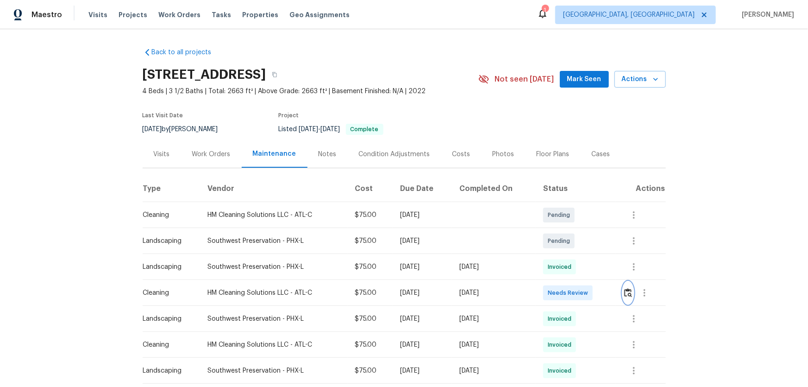
click at [575, 255] on img "button" at bounding box center [628, 292] width 8 height 9
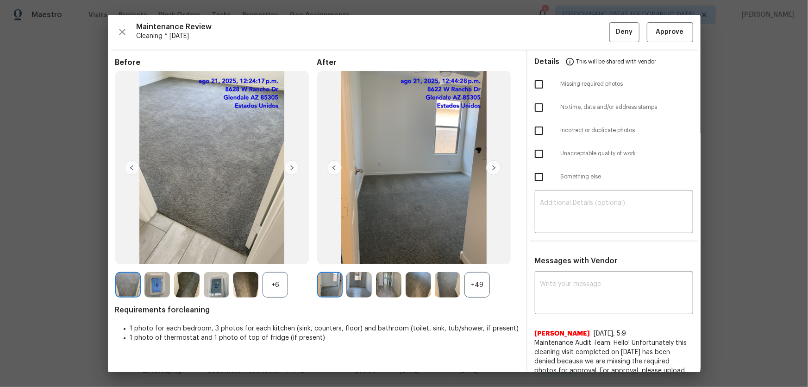
click at [476, 255] on div "+49" at bounding box center [477, 284] width 25 height 25
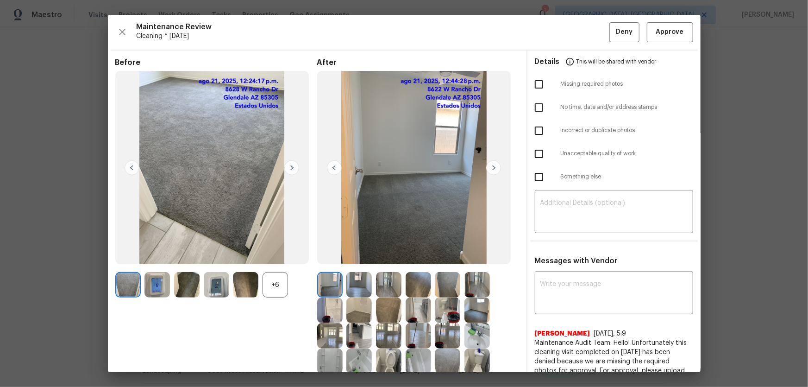
click at [274, 255] on div "+6" at bounding box center [275, 284] width 25 height 25
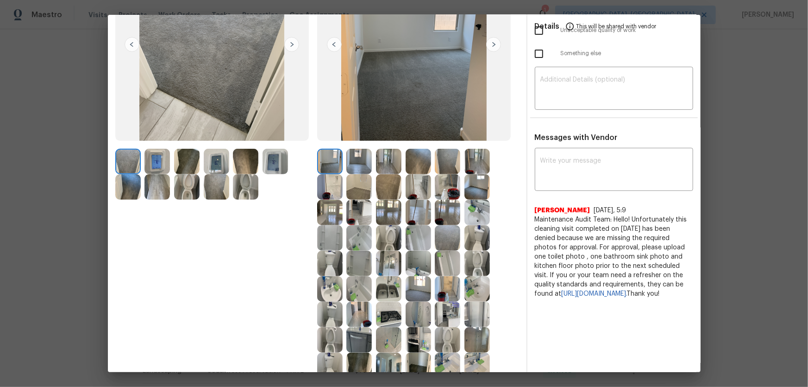
scroll to position [126, 0]
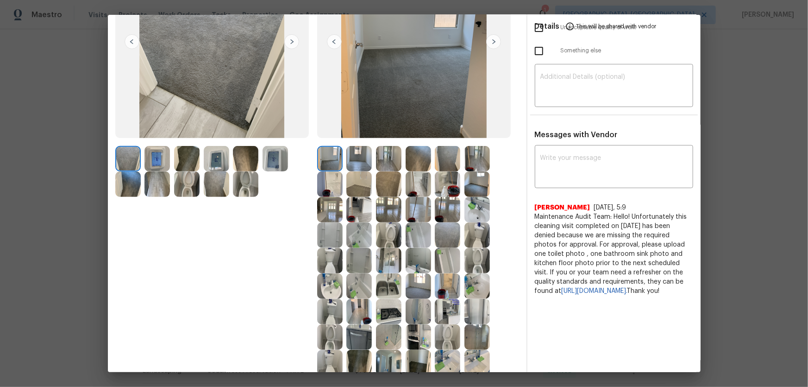
click at [393, 237] on img at bounding box center [388, 234] width 25 height 25
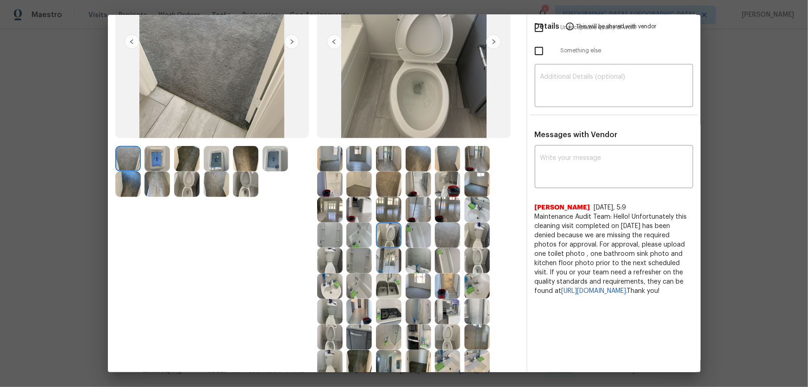
click at [472, 255] on img at bounding box center [477, 260] width 25 height 25
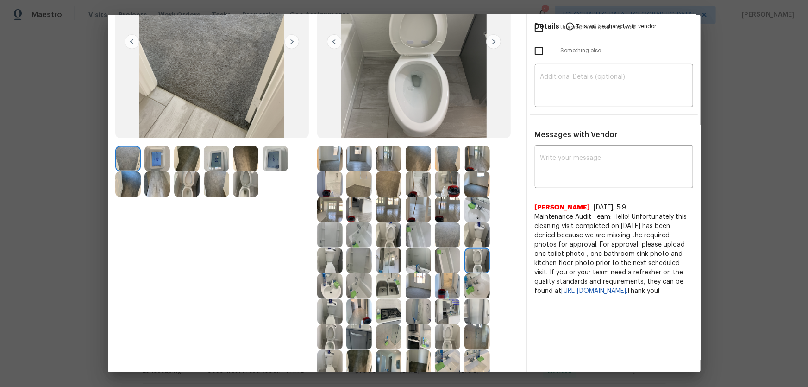
scroll to position [168, 0]
